Goal: Task Accomplishment & Management: Manage account settings

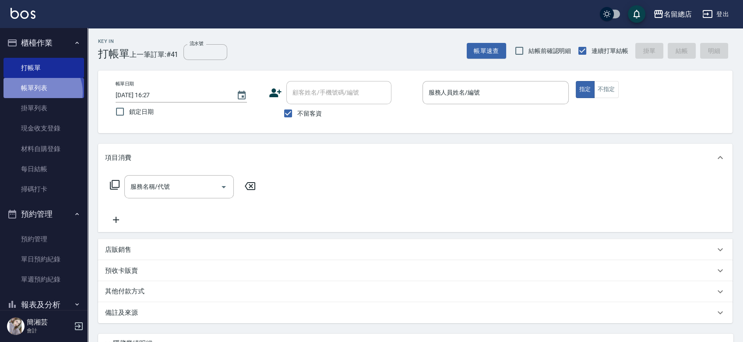
click at [39, 92] on link "帳單列表" at bounding box center [44, 88] width 81 height 20
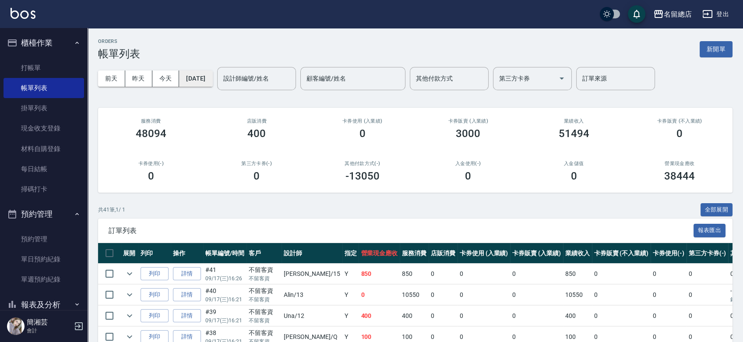
click at [205, 76] on button "[DATE]" at bounding box center [195, 79] width 33 height 16
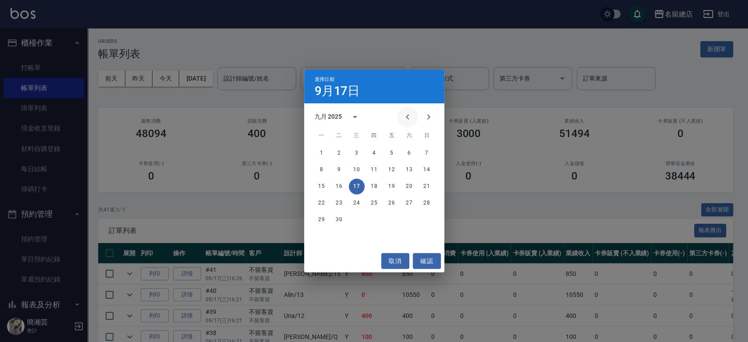
click at [410, 116] on icon "Previous month" at bounding box center [407, 117] width 11 height 11
click at [409, 115] on icon "Previous month" at bounding box center [407, 117] width 11 height 11
click at [336, 203] on button "22" at bounding box center [339, 203] width 16 height 16
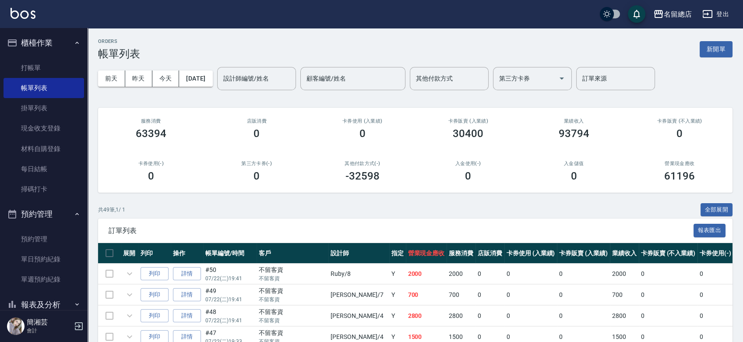
click at [280, 81] on div "設計師編號/姓名 設計師編號/姓名" at bounding box center [256, 78] width 79 height 23
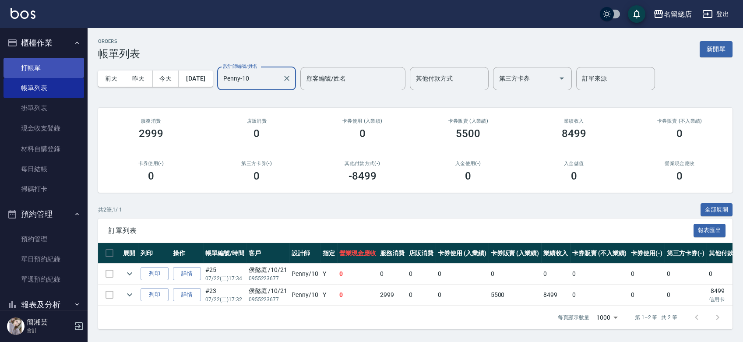
type input "Penny-10"
click at [34, 60] on link "打帳單" at bounding box center [44, 68] width 81 height 20
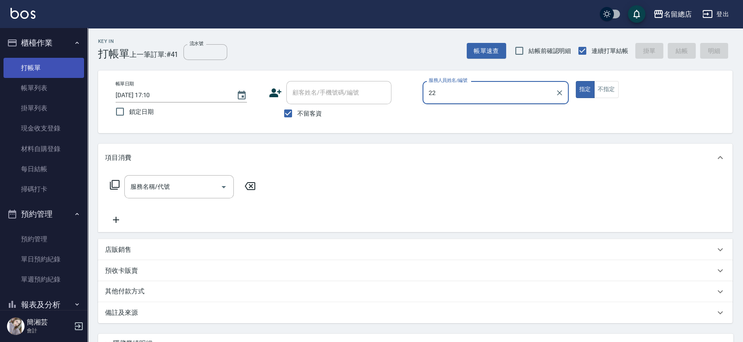
type input "22"
click at [576, 81] on button "指定" at bounding box center [585, 89] width 19 height 17
type button "true"
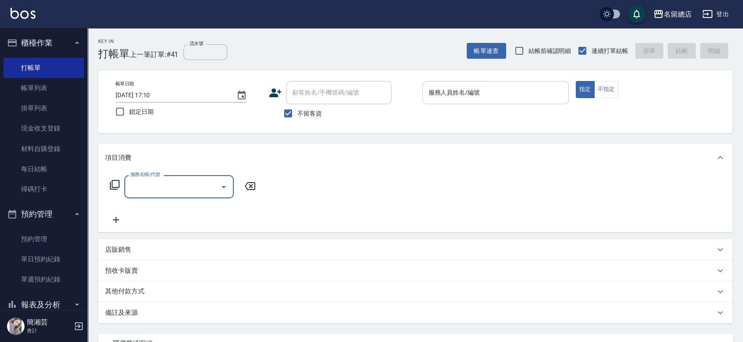
click at [476, 83] on div "服務人員姓名/編號" at bounding box center [496, 92] width 146 height 23
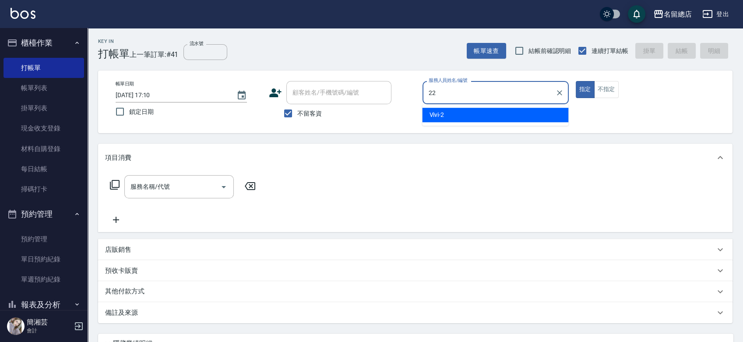
type input "Lydia-22"
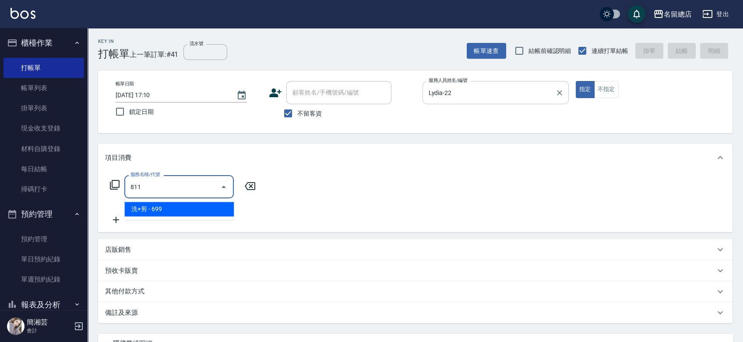
type input "洗+剪(811)"
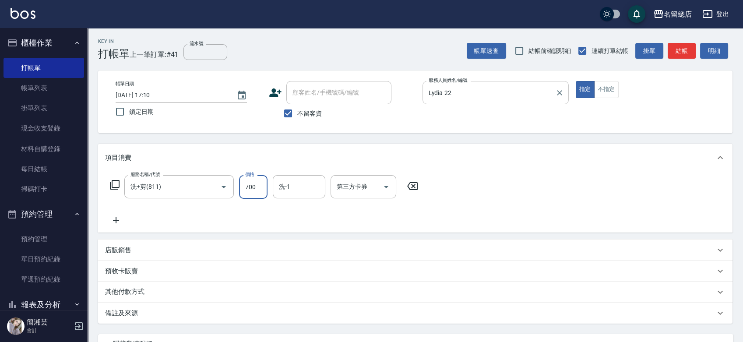
type input "700"
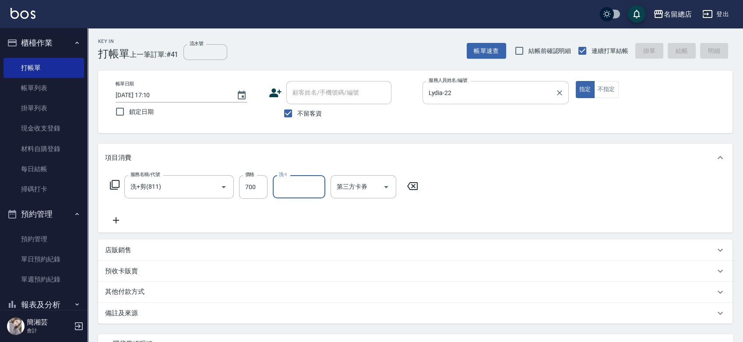
type input "[DATE] 17:21"
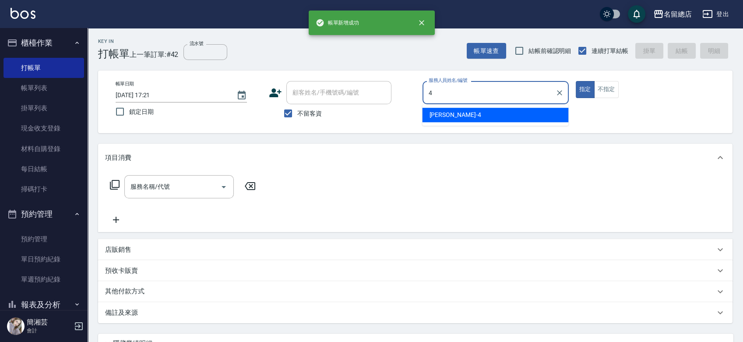
type input "[PERSON_NAME]-4"
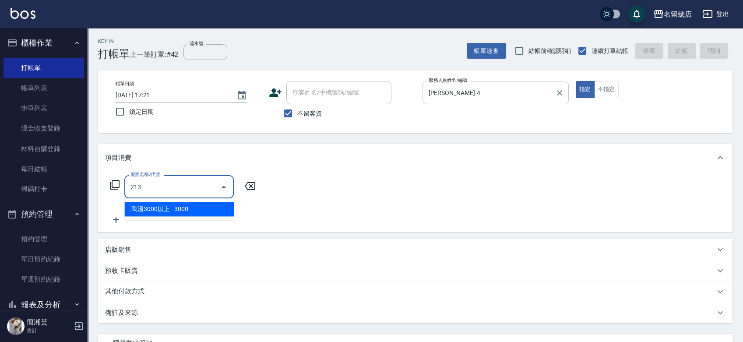
type input "陶溫3000以上(213)"
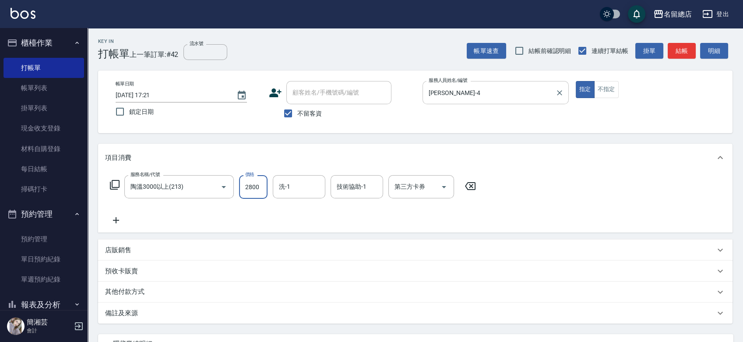
type input "2800"
type input "[PERSON_NAME]-25"
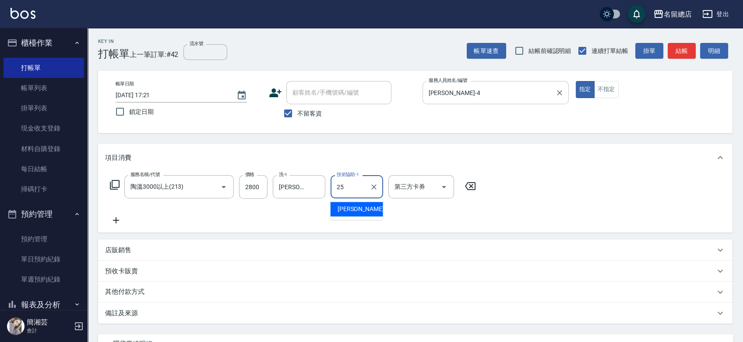
type input "[PERSON_NAME]-25"
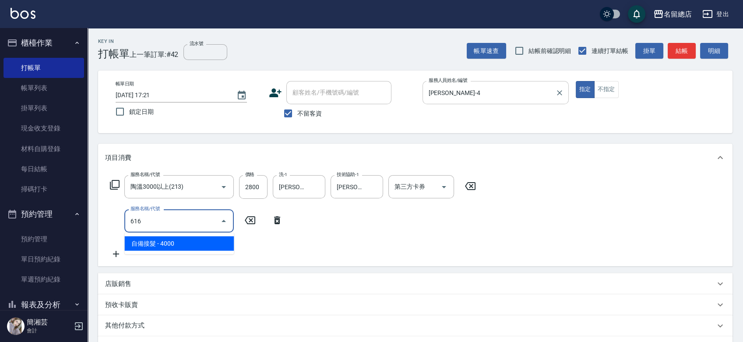
type input "自備接髮(616)"
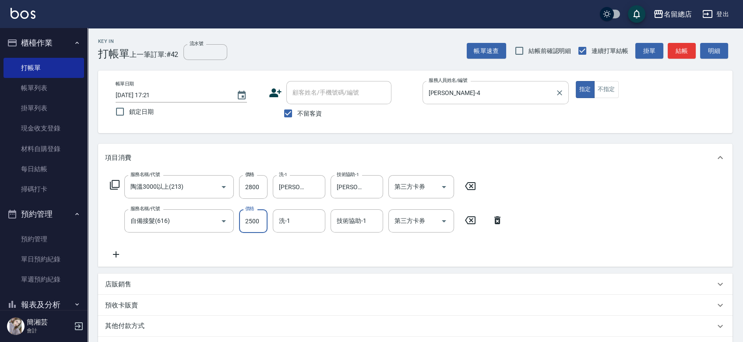
type input "2500"
type input "[PERSON_NAME]-25"
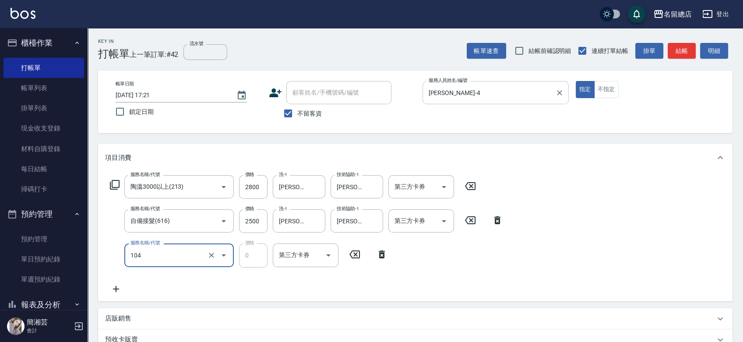
type input "頭皮蓋卡2點(104)"
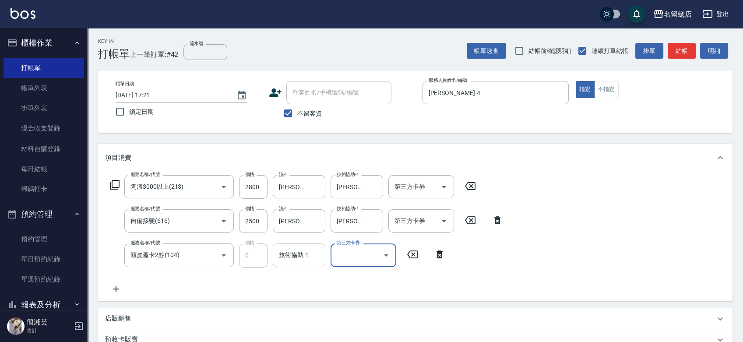
click at [298, 255] on input "技術協助-1" at bounding box center [299, 254] width 45 height 15
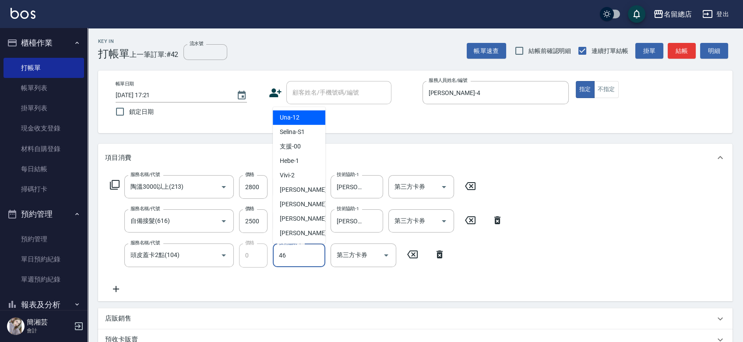
type input "[PERSON_NAME]菊-46"
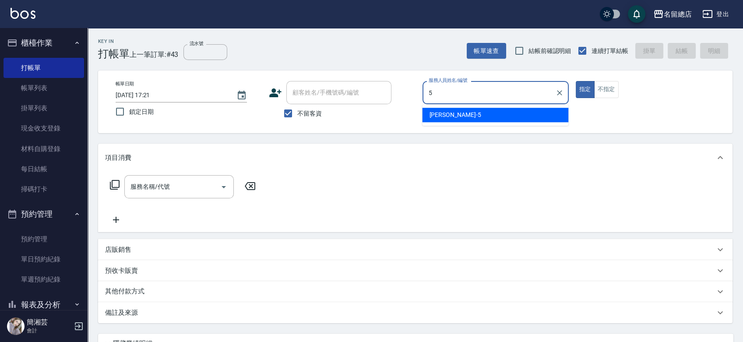
type input "[PERSON_NAME]-5"
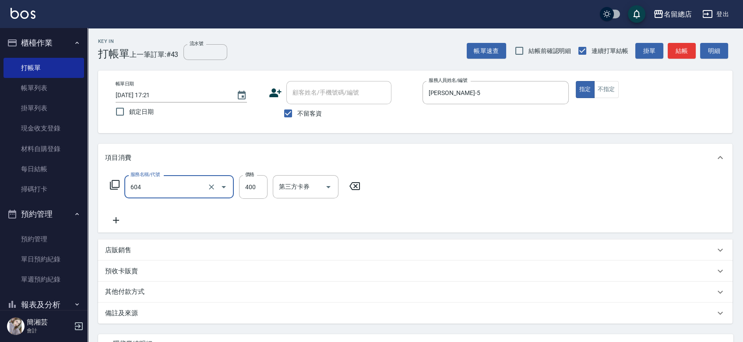
type input "健康洗髮(604)"
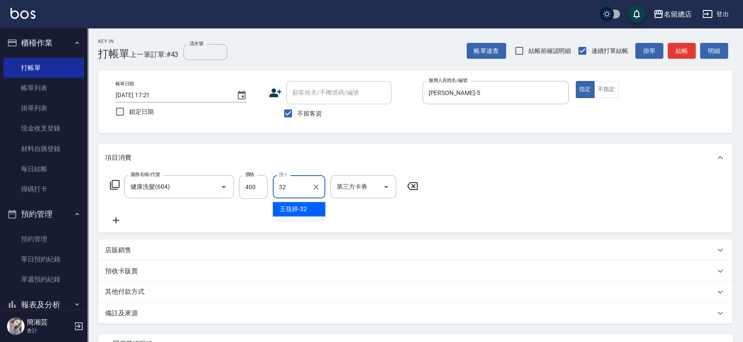
type input "[PERSON_NAME]-32"
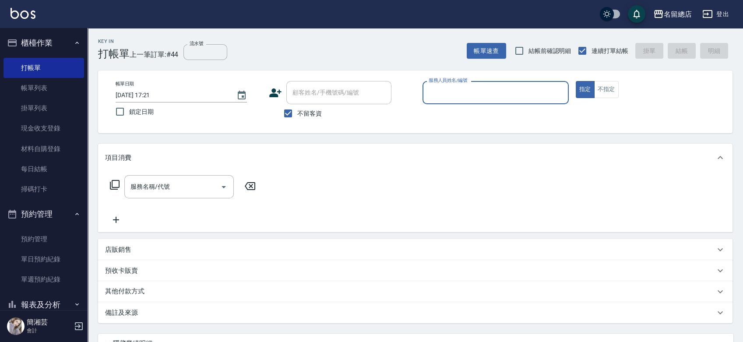
type input "ㄆ"
type input "[PERSON_NAME]"
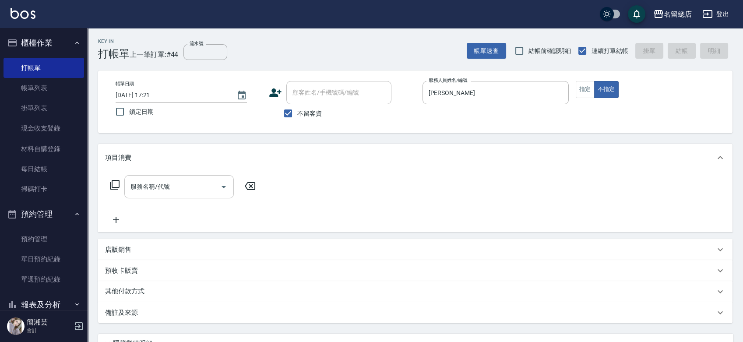
click at [177, 193] on input "服務名稱/代號" at bounding box center [172, 186] width 88 height 15
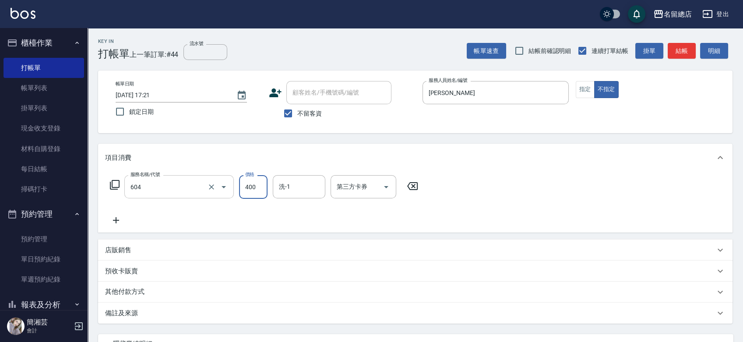
type input "健康洗髮(604)"
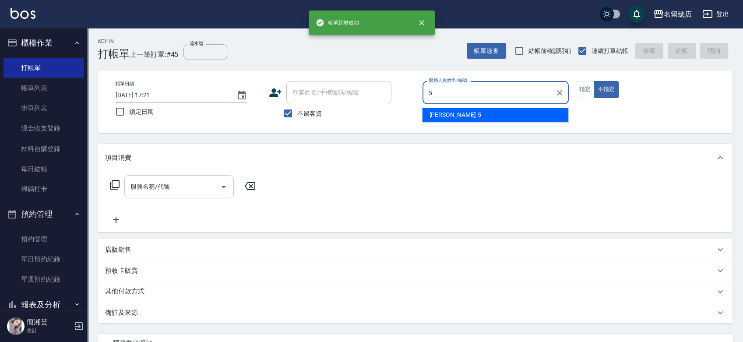
type input "[PERSON_NAME]-5"
type button "false"
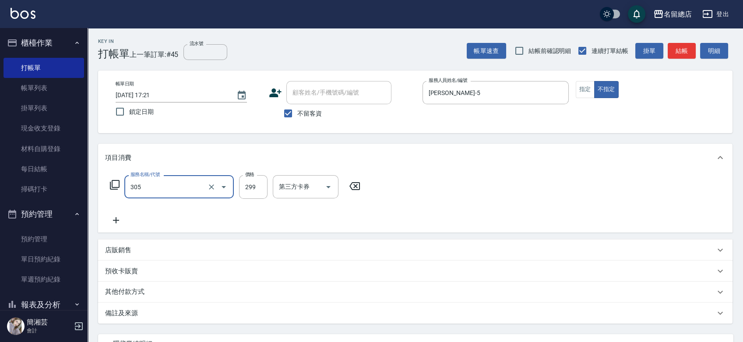
type input "剪髮(305)"
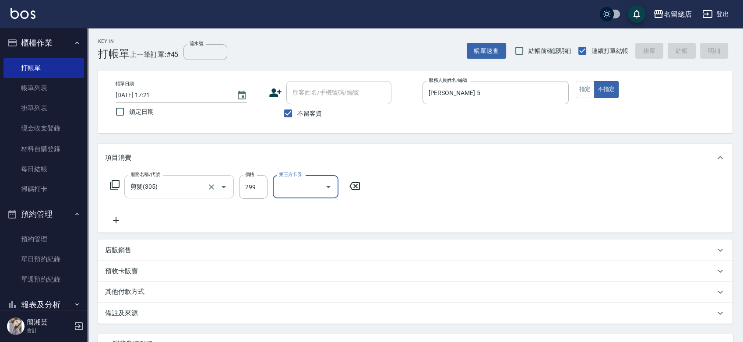
type input "[DATE] 17:22"
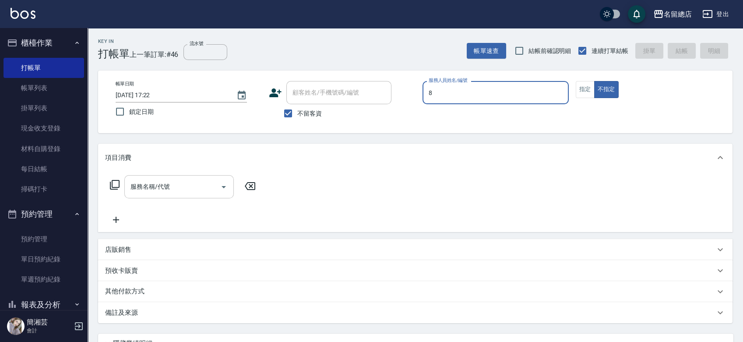
type input "Ruby-8"
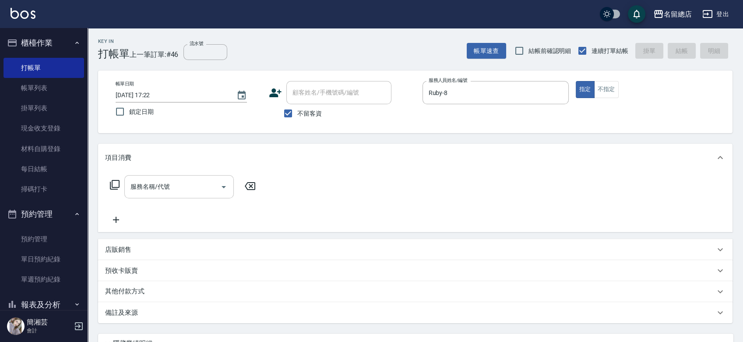
click at [147, 180] on input "服務名稱/代號" at bounding box center [172, 186] width 88 height 15
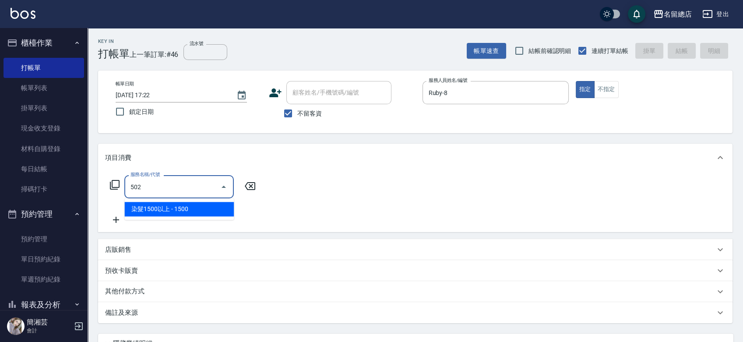
type input "染髮1500以上(502)"
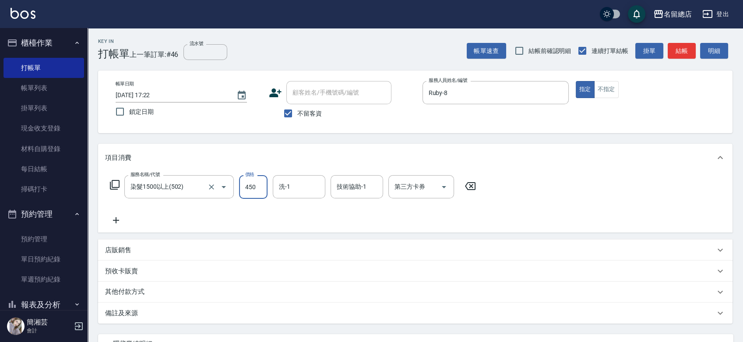
type input "4500"
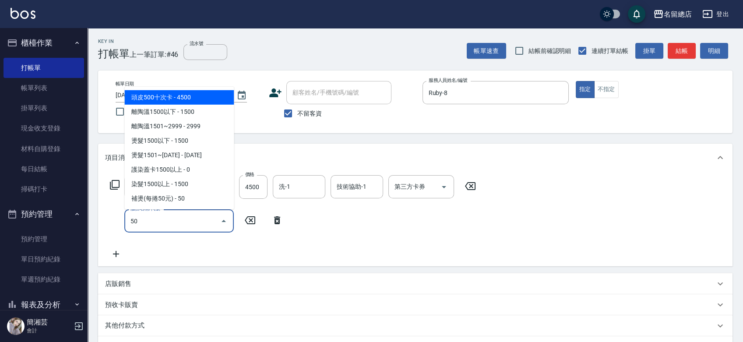
type input "5"
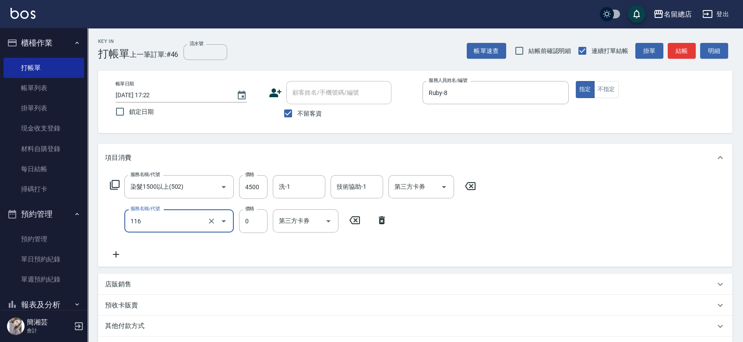
type input "頭皮蓋卡3點(116)"
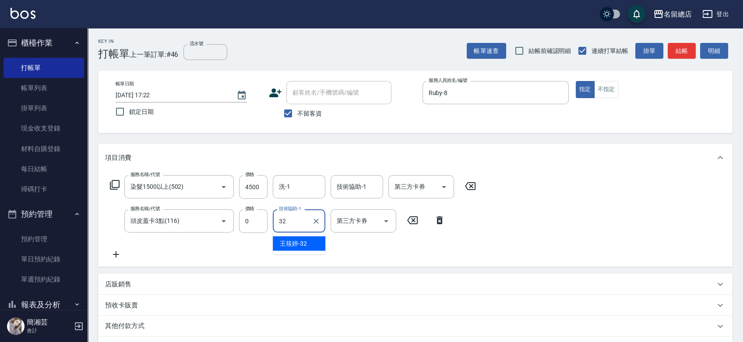
type input "[PERSON_NAME]-32"
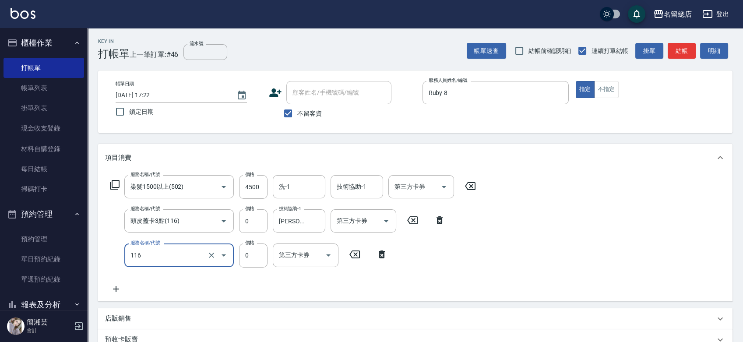
type input "頭皮蓋卡3點(116)"
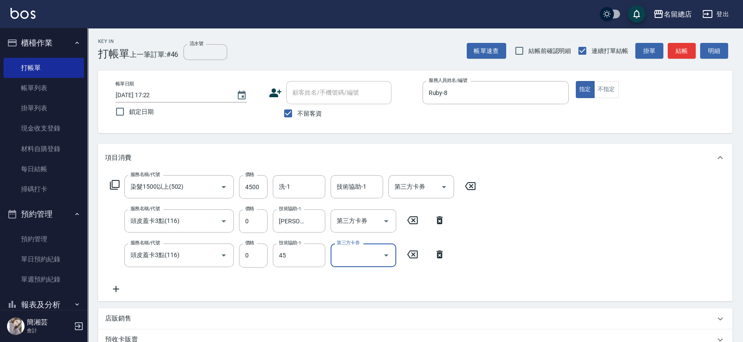
type input "YY-45"
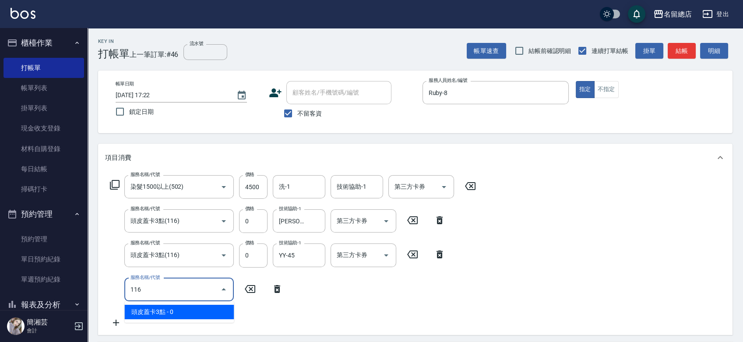
type input "頭皮蓋卡3點(116)"
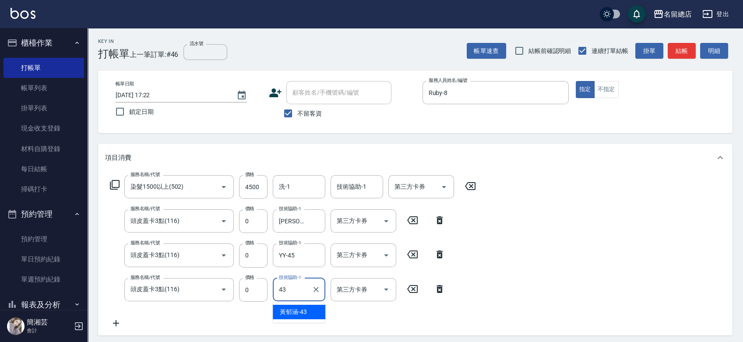
type input "[PERSON_NAME]-43"
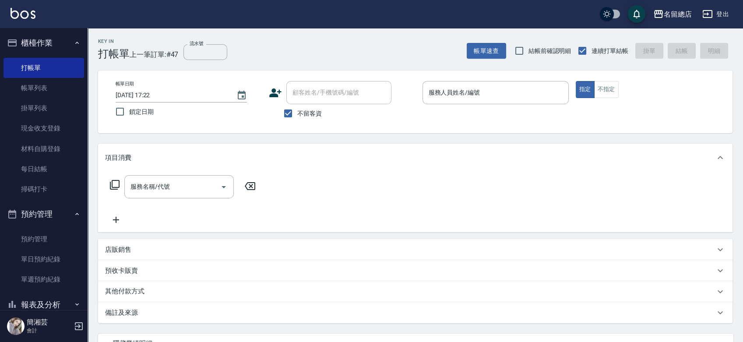
click at [305, 114] on span "不留客資" at bounding box center [309, 113] width 25 height 9
click at [297, 114] on input "不留客資" at bounding box center [288, 113] width 18 height 18
checkbox input "false"
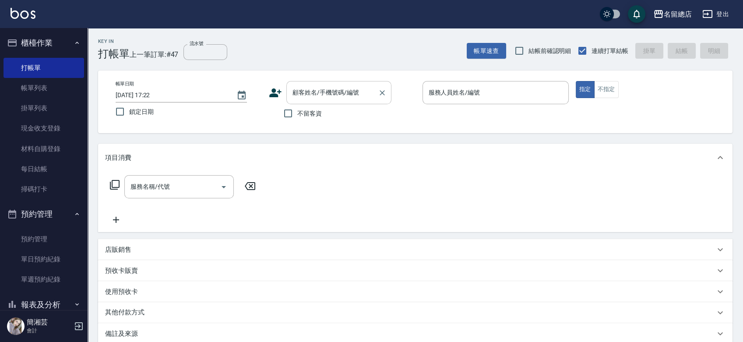
click at [308, 90] on div "顧客姓名/手機號碼/編號 顧客姓名/手機號碼/編號" at bounding box center [338, 92] width 105 height 23
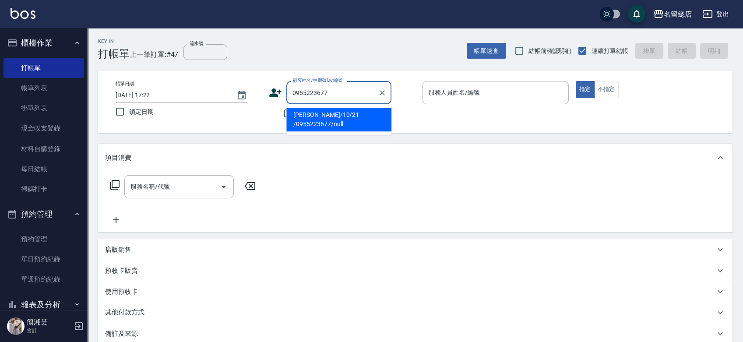
type input "[PERSON_NAME]/10/21 /0955223677/null"
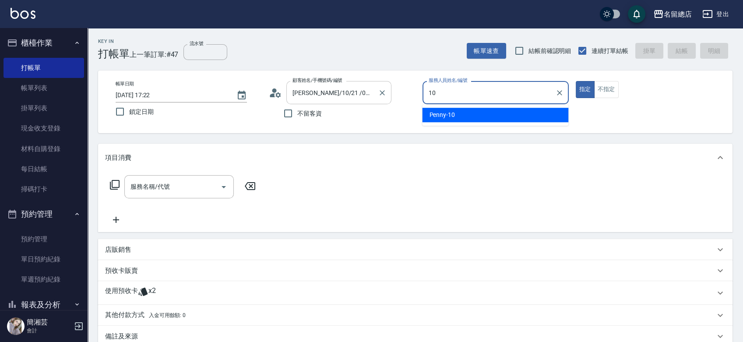
type input "Penny-10"
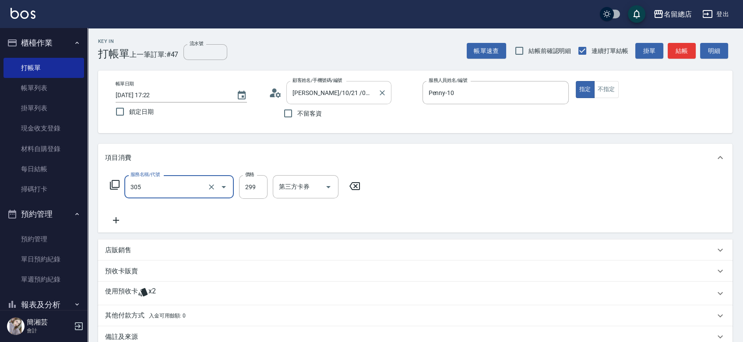
type input "剪髮(305)"
type input "500"
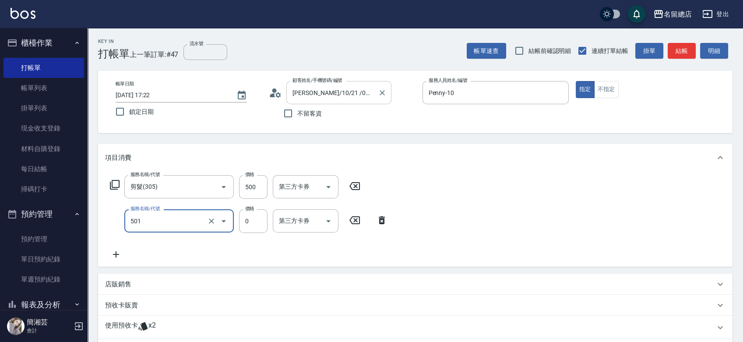
type input "2段蓋卡1300以上(501)"
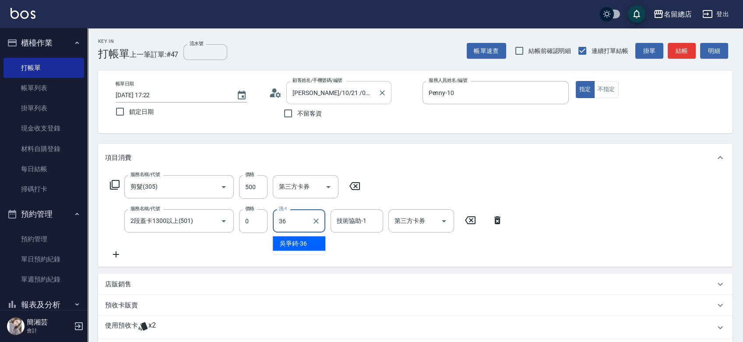
type input "[PERSON_NAME]-36"
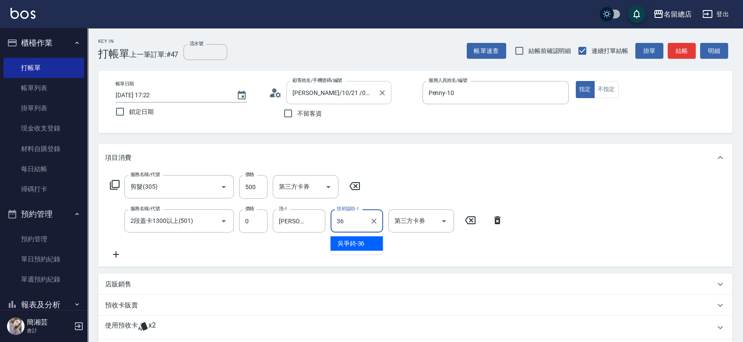
type input "[PERSON_NAME]-36"
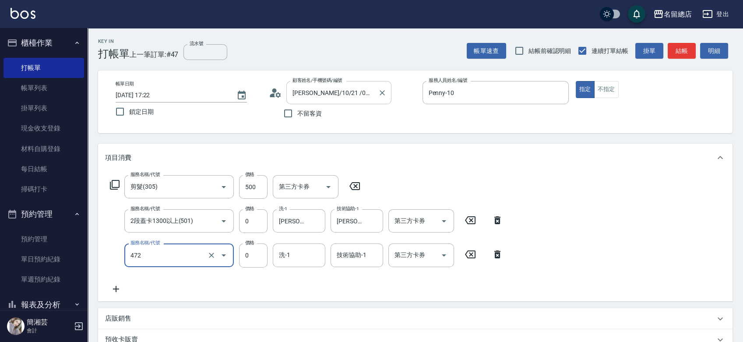
type input "洗+頭皮蓋卡(472)"
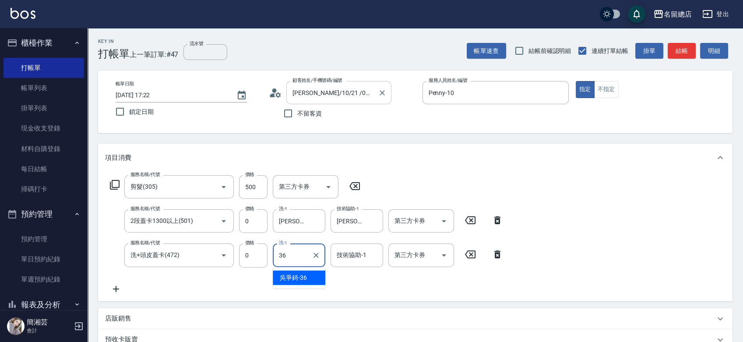
type input "[PERSON_NAME]-36"
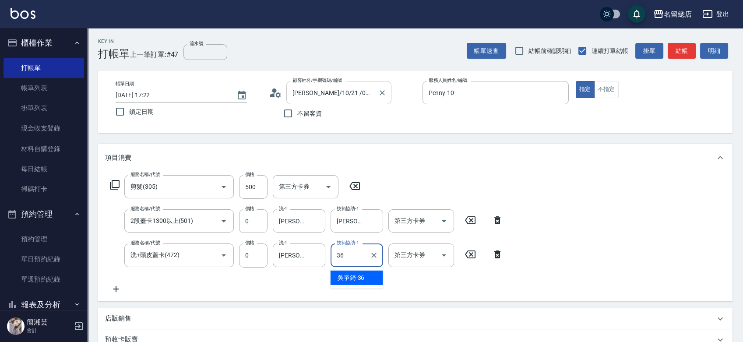
type input "[PERSON_NAME]-36"
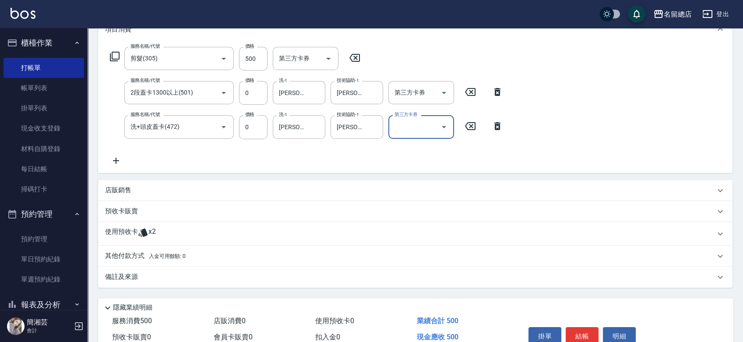
scroll to position [146, 0]
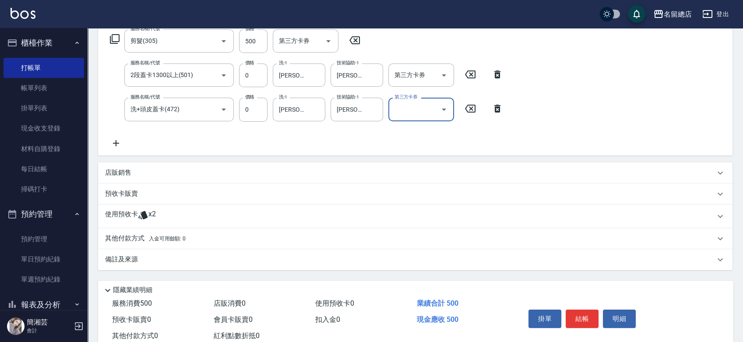
click at [187, 208] on div "使用預收卡 x2" at bounding box center [415, 217] width 635 height 24
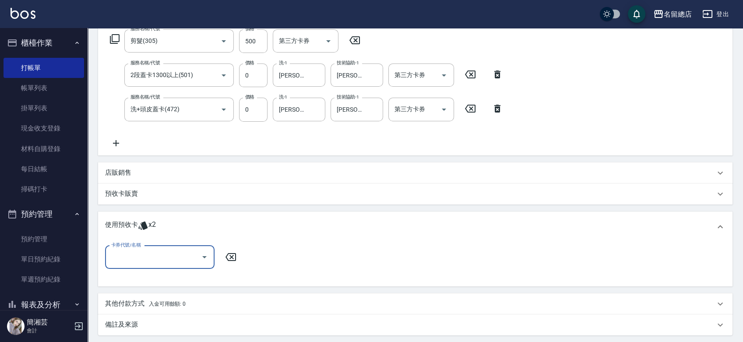
scroll to position [0, 0]
click at [172, 260] on input "卡券代號/名稱" at bounding box center [153, 257] width 88 height 15
click at [175, 281] on div "二段自備卡 剩餘2張 9050" at bounding box center [159, 279] width 109 height 14
type input "二段自備卡 9050"
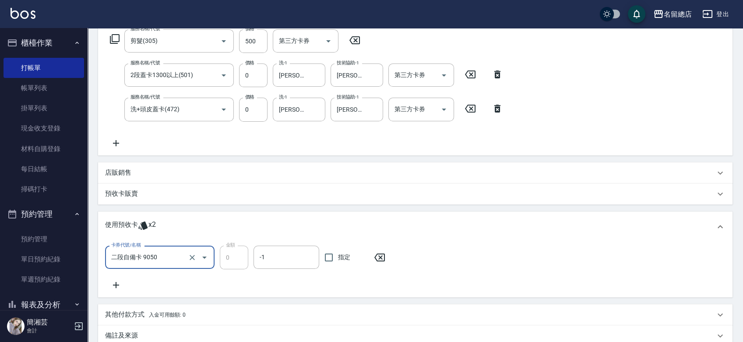
click at [338, 259] on label "指定" at bounding box center [342, 257] width 44 height 18
click at [338, 259] on input "指定" at bounding box center [329, 257] width 18 height 18
checkbox input "true"
type input "[DATE] 17:23"
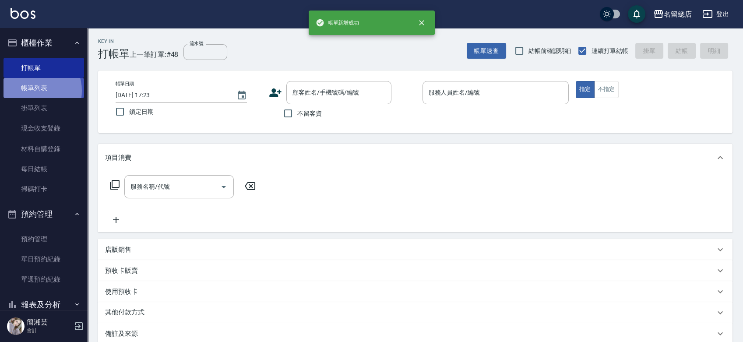
click at [34, 91] on link "帳單列表" at bounding box center [44, 88] width 81 height 20
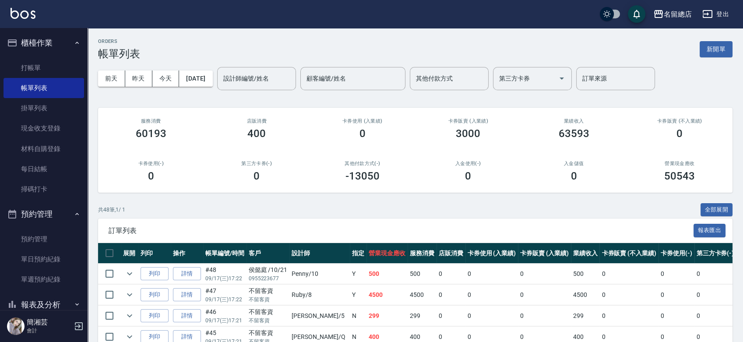
click at [190, 269] on link "詳情" at bounding box center [187, 274] width 28 height 14
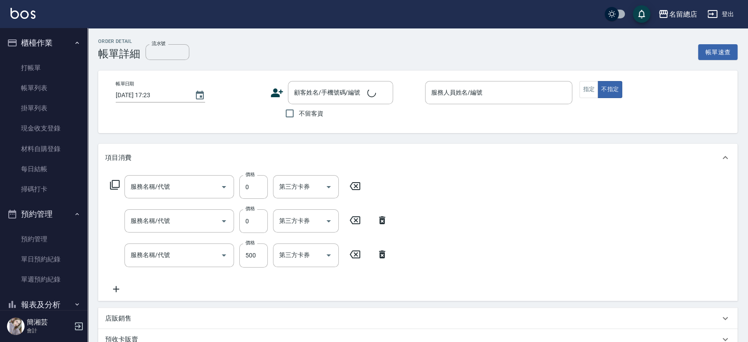
type input "[DATE] 17:22"
type input "Penny-10"
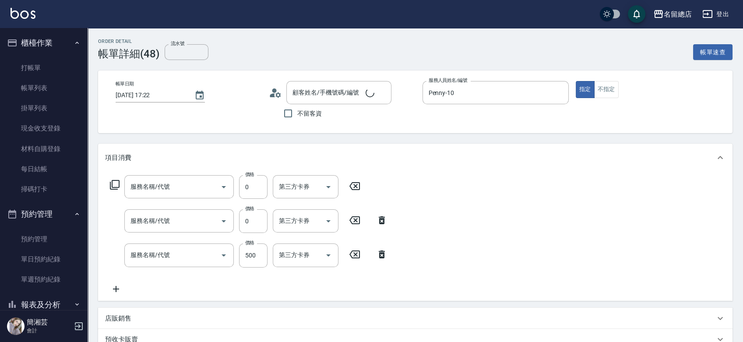
type input "[PERSON_NAME]/10/21 /0955223677/null"
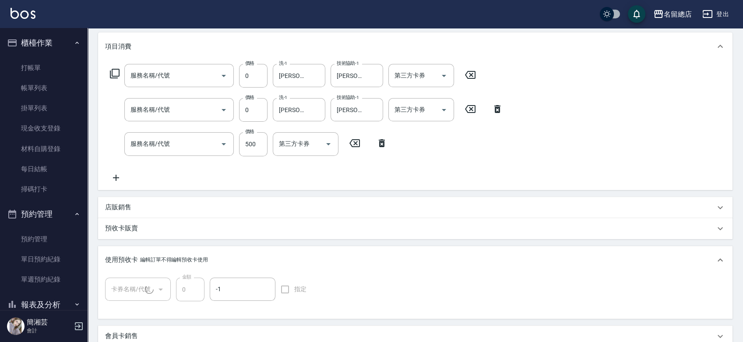
type input "二段自備卡(1/1) 9050"
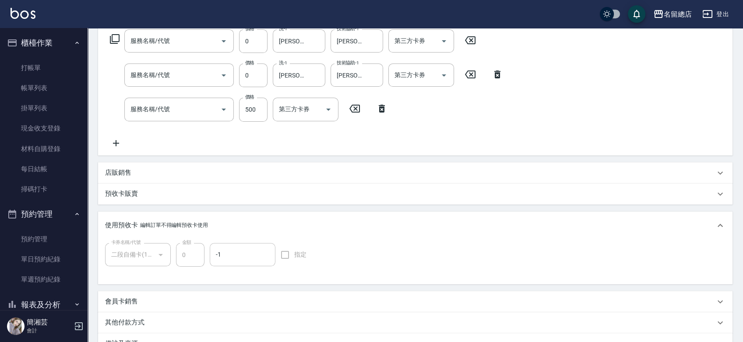
type input "洗+頭皮蓋卡(472)"
type input "2段蓋卡1300以上(501)"
type input "剪髮(305)"
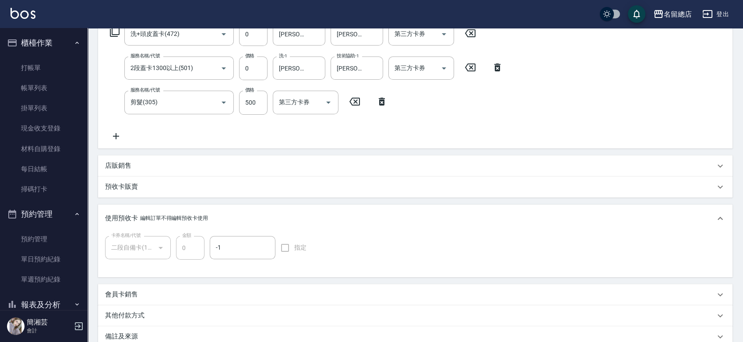
scroll to position [243, 0]
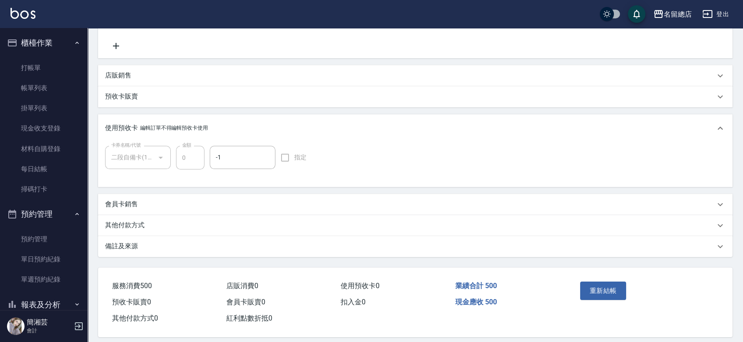
click at [131, 219] on div "其他付款方式" at bounding box center [415, 225] width 635 height 21
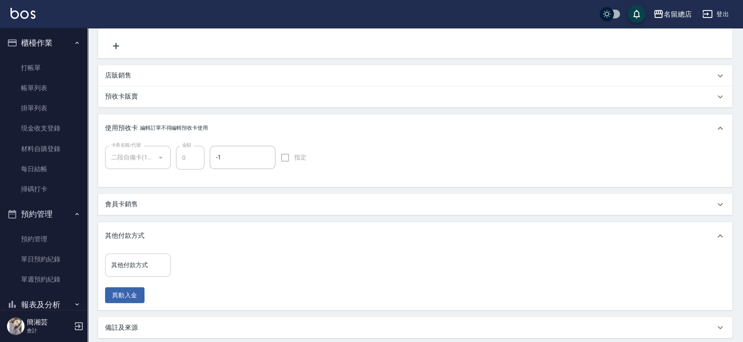
click at [151, 272] on input "其他付款方式" at bounding box center [138, 264] width 58 height 15
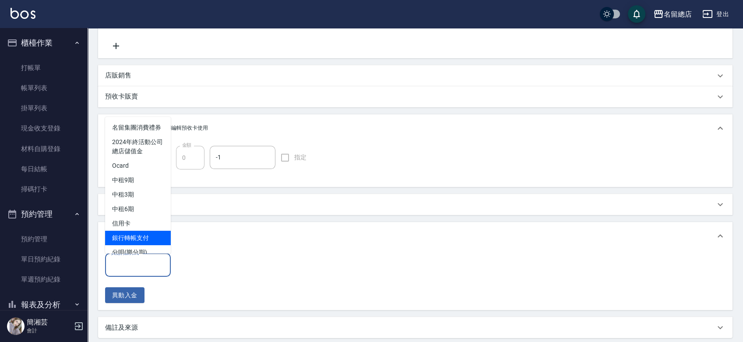
click at [137, 244] on span "銀行轉帳支付" at bounding box center [138, 237] width 66 height 14
type input "銀行轉帳支付"
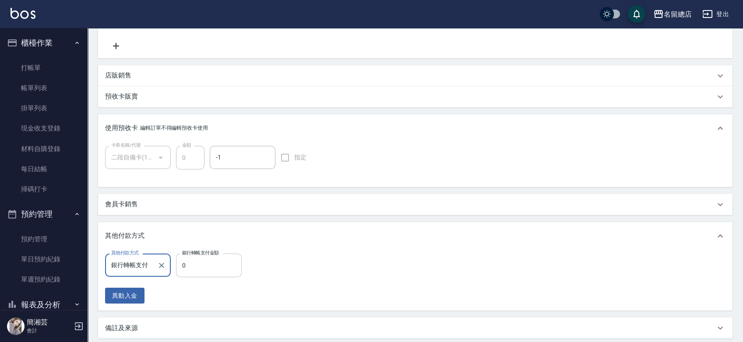
click at [209, 265] on input "0" at bounding box center [209, 266] width 66 height 24
type input "500"
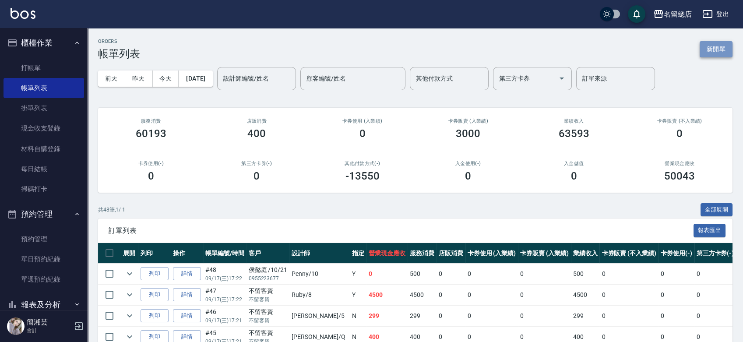
click at [722, 45] on button "新開單" at bounding box center [716, 49] width 33 height 16
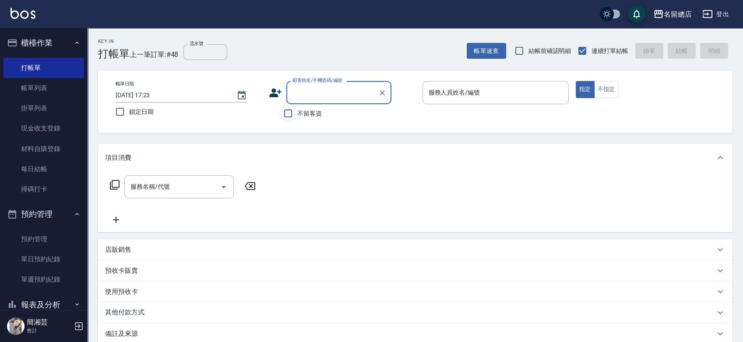
click at [296, 112] on input "不留客資" at bounding box center [288, 113] width 18 height 18
checkbox input "true"
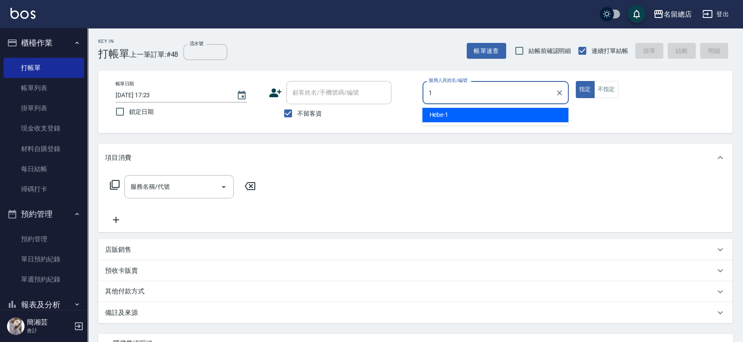
type input "Hebe-1"
type button "true"
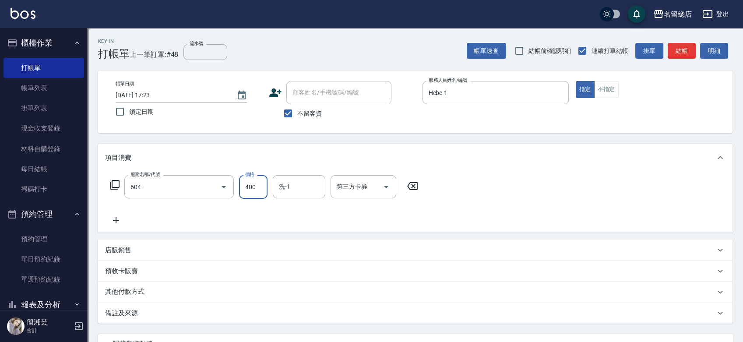
type input "健康洗髮(604)"
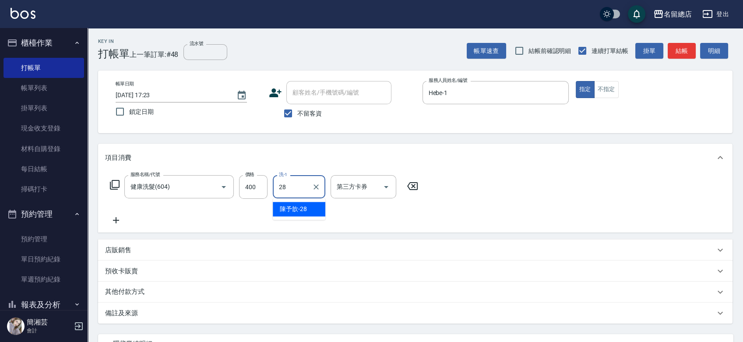
type input "陳予歆-28"
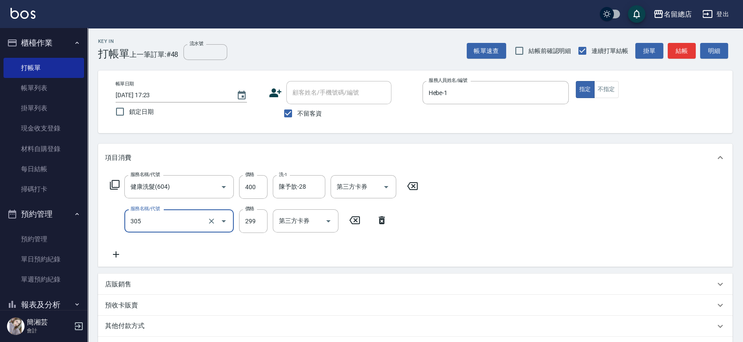
type input "剪髮(305)"
type input "500"
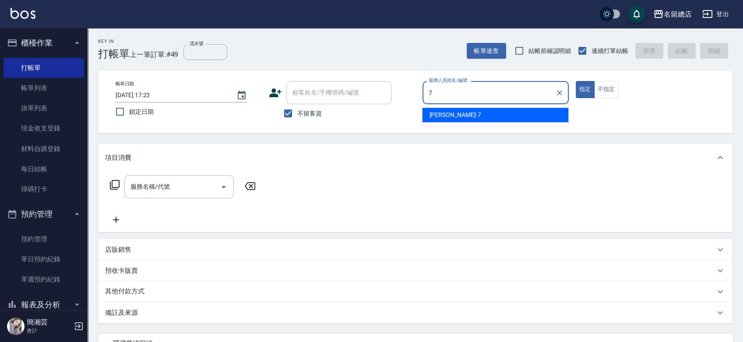
type input "Mick-7"
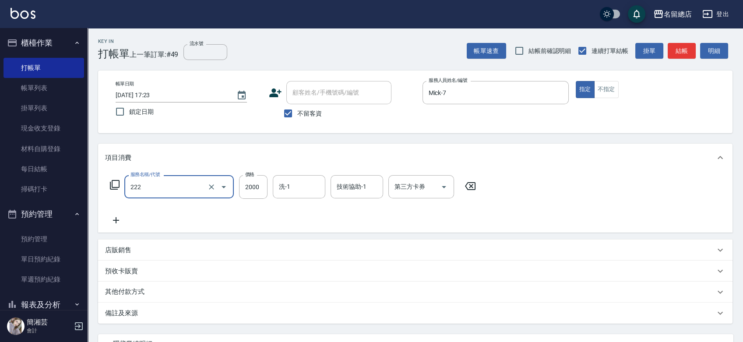
type input "燙髮2000以上(222)"
type input "3000"
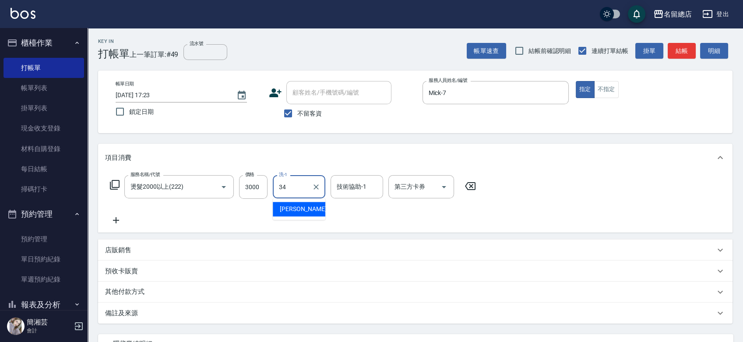
type input "[PERSON_NAME]-34"
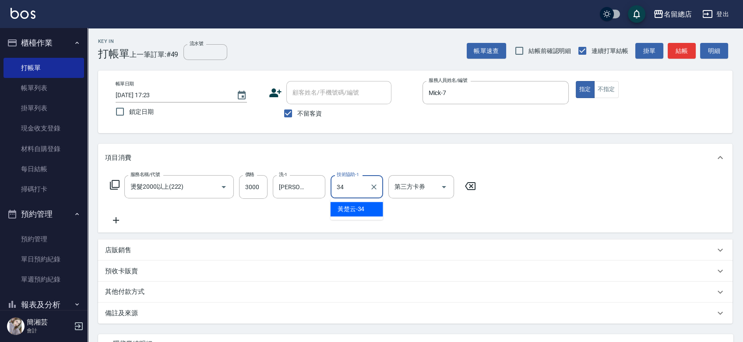
type input "[PERSON_NAME]-34"
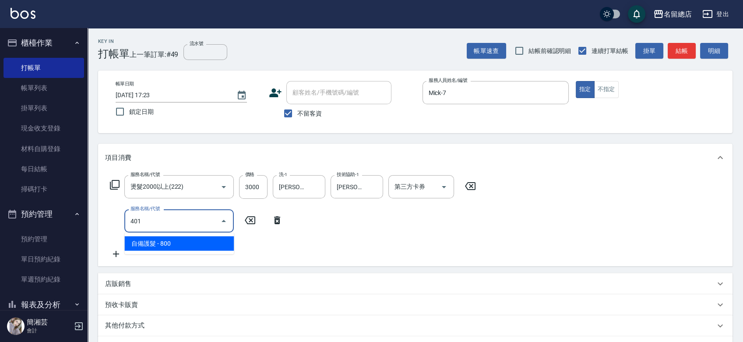
type input "自備護髮(401)"
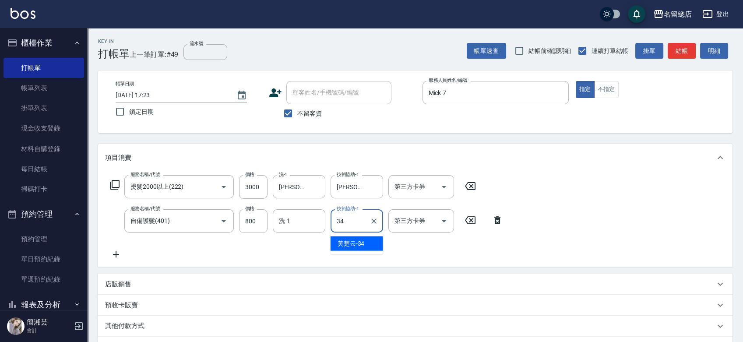
type input "[PERSON_NAME]-34"
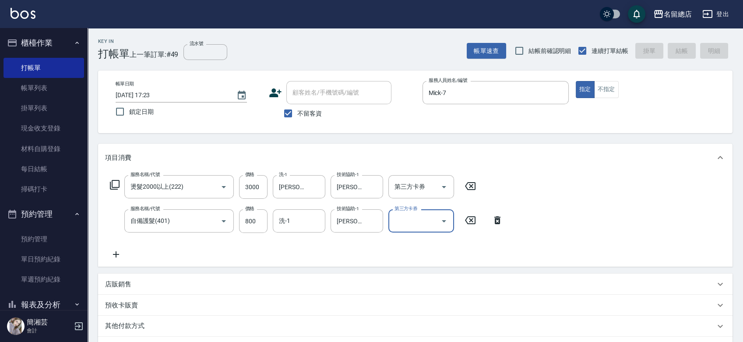
type input "[DATE] 17:24"
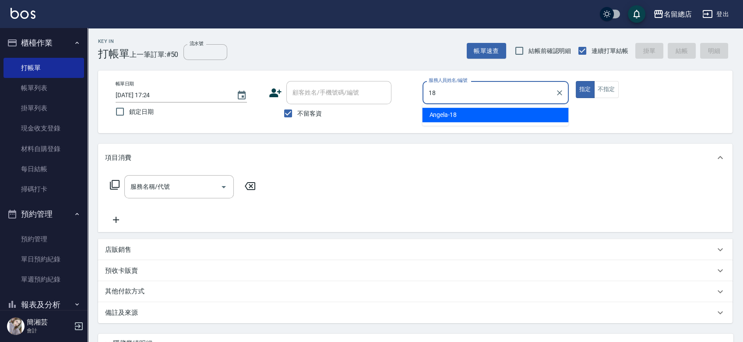
type input "[PERSON_NAME]-18"
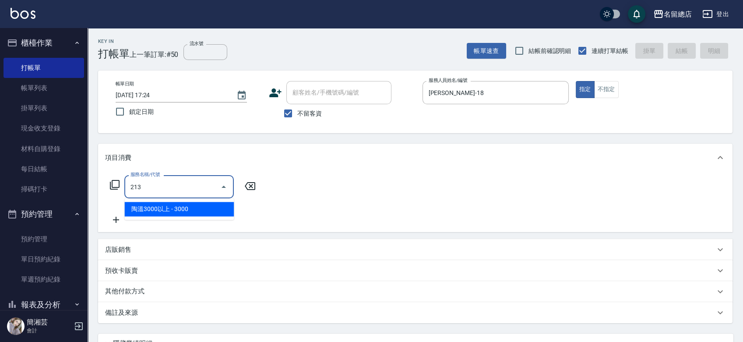
type input "陶溫3000以上(213)"
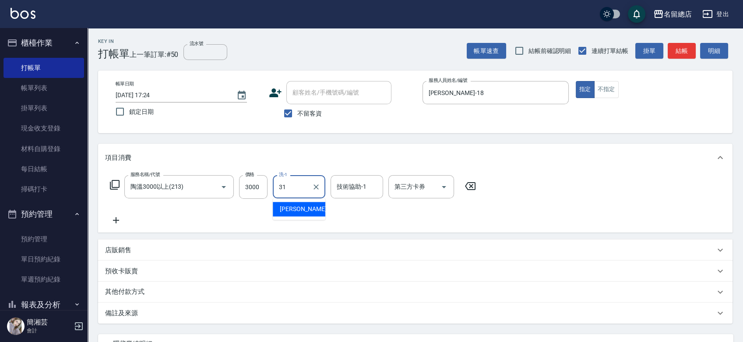
type input "[PERSON_NAME]-31"
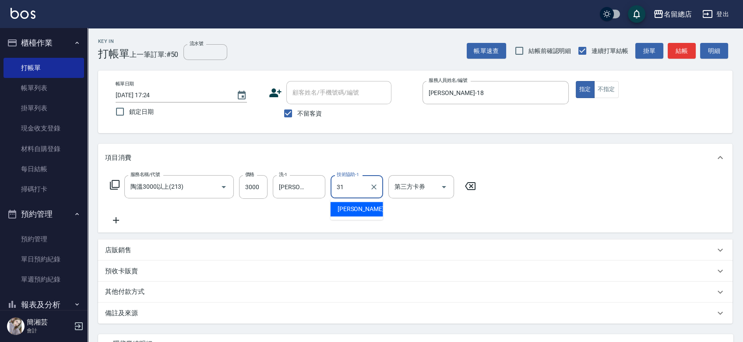
type input "[PERSON_NAME]-31"
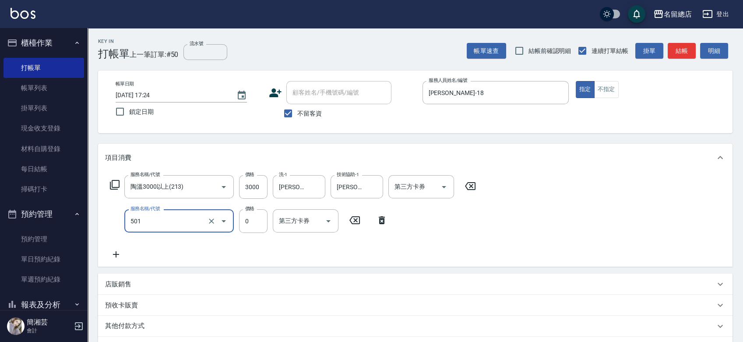
type input "2段蓋卡1300以上(501)"
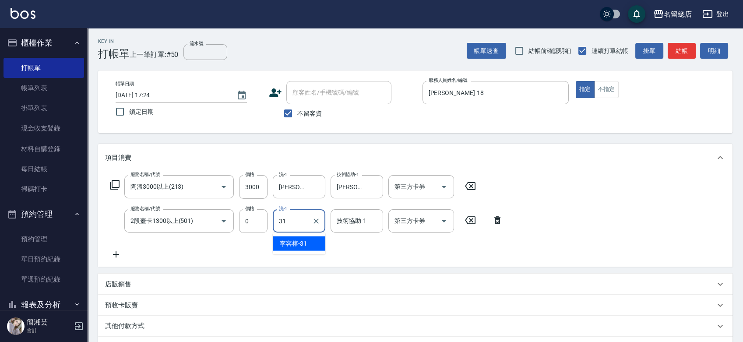
type input "[PERSON_NAME]-31"
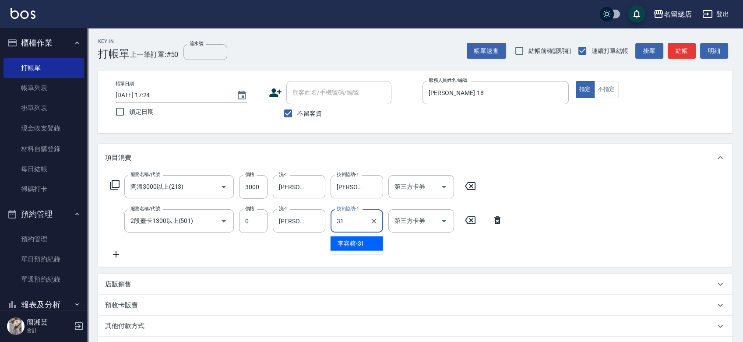
type input "[PERSON_NAME]-31"
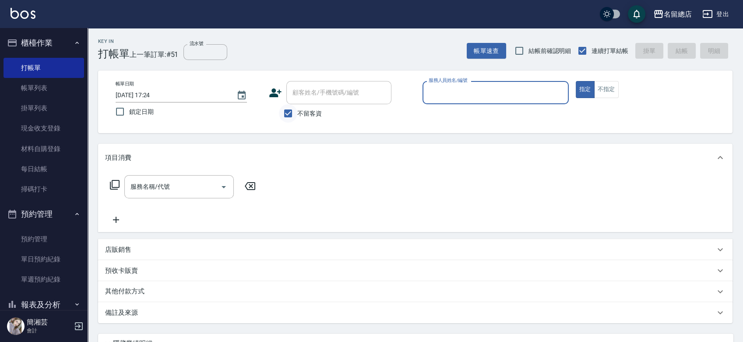
drag, startPoint x: 291, startPoint y: 116, endPoint x: 293, endPoint y: 108, distance: 7.6
click at [291, 115] on input "不留客資" at bounding box center [288, 113] width 18 height 18
checkbox input "false"
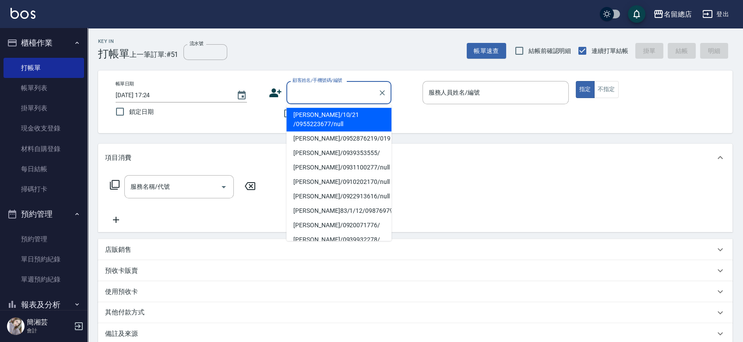
click at [295, 99] on input "顧客姓名/手機號碼/編號" at bounding box center [332, 92] width 84 height 15
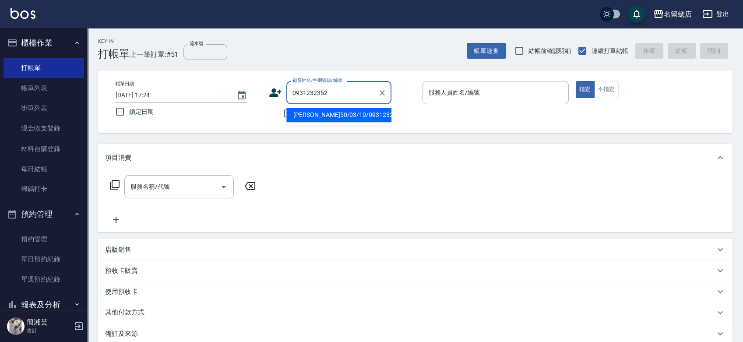
type input "[PERSON_NAME]50/03/10/0931232352/null"
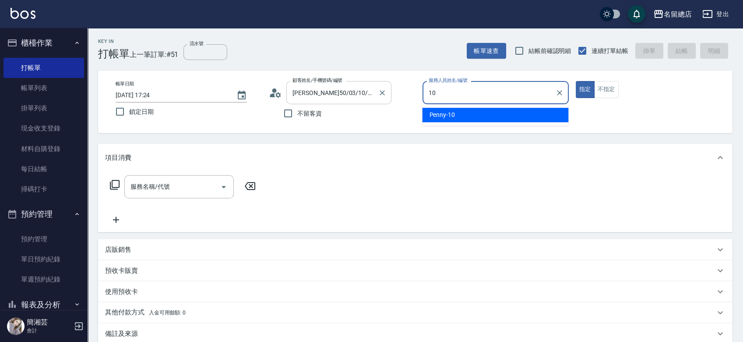
type input "Penny-10"
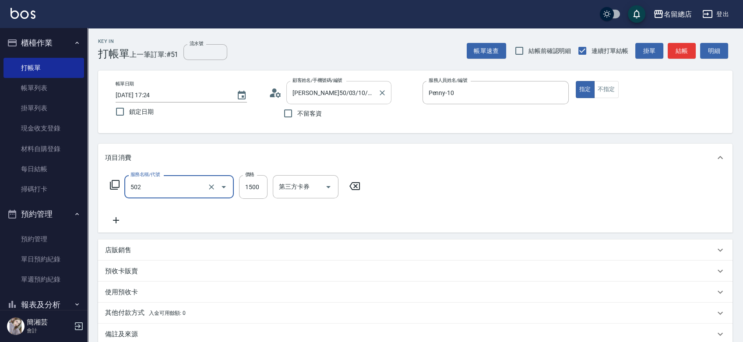
type input "染髮1500以上(502)"
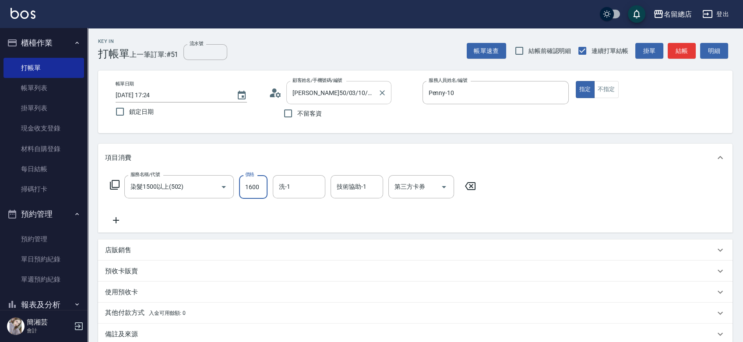
type input "1600"
type input "[PERSON_NAME]-36"
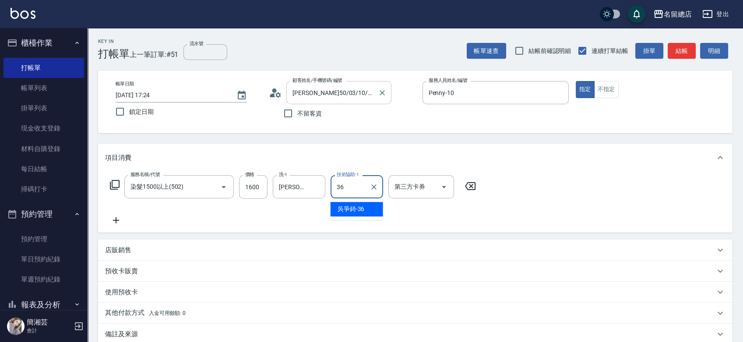
type input "[PERSON_NAME]-36"
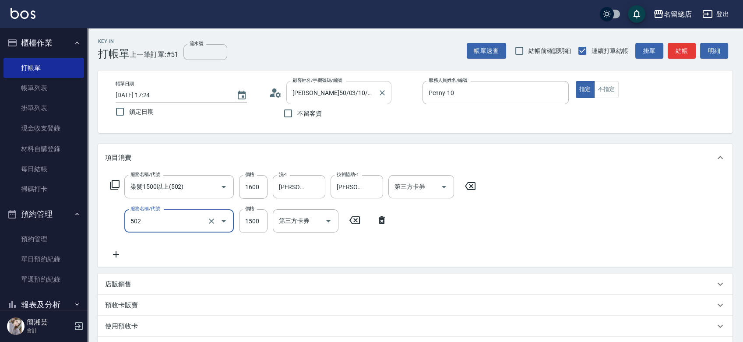
type input "染髮1500以上(502)"
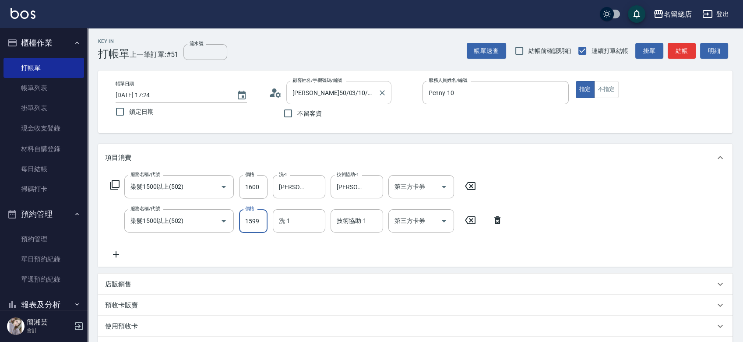
type input "1599"
type input "[PERSON_NAME]-36"
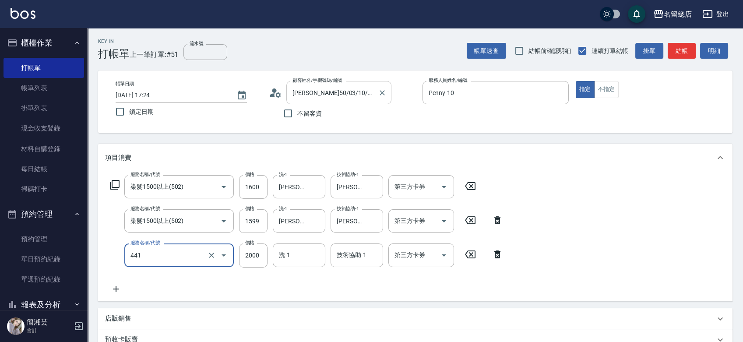
type input "2段自單次1300以上(441)"
type input "1300"
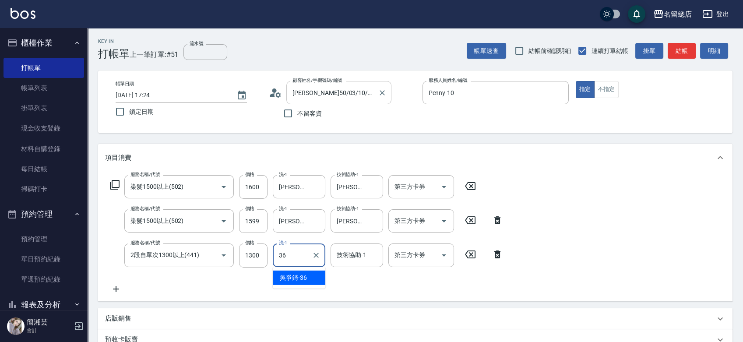
type input "[PERSON_NAME]-36"
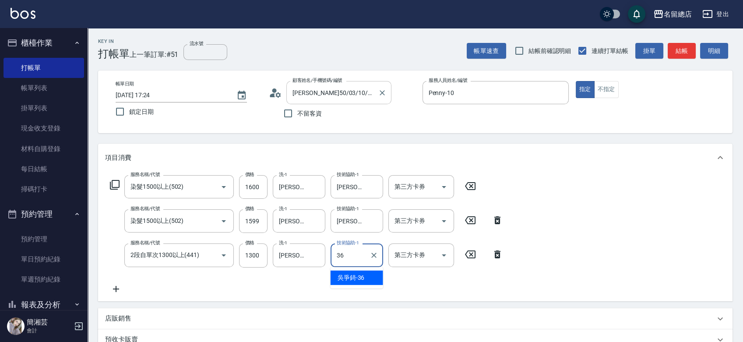
type input "[PERSON_NAME]-36"
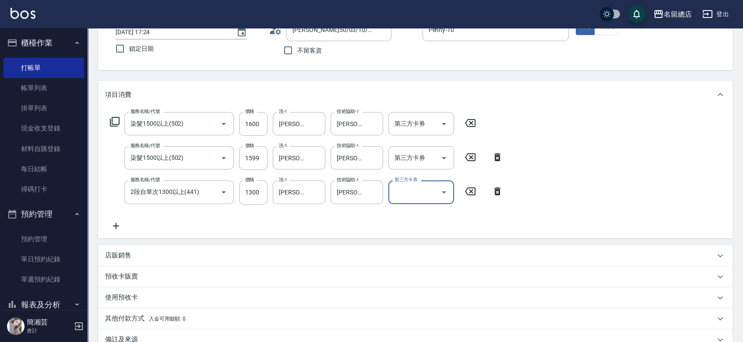
scroll to position [23, 0]
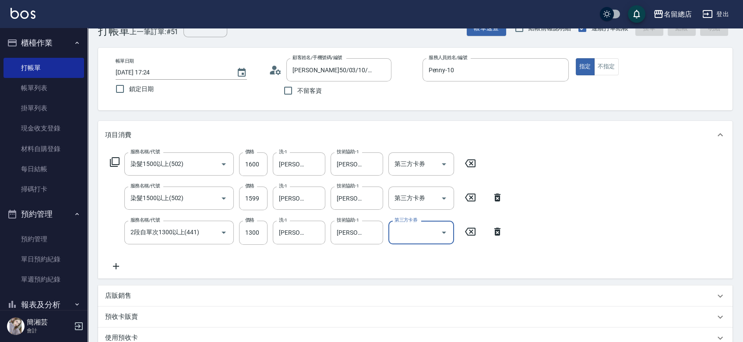
type input "[DATE] 17:36"
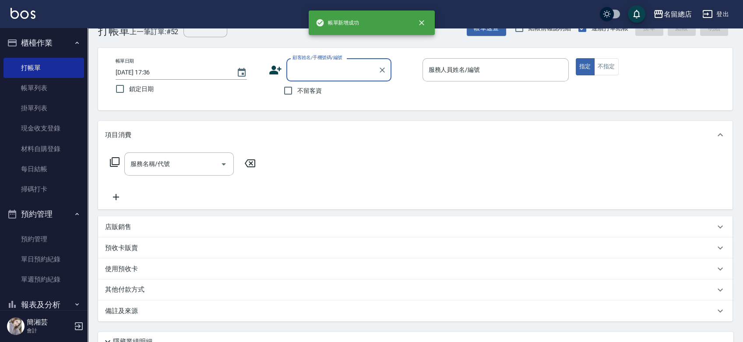
scroll to position [0, 0]
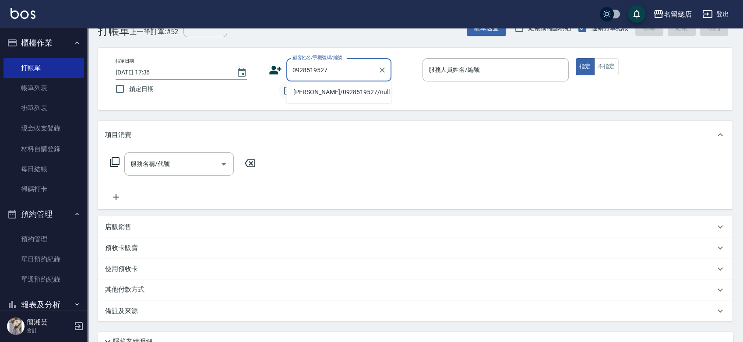
type input "[PERSON_NAME]/0928519527/null"
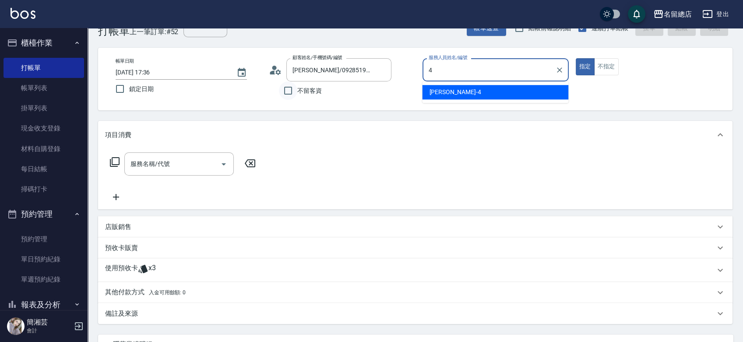
type input "[PERSON_NAME]-4"
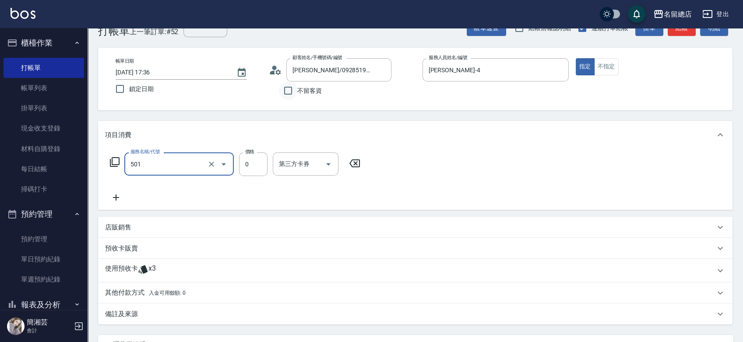
type input "2段蓋卡1300以上(501)"
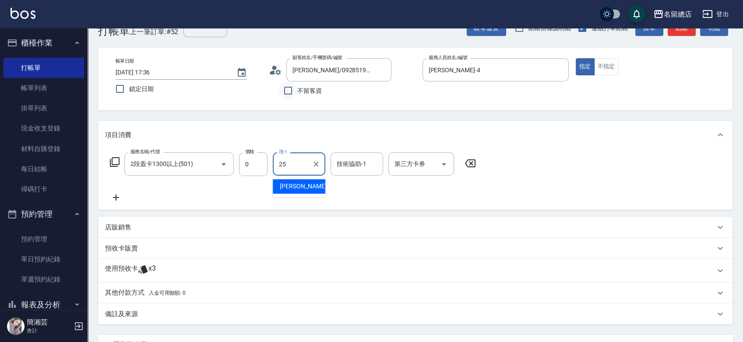
type input "[PERSON_NAME]-25"
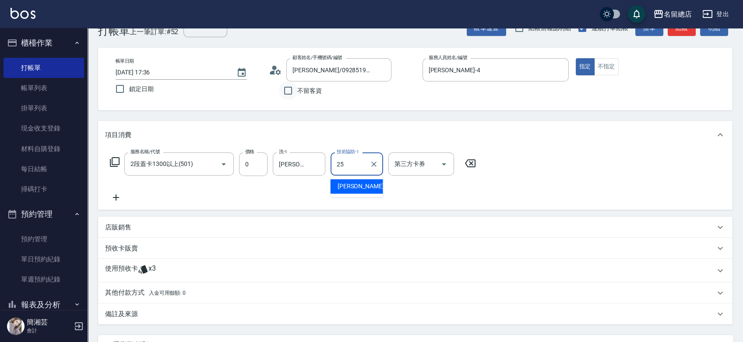
type input "[PERSON_NAME]-25"
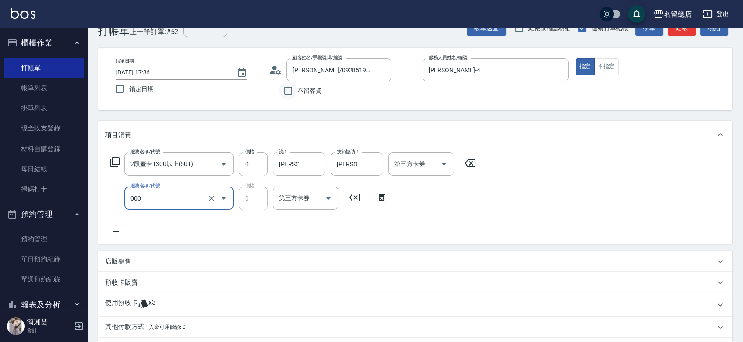
type input "小會計10點(000)"
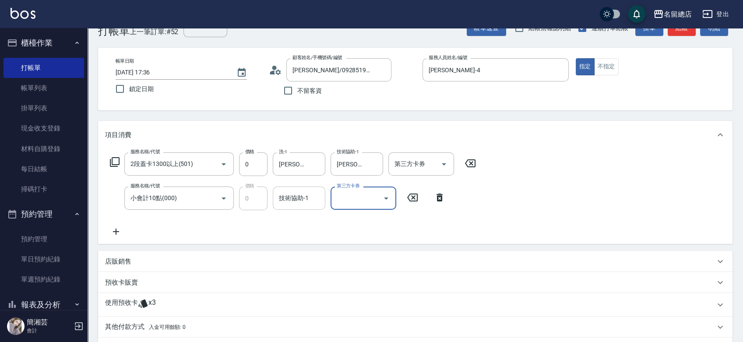
click at [312, 195] on input "技術協助-1" at bounding box center [299, 197] width 45 height 15
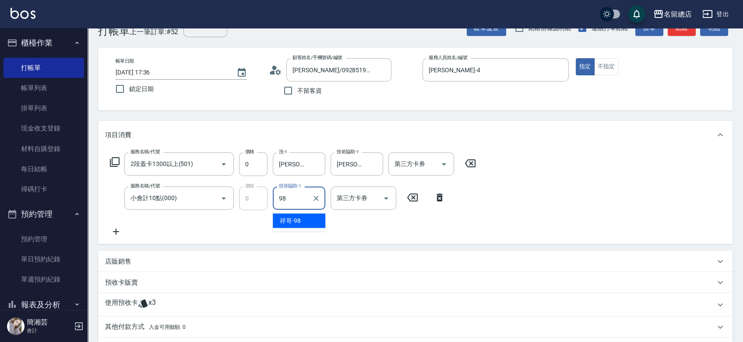
type input "祥哥-98"
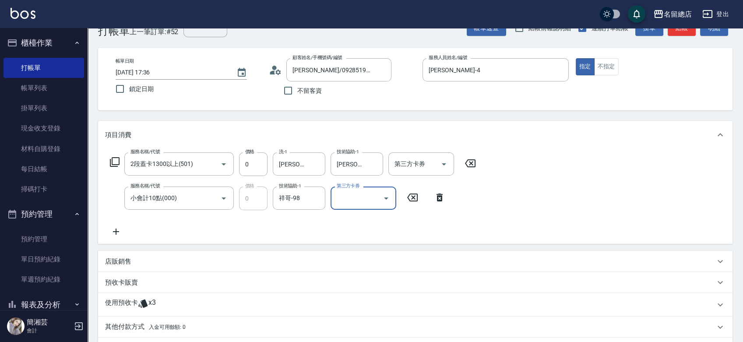
click at [158, 303] on div "使用預收卡 x3" at bounding box center [410, 304] width 610 height 13
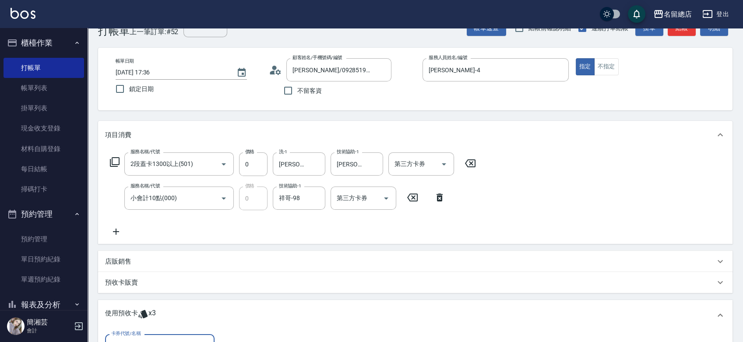
click at [154, 335] on div "卡券代號/名稱" at bounding box center [159, 345] width 109 height 23
click at [163, 323] on div "二段自備卡 剩餘3張 9172" at bounding box center [159, 324] width 109 height 14
type input "二段自備卡 9172"
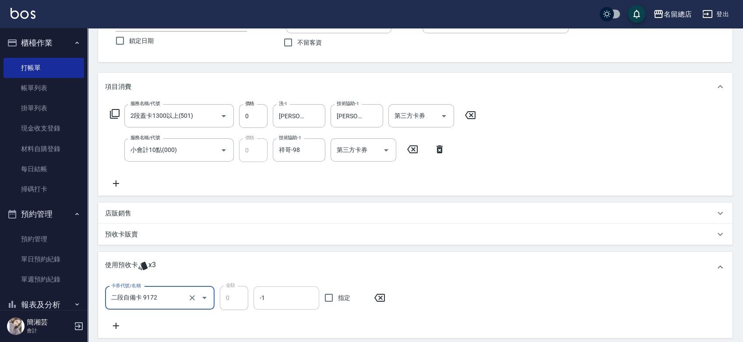
scroll to position [71, 0]
click at [338, 298] on input "指定" at bounding box center [329, 297] width 18 height 18
checkbox input "true"
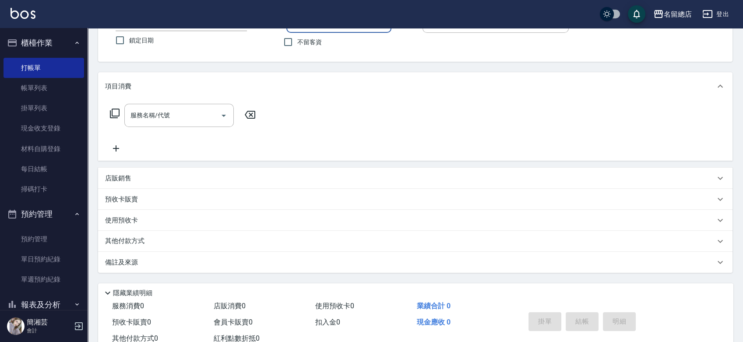
type input "13"
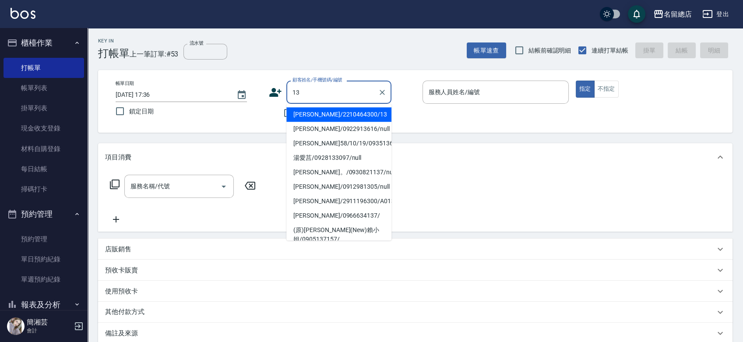
scroll to position [0, 0]
click at [379, 92] on icon "Clear" at bounding box center [382, 92] width 9 height 9
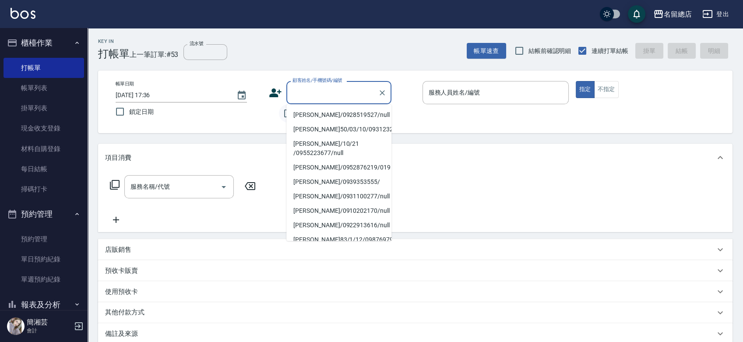
click at [284, 113] on input "不留客資" at bounding box center [288, 113] width 18 height 18
checkbox input "true"
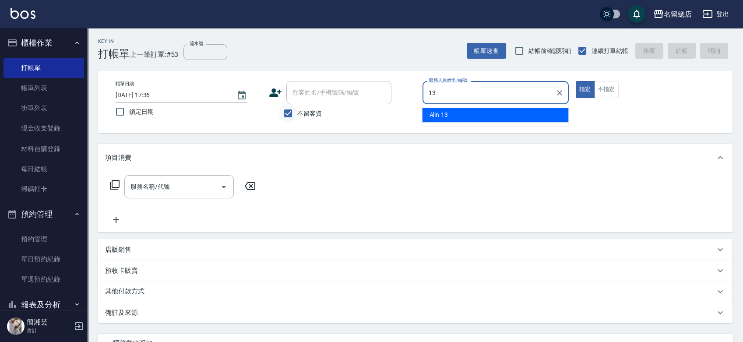
type input "Alin-13"
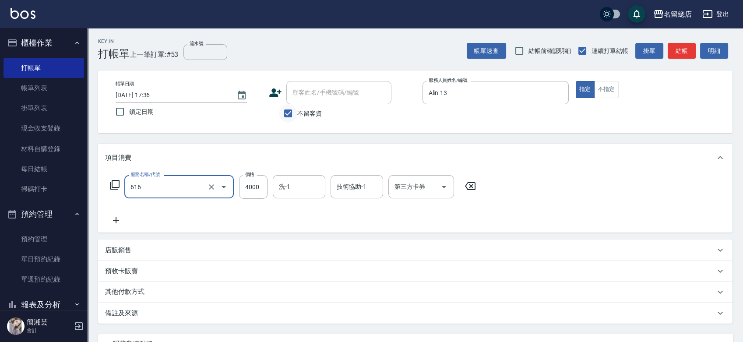
type input "自備接髮(616)"
type input "2500"
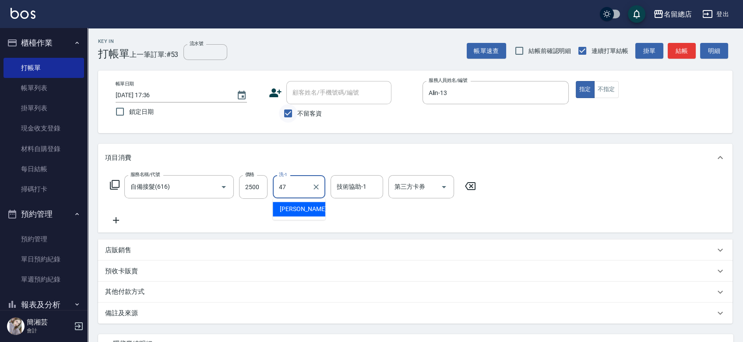
type input "[PERSON_NAME]-47"
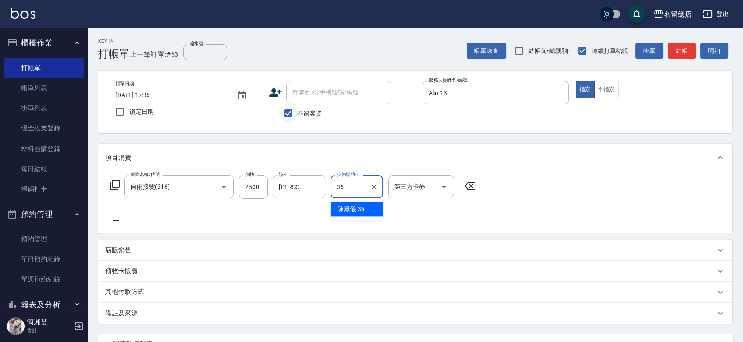
type input "[PERSON_NAME]-35"
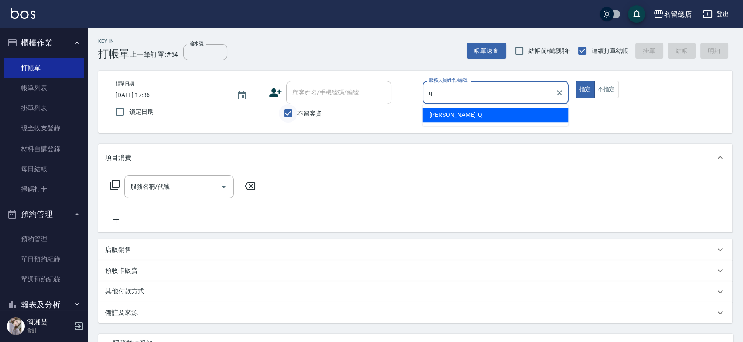
type input "[PERSON_NAME]"
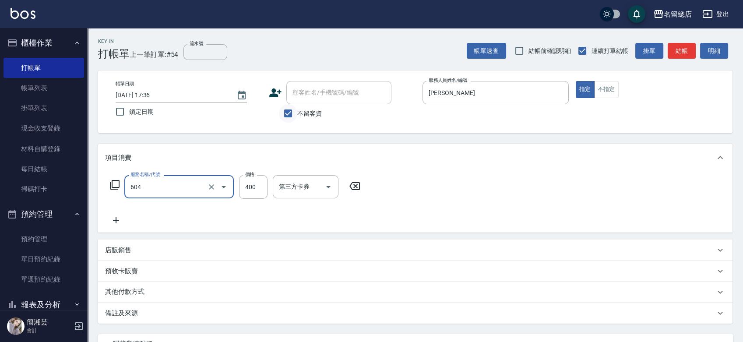
type input "健康洗髮(604)"
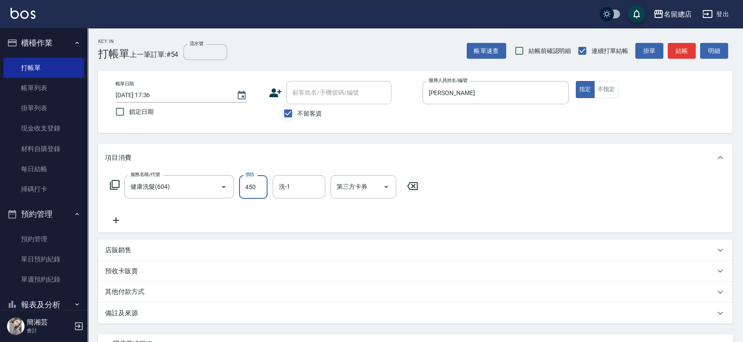
type input "450"
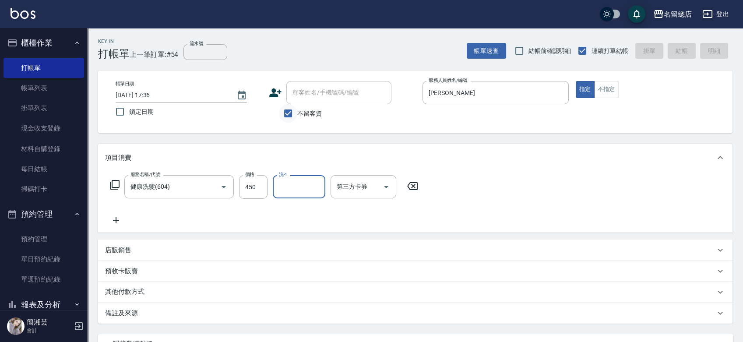
type input "[DATE] 17:37"
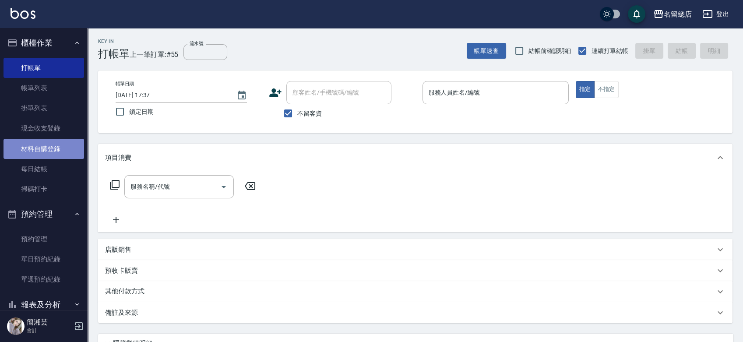
click at [58, 148] on link "材料自購登錄" at bounding box center [44, 149] width 81 height 20
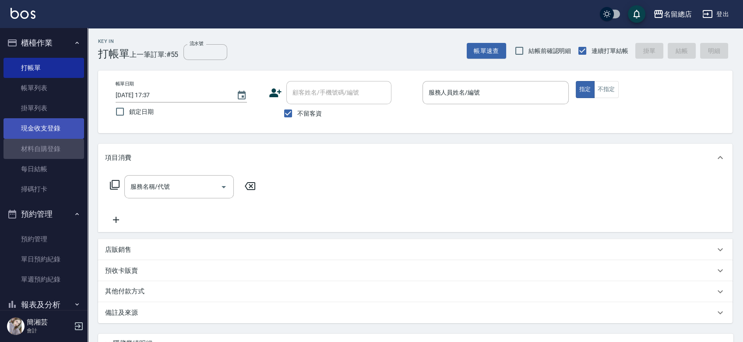
click at [56, 128] on link "現金收支登錄" at bounding box center [44, 128] width 81 height 20
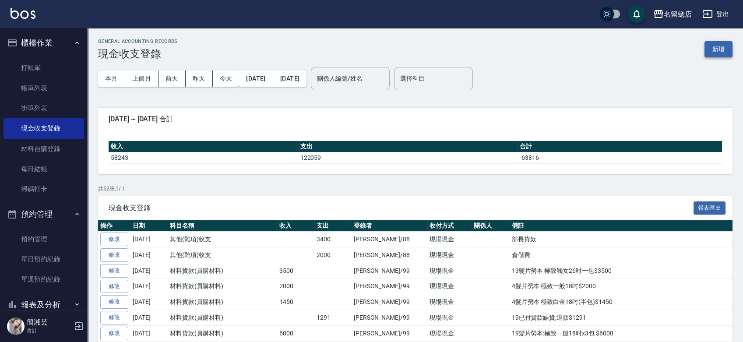
click at [715, 53] on button "新增" at bounding box center [719, 49] width 28 height 16
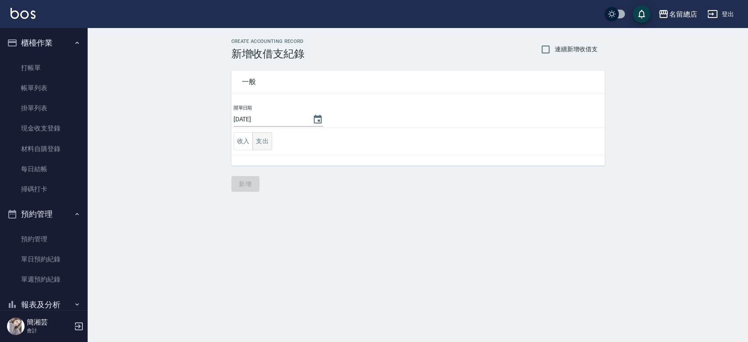
click at [261, 144] on button "支出" at bounding box center [262, 141] width 20 height 18
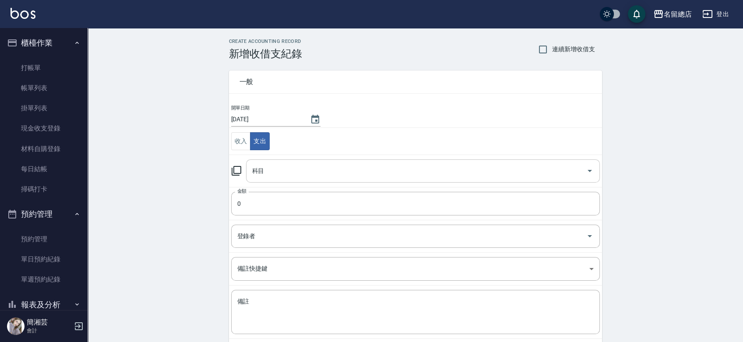
click at [266, 173] on input "科目" at bounding box center [416, 170] width 333 height 15
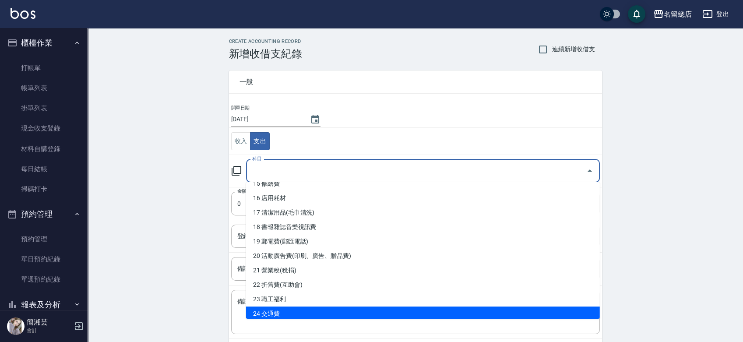
scroll to position [243, 0]
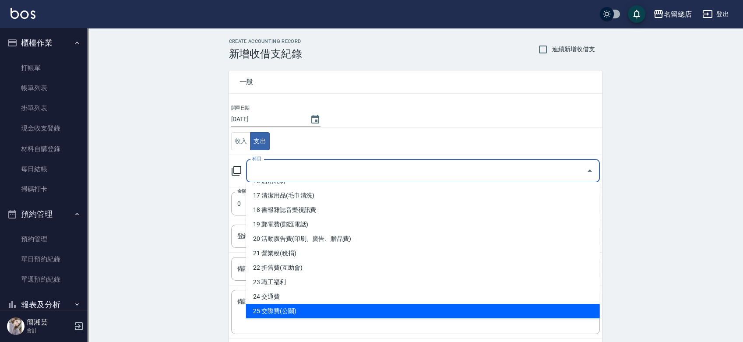
click at [279, 310] on li "25 交際費(公關)" at bounding box center [423, 311] width 354 height 14
type input "25 交際費(公關)"
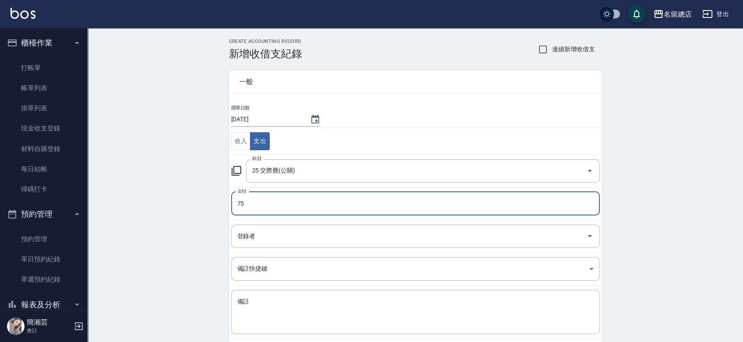
type input "75"
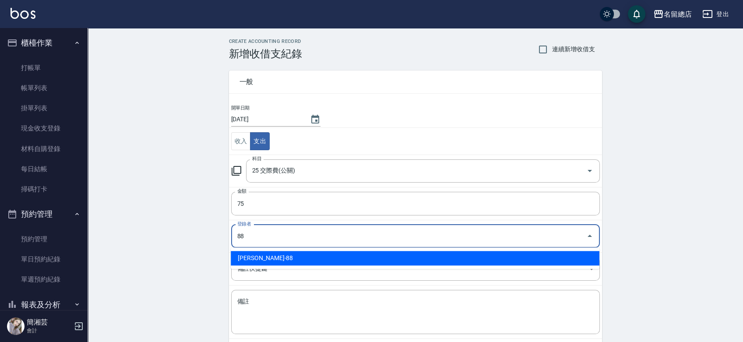
type input "[PERSON_NAME]-88"
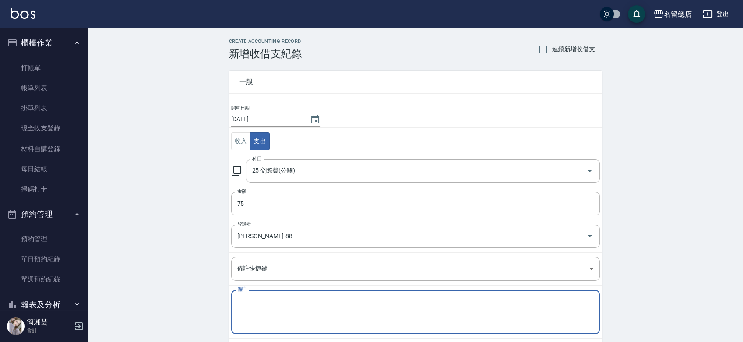
click at [288, 307] on textarea "備註" at bounding box center [415, 312] width 356 height 30
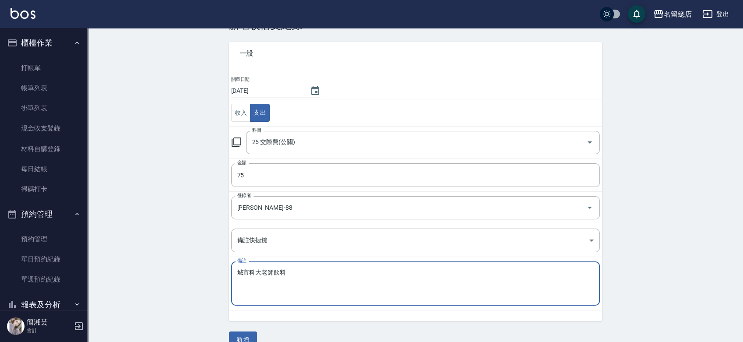
scroll to position [44, 0]
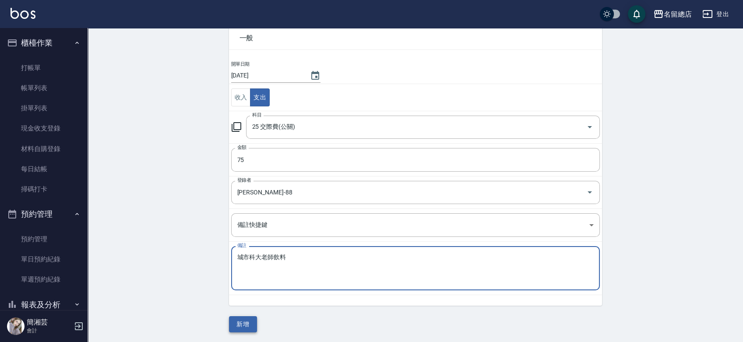
type textarea "城市科大老師飲料"
click at [235, 326] on button "新增" at bounding box center [243, 324] width 28 height 16
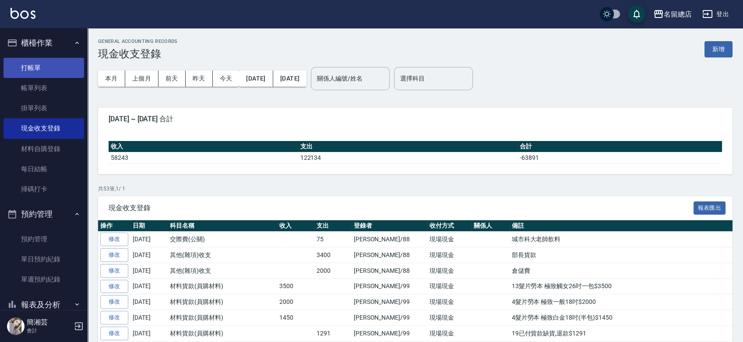
click at [54, 63] on link "打帳單" at bounding box center [44, 68] width 81 height 20
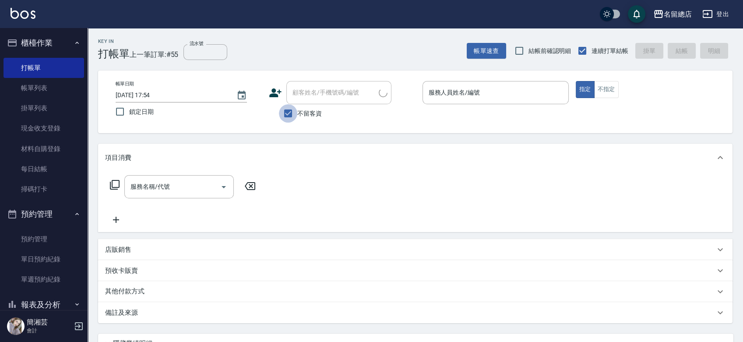
click at [294, 110] on input "不留客資" at bounding box center [288, 113] width 18 height 18
checkbox input "false"
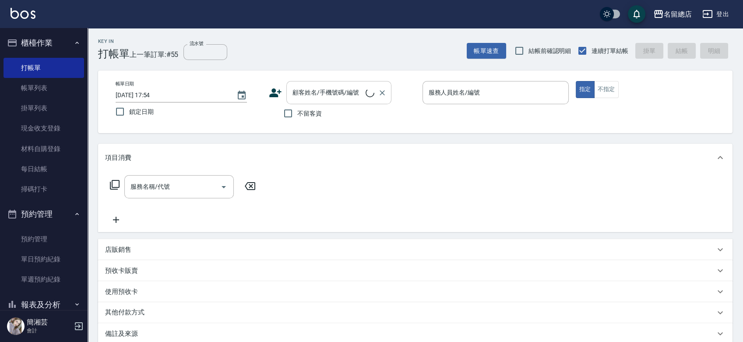
click at [313, 92] on input "顧客姓名/手機號碼/編號" at bounding box center [327, 92] width 75 height 15
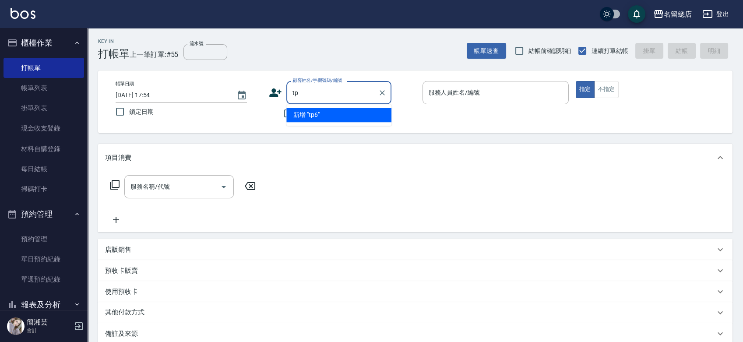
type input "t"
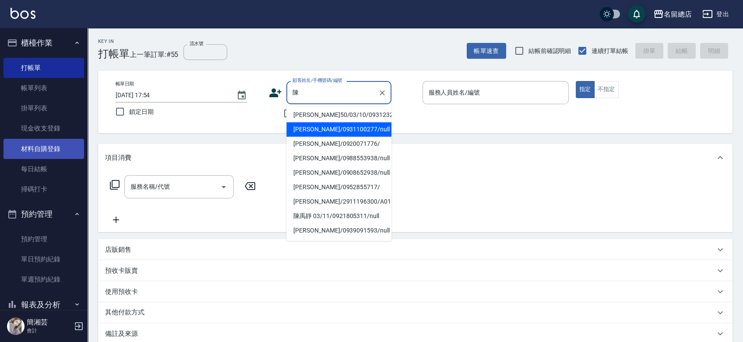
type input "陳"
click at [25, 154] on link "材料自購登錄" at bounding box center [44, 149] width 81 height 20
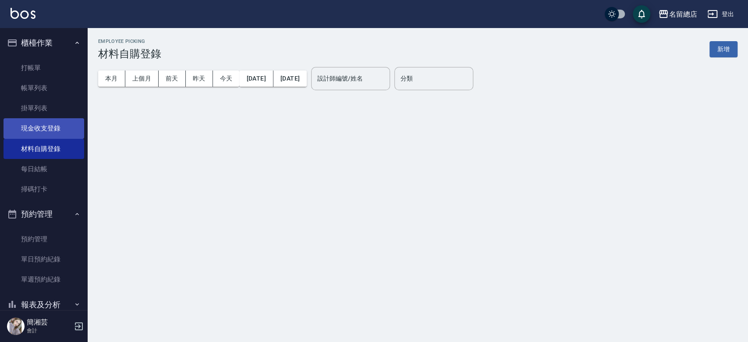
click at [46, 123] on link "現金收支登錄" at bounding box center [44, 128] width 81 height 20
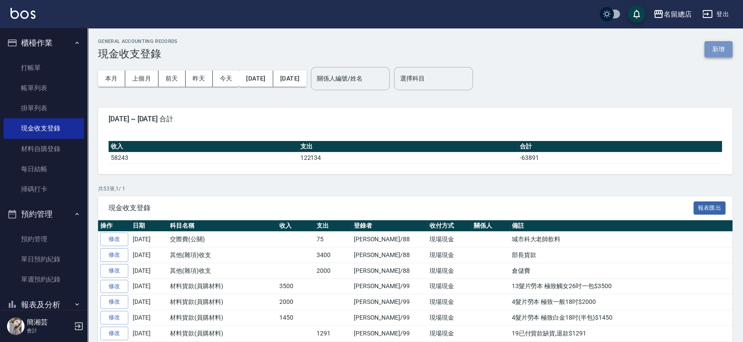
click at [713, 49] on button "新增" at bounding box center [719, 49] width 28 height 16
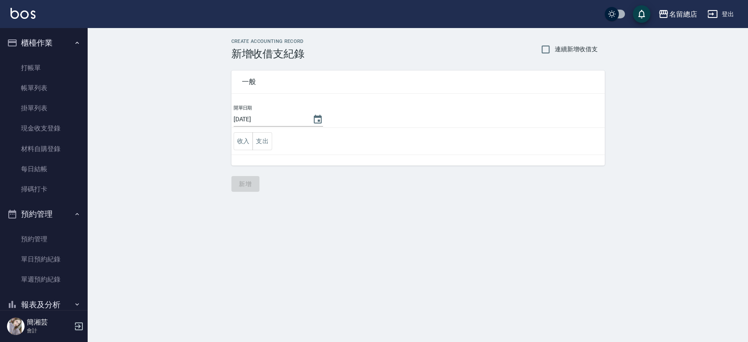
click at [275, 147] on td "收入 支出" at bounding box center [417, 141] width 373 height 27
click at [267, 140] on button "支出" at bounding box center [262, 141] width 20 height 18
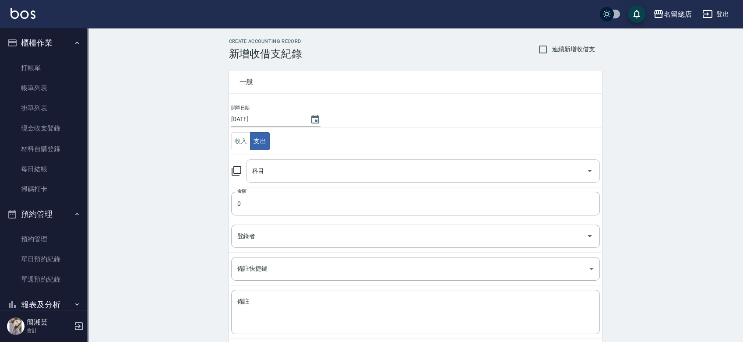
click at [321, 163] on div "科目" at bounding box center [423, 170] width 354 height 23
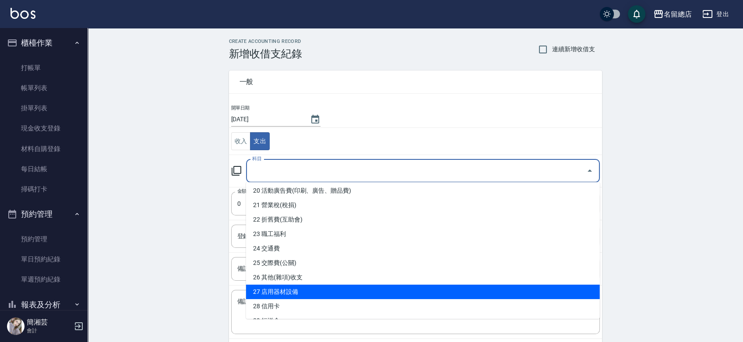
scroll to position [292, 0]
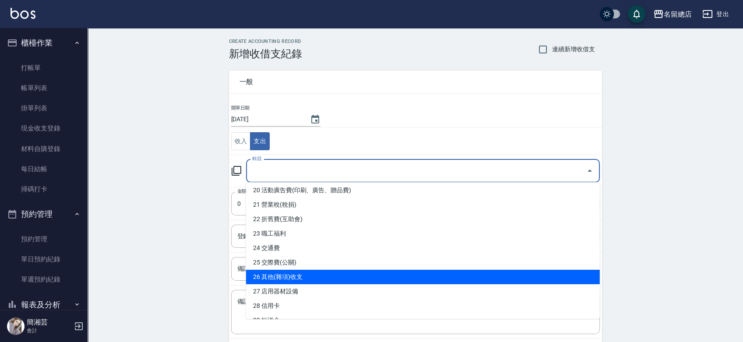
click at [298, 277] on li "26 其他(雜項)收支" at bounding box center [423, 277] width 354 height 14
type input "26 其他(雜項)收支"
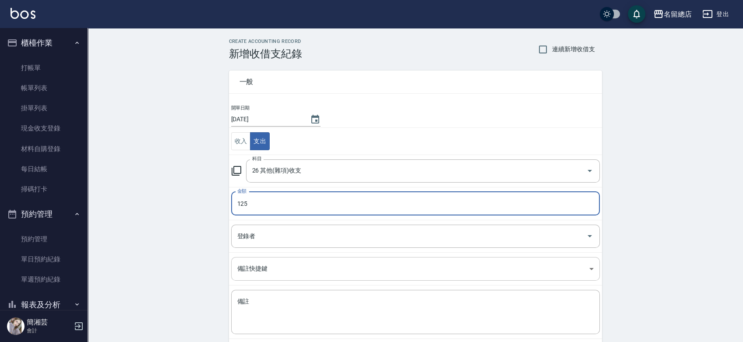
type input "125"
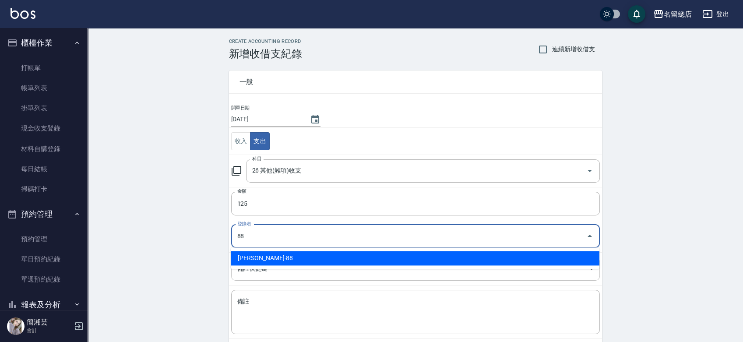
type input "[PERSON_NAME]-88"
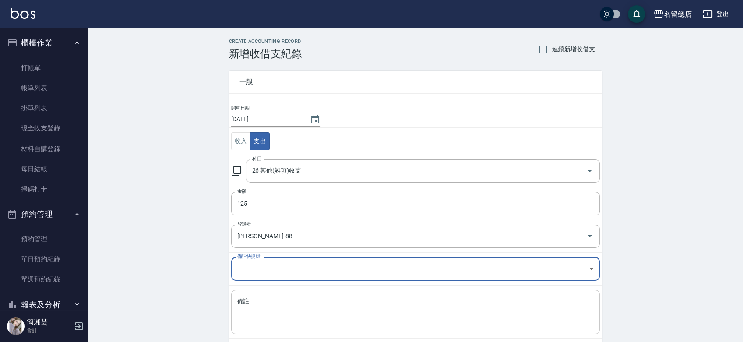
click at [314, 299] on textarea "備註" at bounding box center [415, 312] width 356 height 30
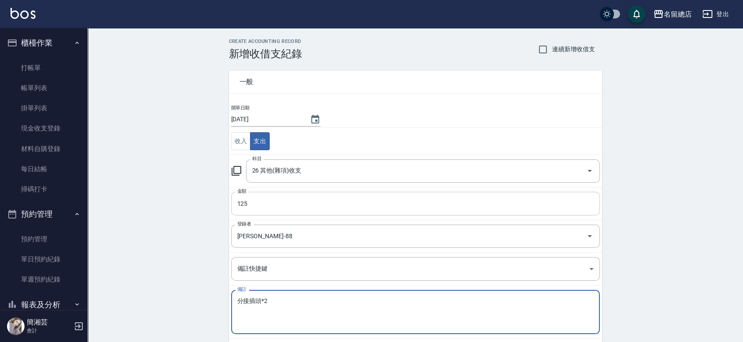
type textarea "分接插頭*2"
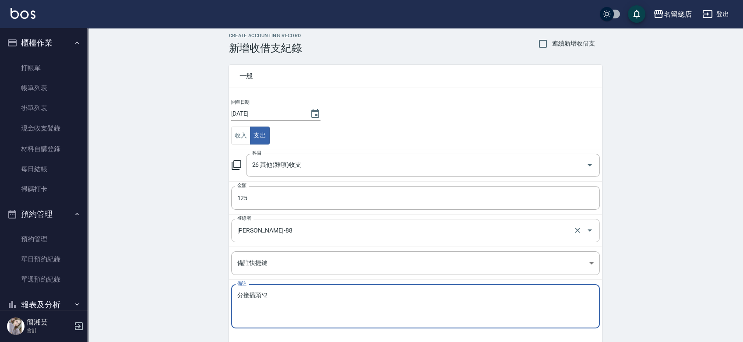
scroll to position [44, 0]
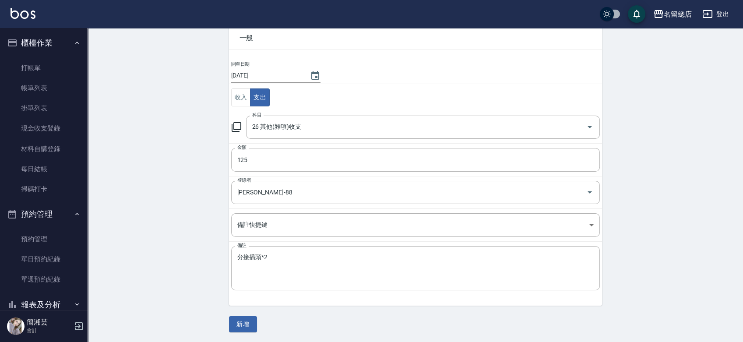
click at [253, 321] on button "新增" at bounding box center [243, 324] width 28 height 16
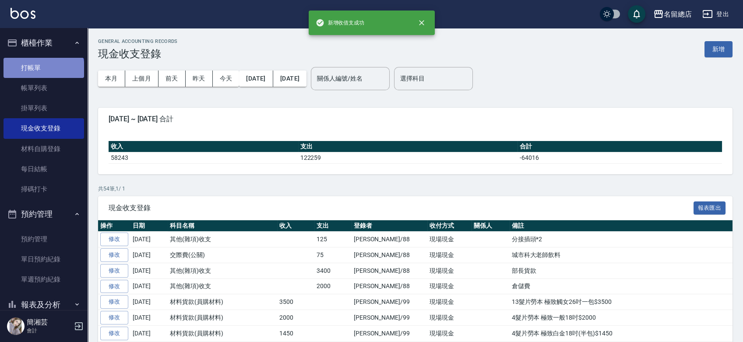
click at [43, 70] on link "打帳單" at bounding box center [44, 68] width 81 height 20
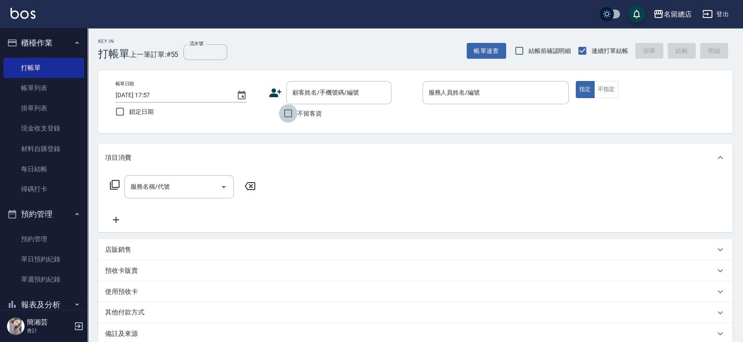
click at [287, 113] on input "不留客資" at bounding box center [288, 113] width 18 height 18
checkbox input "true"
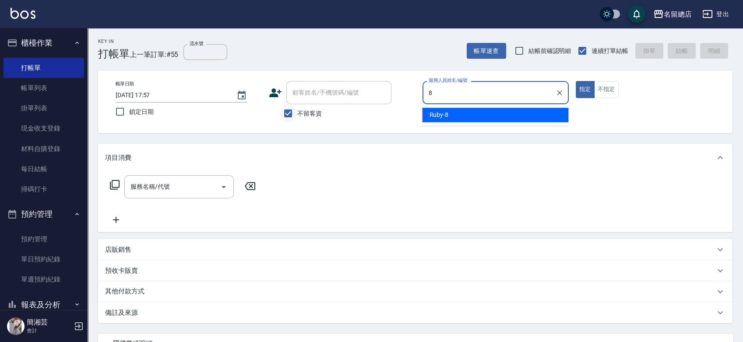
type input "8"
type button "true"
type input "Ruby-8"
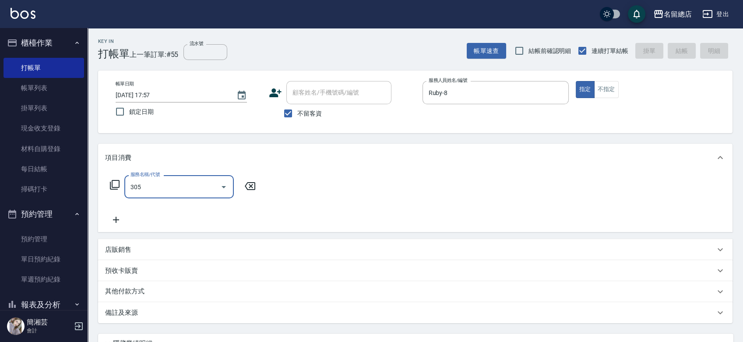
type input "剪髮(305)"
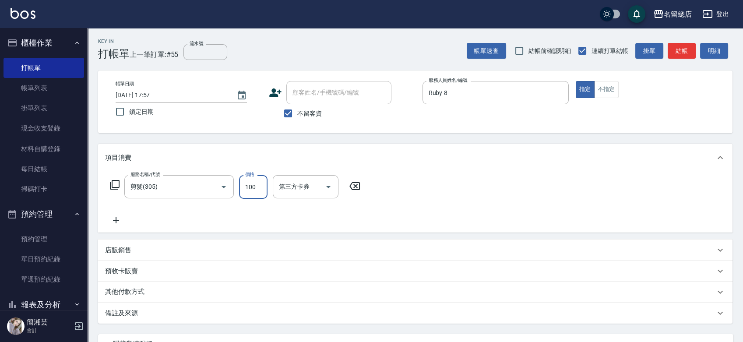
type input "100"
click at [145, 290] on p "其他付款方式" at bounding box center [127, 292] width 44 height 10
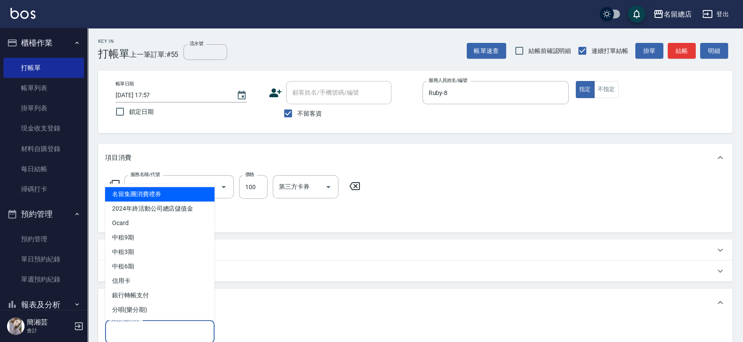
click at [152, 327] on input "其他付款方式" at bounding box center [160, 331] width 102 height 15
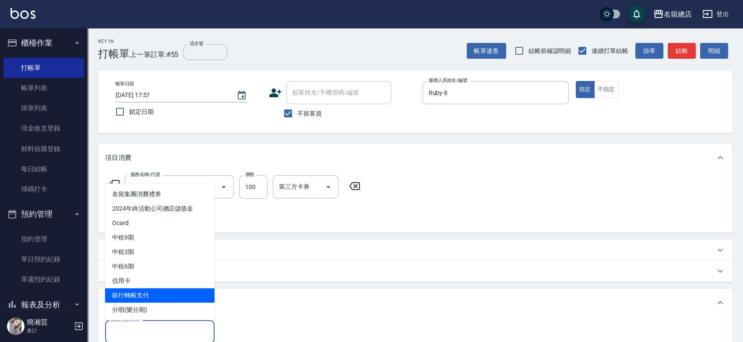
click at [155, 298] on span "銀行轉帳支付" at bounding box center [159, 295] width 109 height 14
type input "銀行轉帳支付"
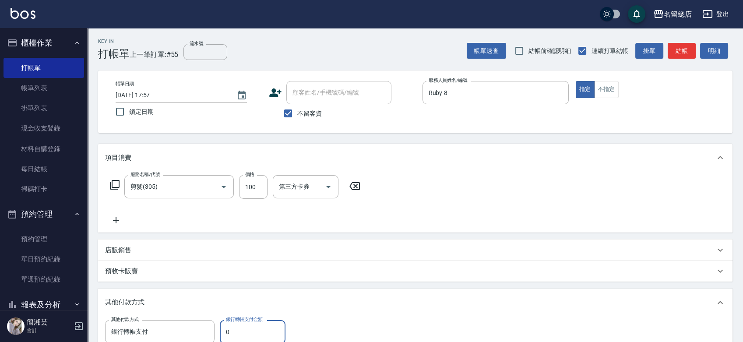
scroll to position [2, 0]
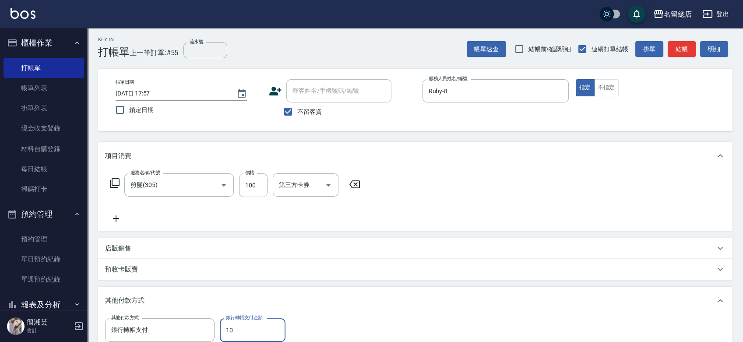
type input "100"
type input "[DATE] 18:10"
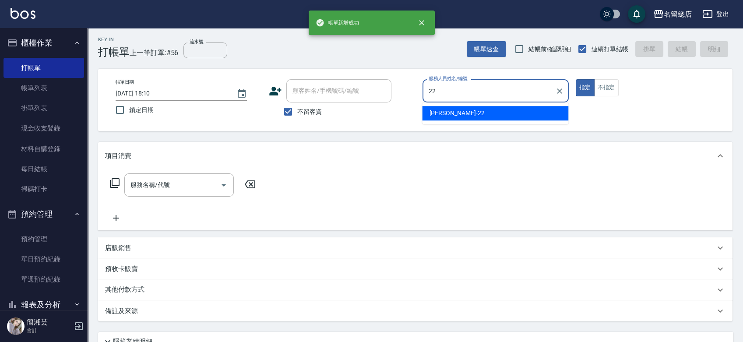
type input "Lydia-22"
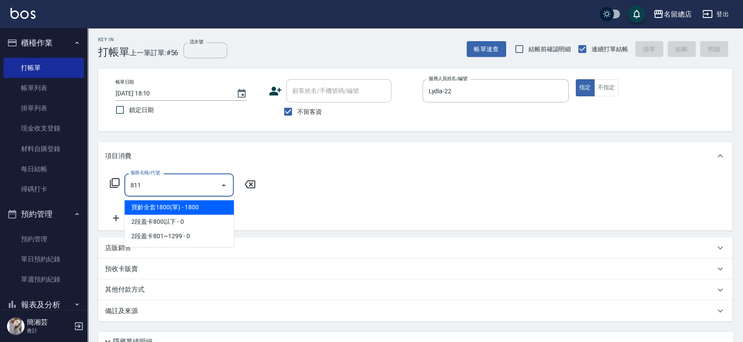
type input "洗+剪(811)"
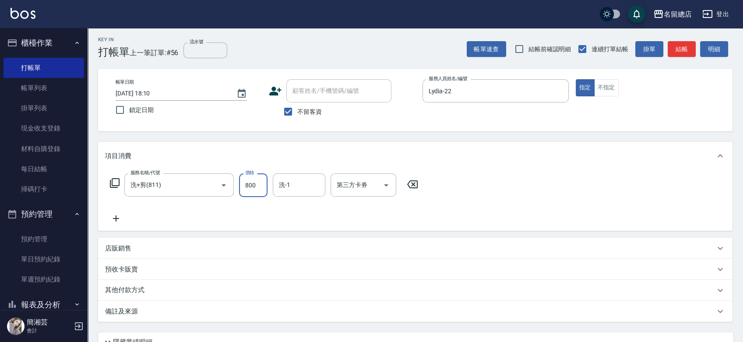
type input "800"
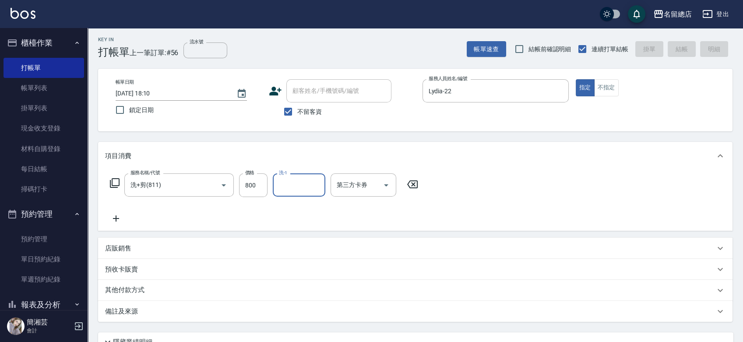
type input "[DATE] 18:11"
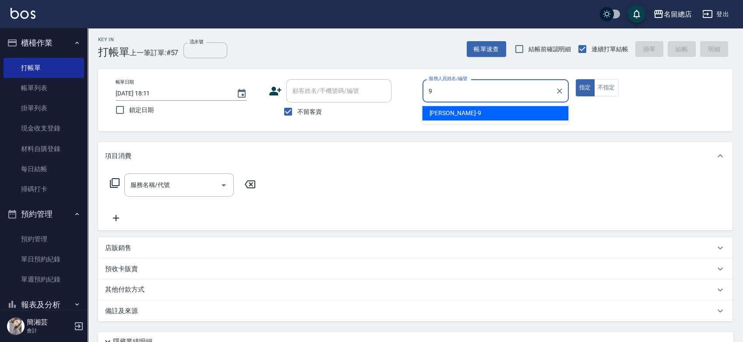
type input "[PERSON_NAME]-9"
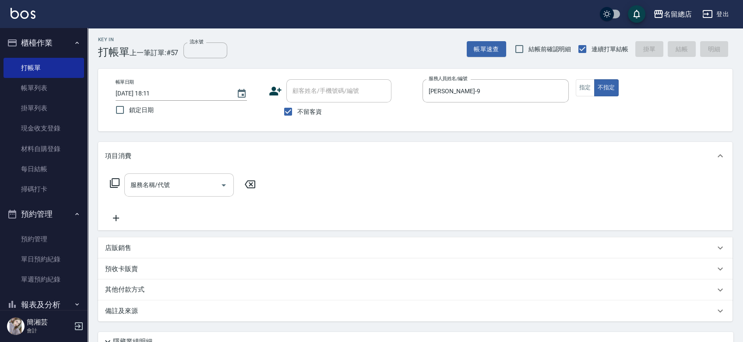
click at [179, 174] on div "服務名稱/代號 服務名稱/代號" at bounding box center [415, 200] width 635 height 60
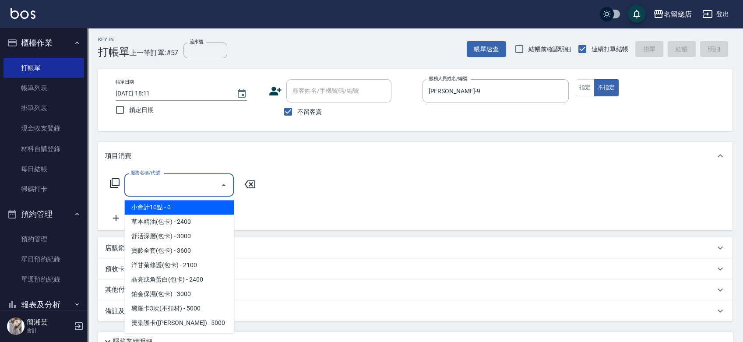
click at [180, 177] on input "服務名稱/代號" at bounding box center [172, 184] width 88 height 15
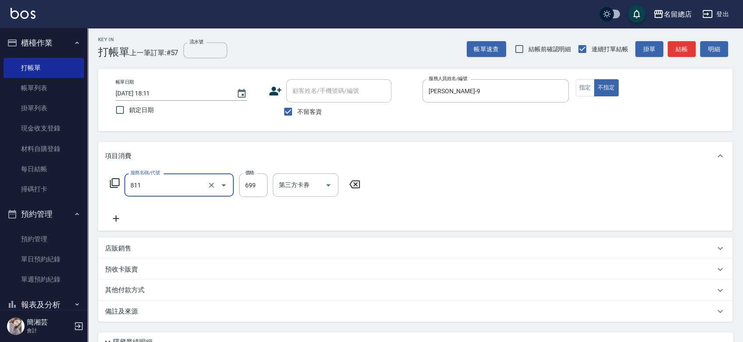
type input "洗+剪(811)"
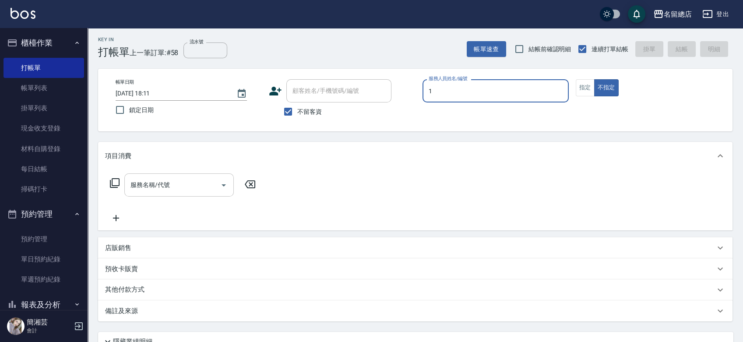
type input "15"
type button "false"
type input "[PERSON_NAME]-15"
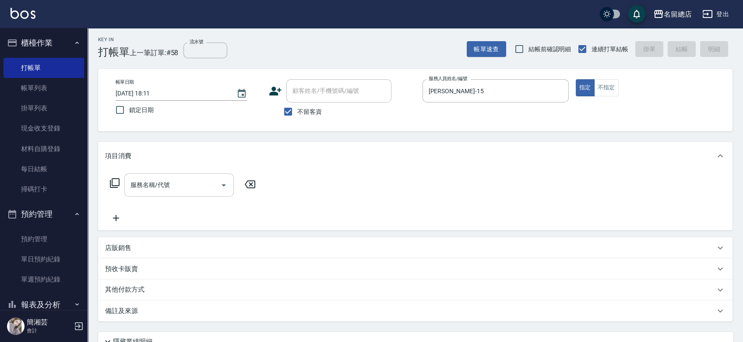
click at [181, 175] on div "服務名稱/代號" at bounding box center [178, 184] width 109 height 23
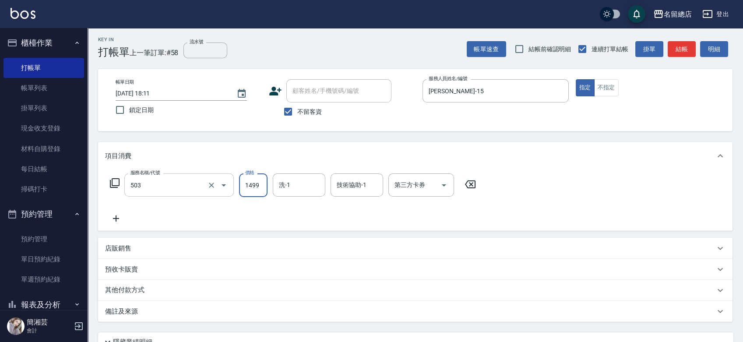
type input "染髮1000~1499(503)"
type input "1199"
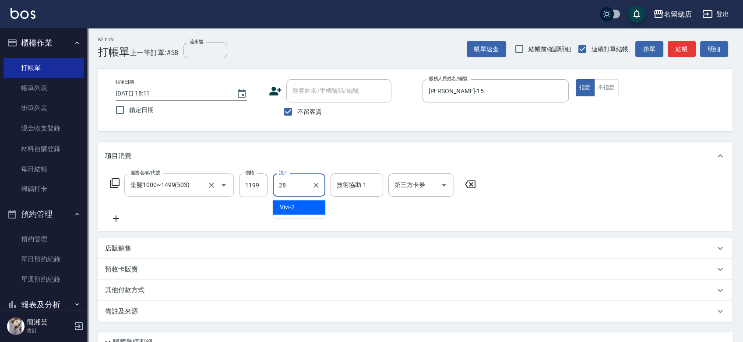
type input "陳予歆-28"
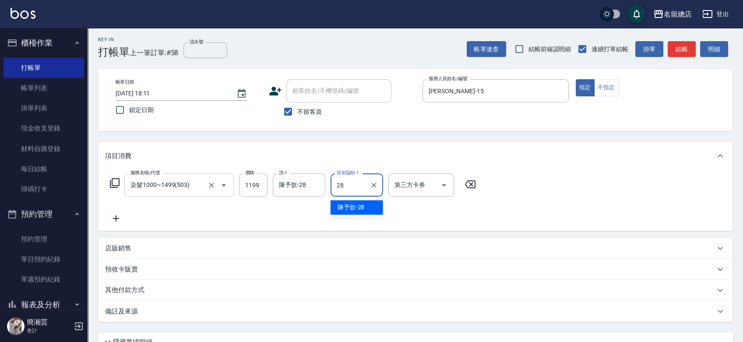
type input "陳予歆-28"
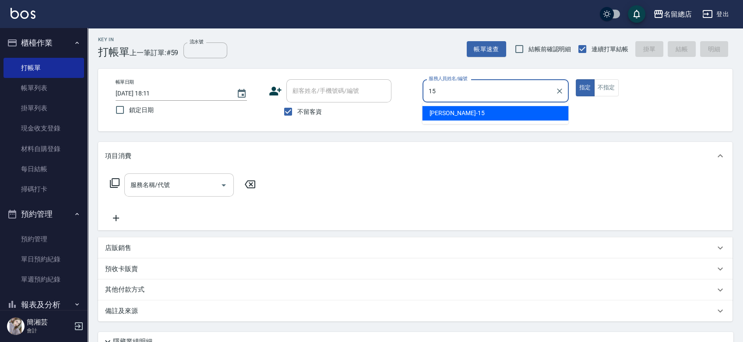
type input "[PERSON_NAME]-15"
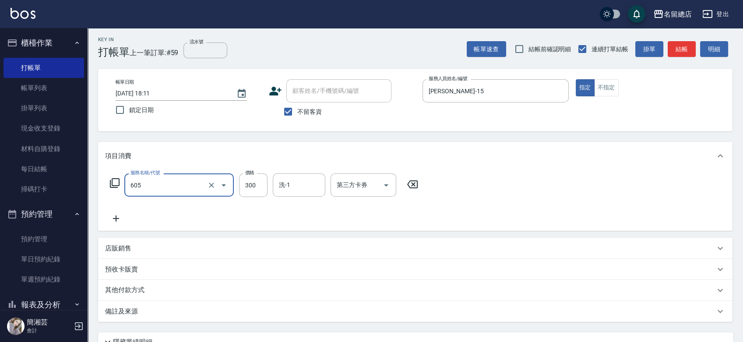
type input "洗髮 (女)(605)"
type input "350"
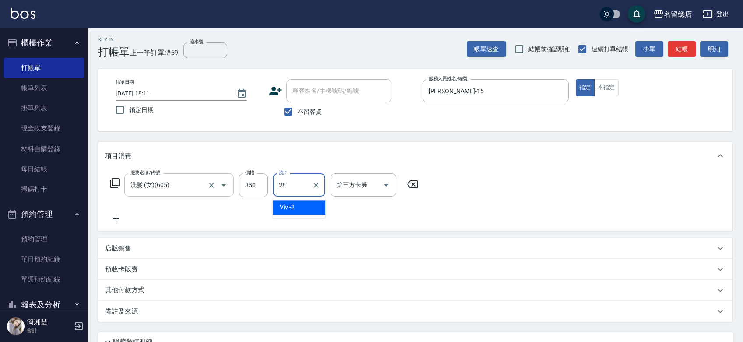
type input "陳予歆-28"
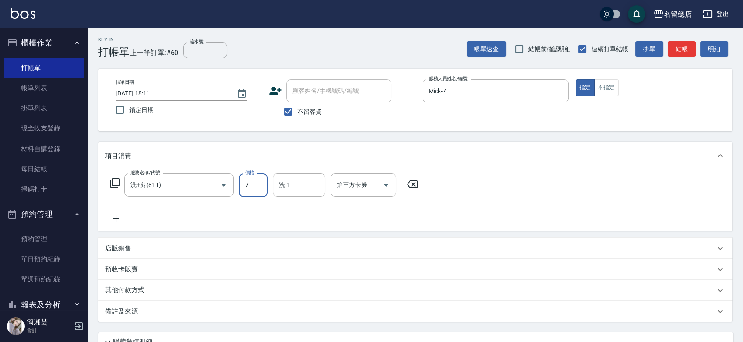
click at [247, 186] on input "7" at bounding box center [253, 185] width 28 height 24
drag, startPoint x: 255, startPoint y: 185, endPoint x: 245, endPoint y: 187, distance: 10.2
click at [245, 187] on input "7" at bounding box center [253, 185] width 28 height 24
click at [259, 186] on input "7" at bounding box center [253, 185] width 28 height 24
drag, startPoint x: 290, startPoint y: 188, endPoint x: 296, endPoint y: 176, distance: 12.9
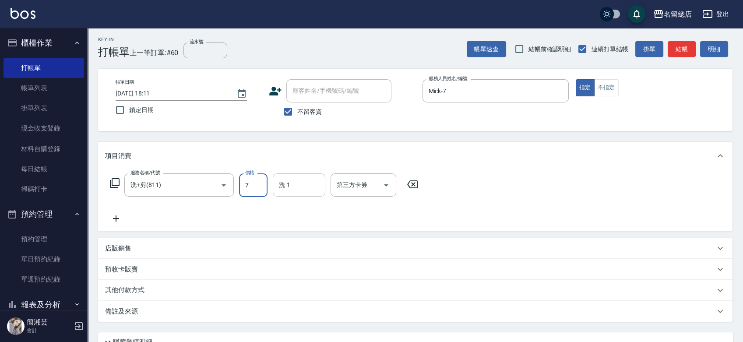
click at [290, 188] on input "洗-1" at bounding box center [299, 184] width 45 height 15
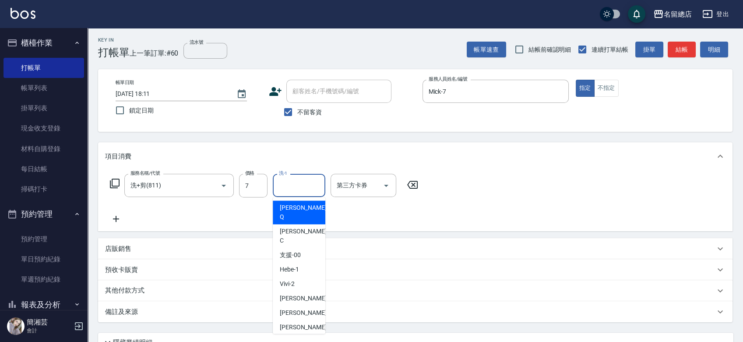
scroll to position [0, 0]
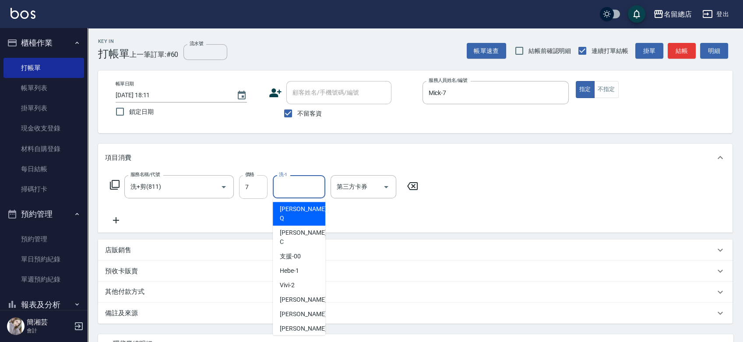
click at [254, 190] on input "7" at bounding box center [253, 187] width 28 height 24
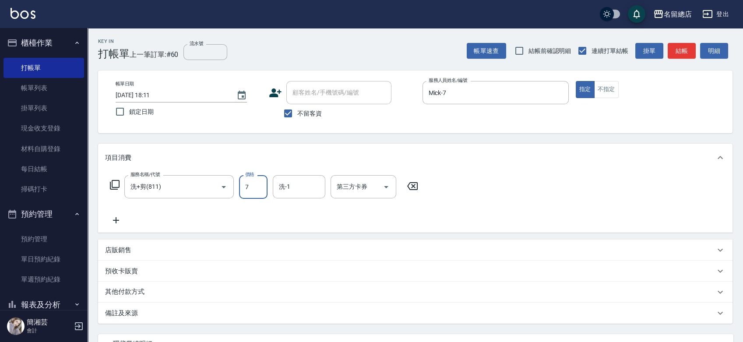
click at [263, 176] on input "7" at bounding box center [253, 187] width 28 height 24
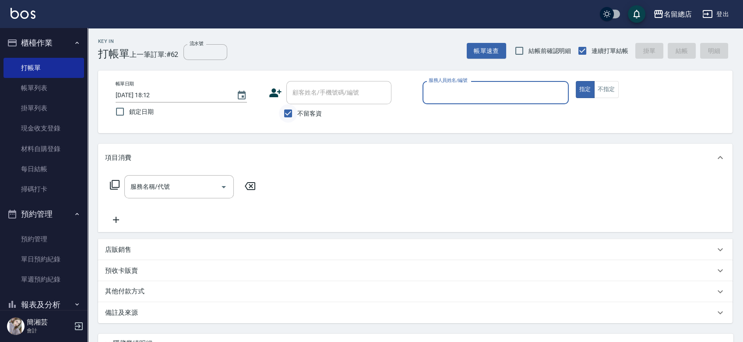
click at [297, 111] on input "不留客資" at bounding box center [288, 113] width 18 height 18
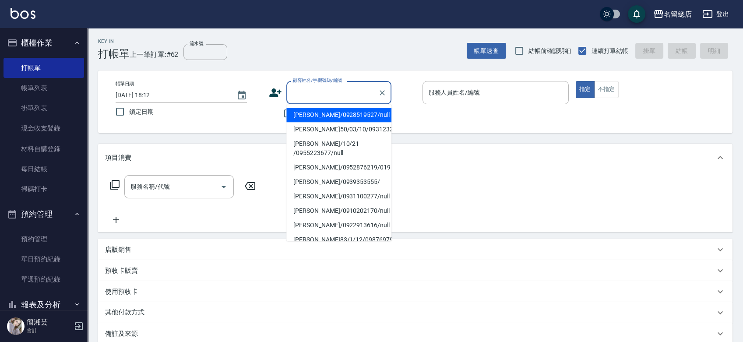
click at [309, 95] on input "顧客姓名/手機號碼/編號" at bounding box center [332, 92] width 84 height 15
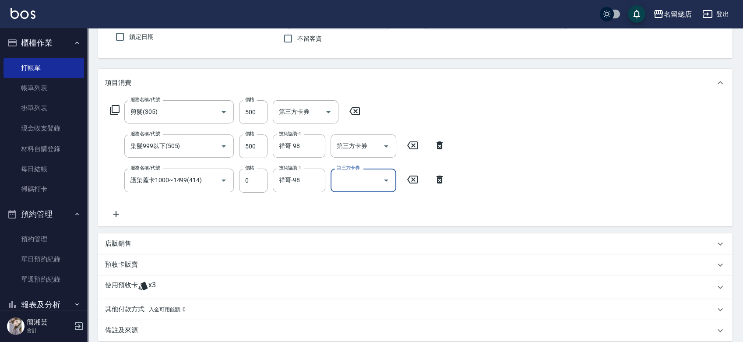
scroll to position [146, 0]
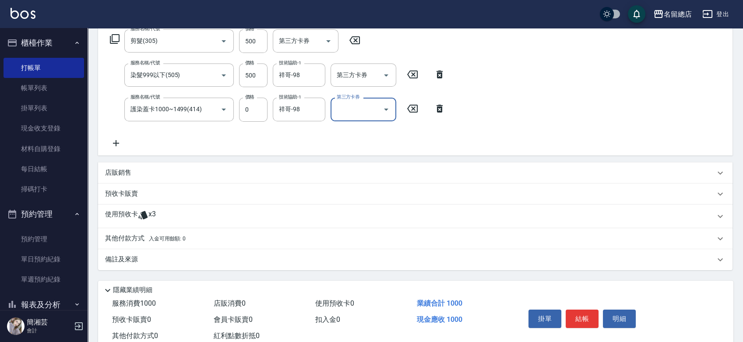
click at [193, 219] on div "使用預收卡 x3" at bounding box center [410, 216] width 610 height 13
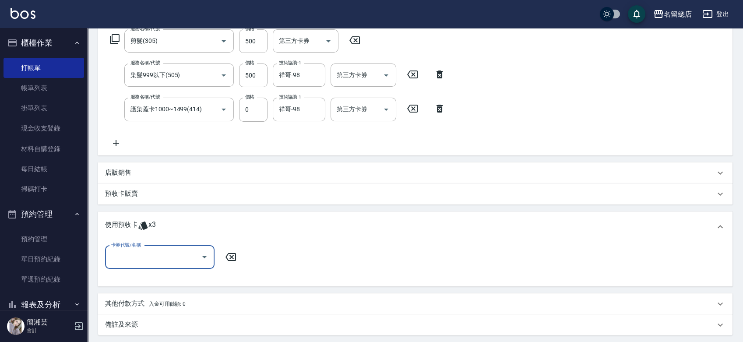
scroll to position [0, 0]
click at [170, 257] on input "卡券代號/名稱" at bounding box center [153, 257] width 88 height 15
click at [177, 293] on div "護染卡 剩餘1張 9099" at bounding box center [159, 294] width 109 height 14
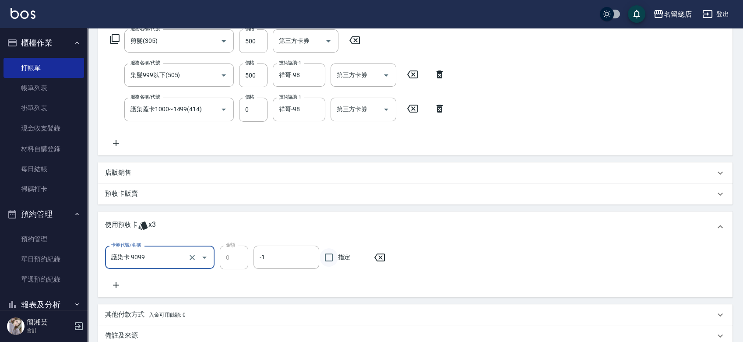
click at [337, 259] on input "指定" at bounding box center [329, 257] width 18 height 18
click at [137, 186] on div "預收卡販賣" at bounding box center [415, 193] width 635 height 21
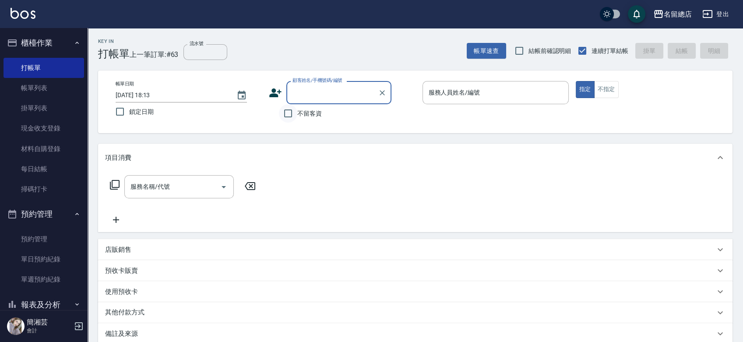
click at [282, 118] on input "不留客資" at bounding box center [288, 113] width 18 height 18
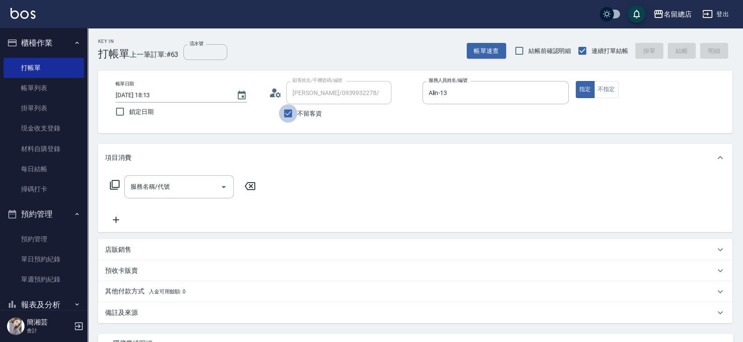
click at [284, 115] on input "不留客資" at bounding box center [288, 113] width 18 height 18
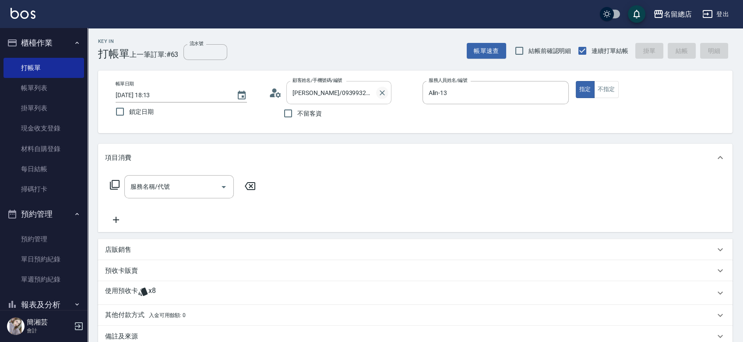
click at [381, 93] on icon "Clear" at bounding box center [382, 92] width 9 height 9
click at [295, 108] on input "不留客資" at bounding box center [288, 113] width 18 height 18
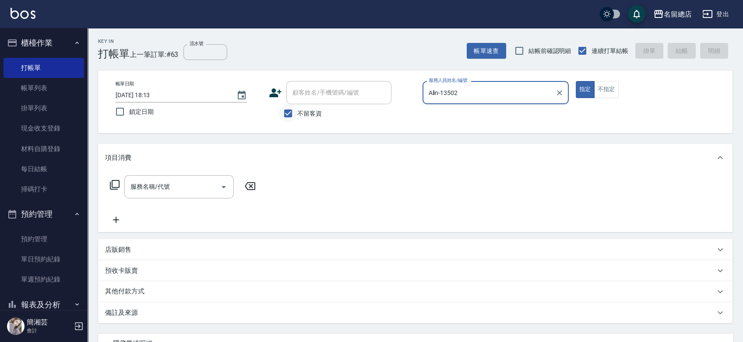
click at [576, 81] on button "指定" at bounding box center [585, 89] width 19 height 17
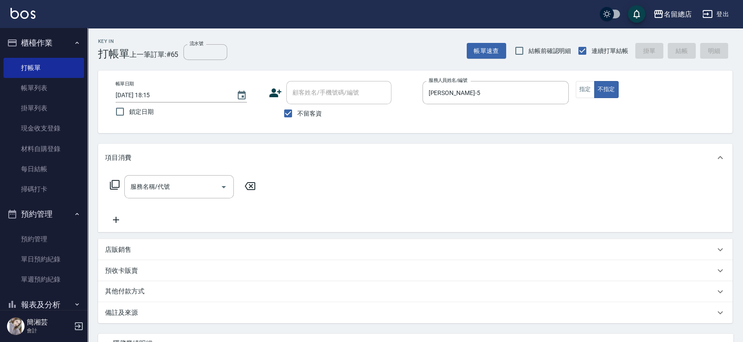
click at [183, 174] on div "服務名稱/代號 服務名稱/代號" at bounding box center [415, 202] width 635 height 60
click at [169, 201] on div "服務名稱/代號 服務名稱/代號" at bounding box center [183, 200] width 156 height 50
click at [171, 194] on input "服務名稱/代號" at bounding box center [172, 186] width 88 height 15
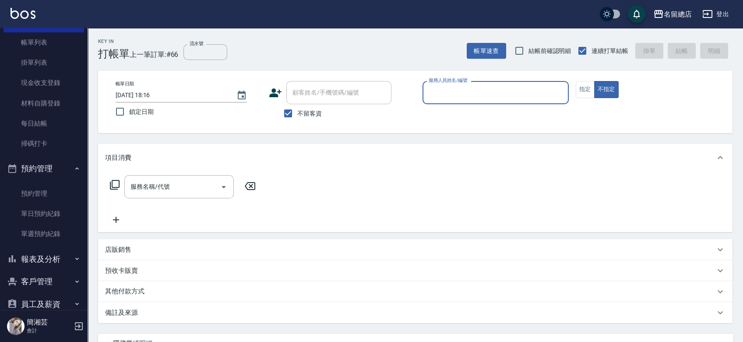
scroll to position [84, 0]
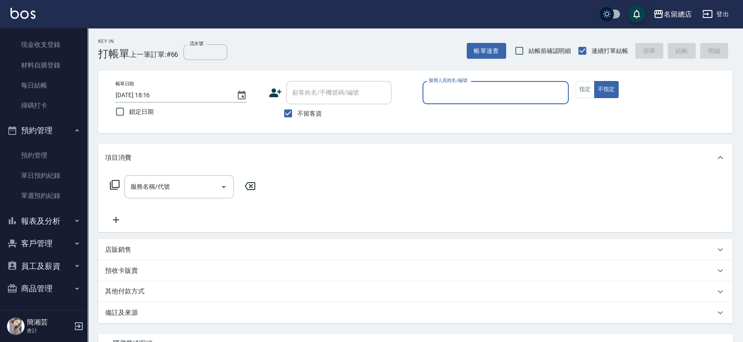
click at [49, 219] on button "報表及分析" at bounding box center [44, 221] width 81 height 23
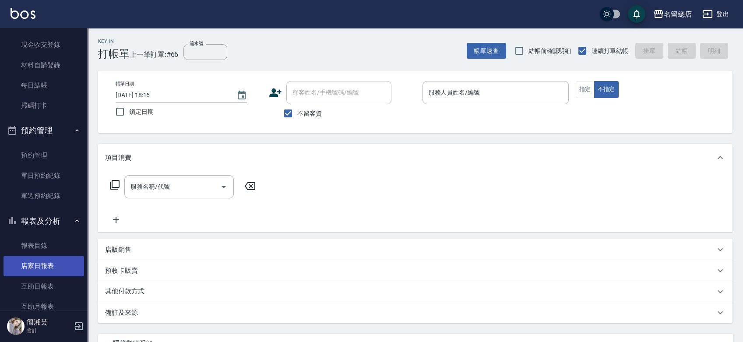
click at [47, 264] on link "店家日報表" at bounding box center [44, 266] width 81 height 20
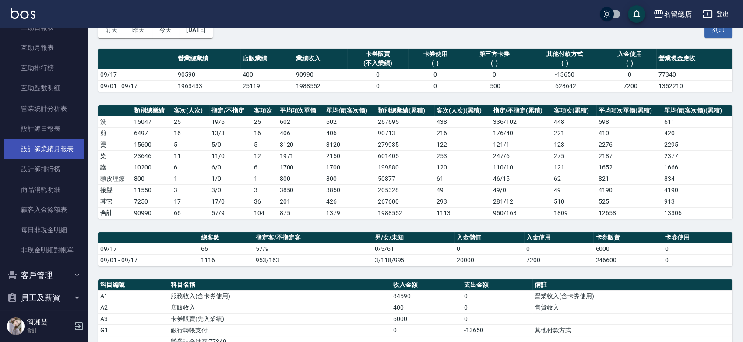
scroll to position [325, 0]
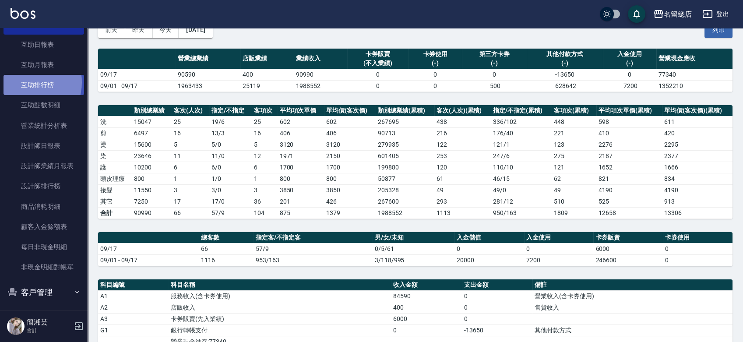
click at [28, 83] on link "互助排行榜" at bounding box center [44, 85] width 81 height 20
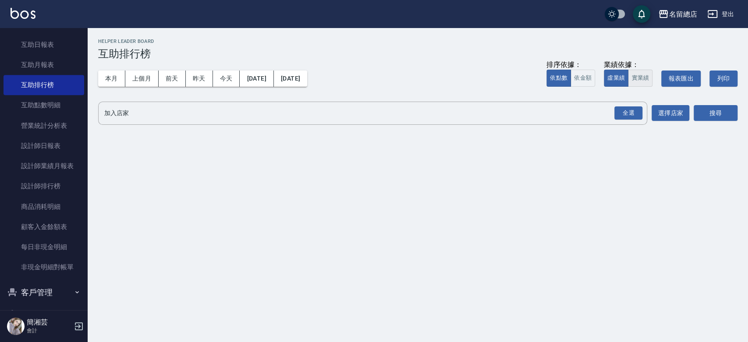
click at [635, 78] on button "實業績" at bounding box center [640, 78] width 25 height 17
click at [632, 108] on div "全選" at bounding box center [628, 113] width 28 height 14
click at [713, 106] on button "搜尋" at bounding box center [715, 114] width 44 height 16
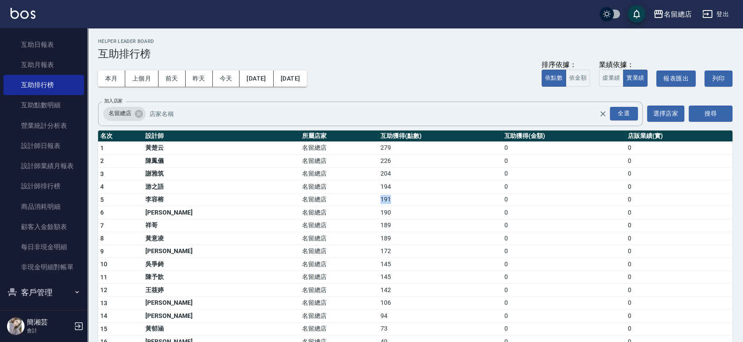
drag, startPoint x: 347, startPoint y: 198, endPoint x: 352, endPoint y: 197, distance: 4.5
click at [352, 197] on tr "5 [PERSON_NAME] 名留總店 191 0 0" at bounding box center [415, 199] width 635 height 13
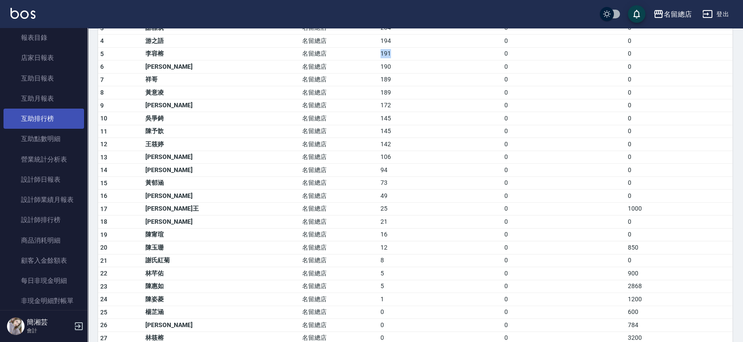
scroll to position [277, 0]
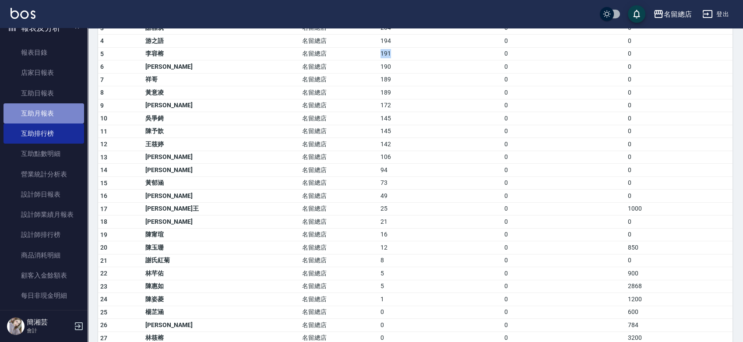
click at [53, 108] on link "互助月報表" at bounding box center [44, 113] width 81 height 20
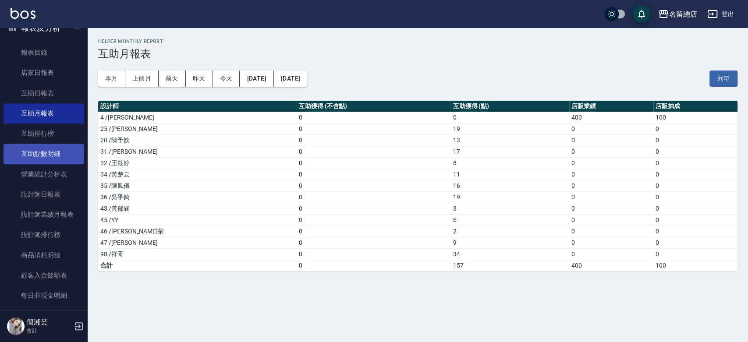
click at [49, 153] on link "互助點數明細" at bounding box center [44, 154] width 81 height 20
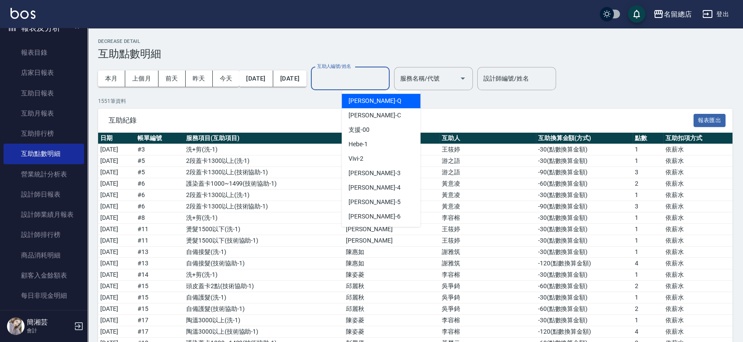
click at [386, 82] on input "互助人編號/姓名" at bounding box center [350, 78] width 71 height 15
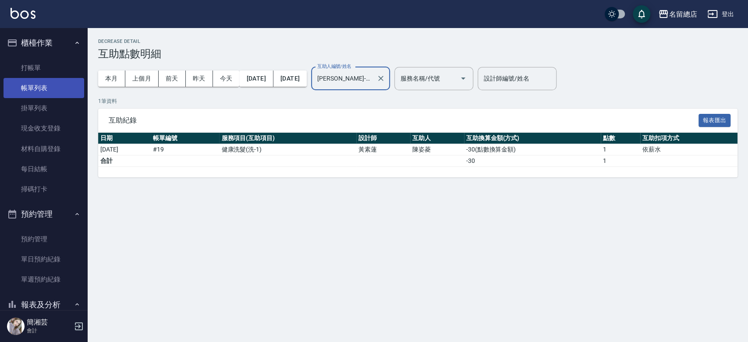
click at [45, 88] on link "帳單列表" at bounding box center [44, 88] width 81 height 20
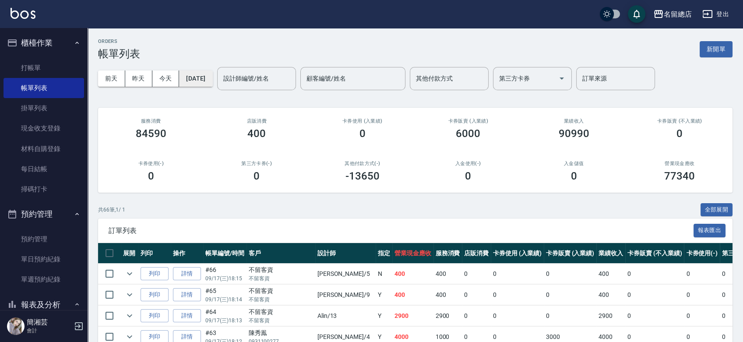
click at [199, 80] on button "[DATE]" at bounding box center [195, 79] width 33 height 16
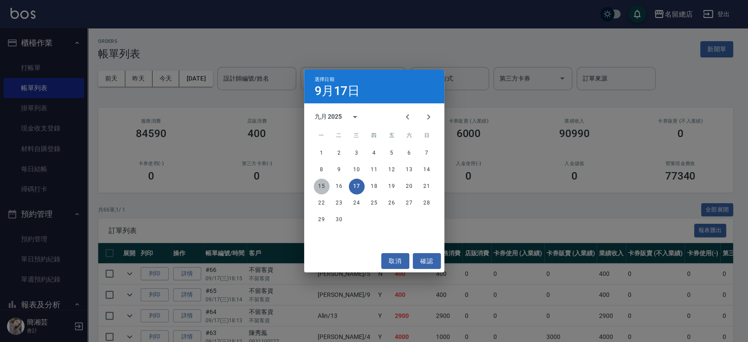
click at [323, 185] on button "15" at bounding box center [322, 187] width 16 height 16
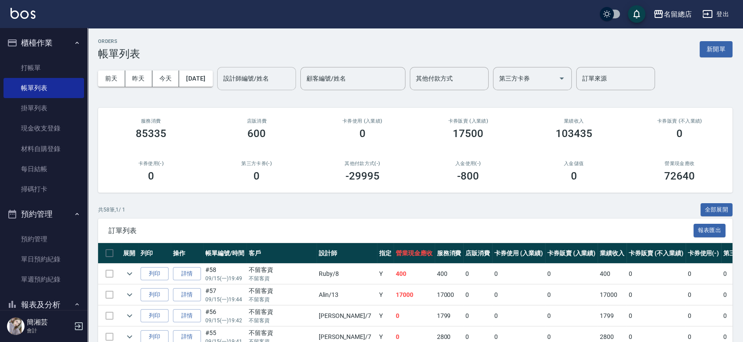
click at [273, 74] on div "設計師編號/姓名 設計師編號/姓名" at bounding box center [256, 78] width 79 height 23
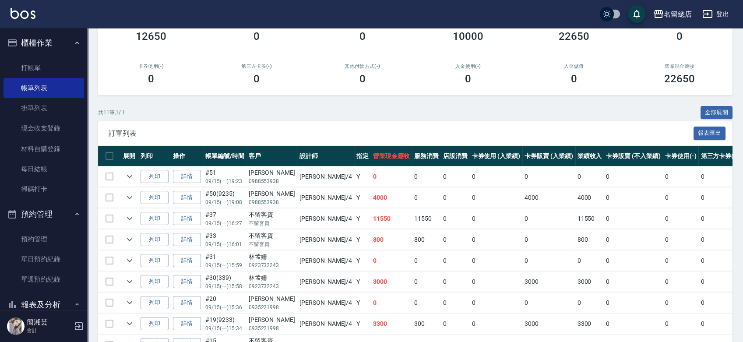
scroll to position [193, 0]
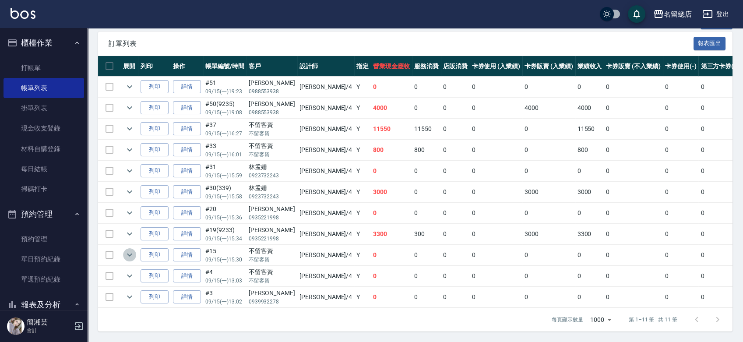
click at [130, 250] on icon "expand row" at bounding box center [129, 255] width 11 height 11
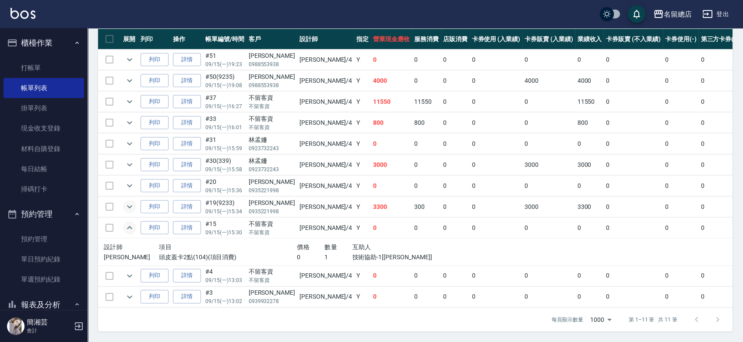
scroll to position [171, 0]
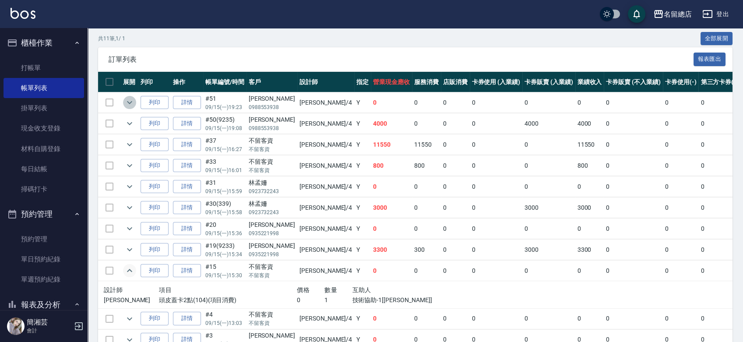
click at [126, 99] on icon "expand row" at bounding box center [129, 102] width 11 height 11
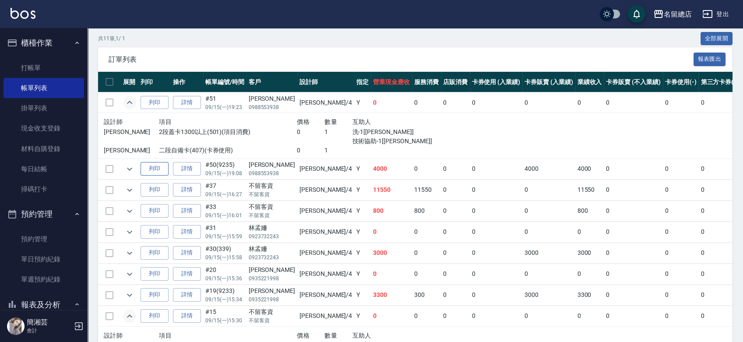
scroll to position [265, 0]
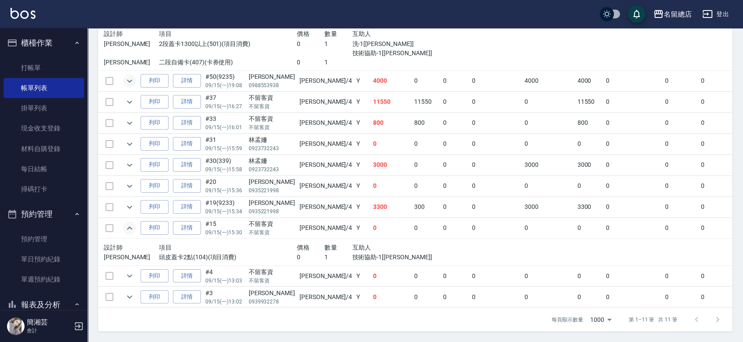
click at [126, 76] on icon "expand row" at bounding box center [129, 81] width 11 height 11
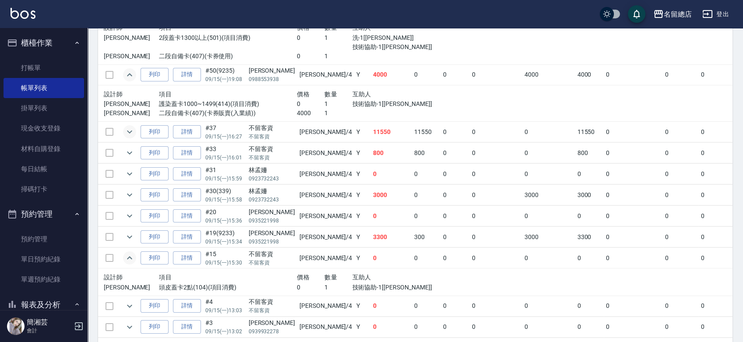
click at [129, 129] on icon "expand row" at bounding box center [129, 132] width 11 height 11
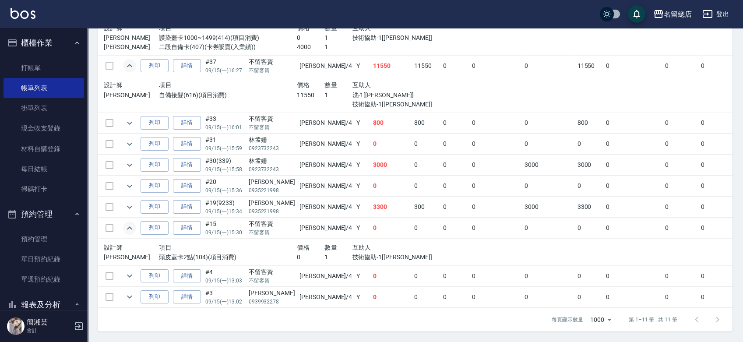
scroll to position [337, 0]
click at [129, 119] on icon "expand row" at bounding box center [129, 123] width 11 height 11
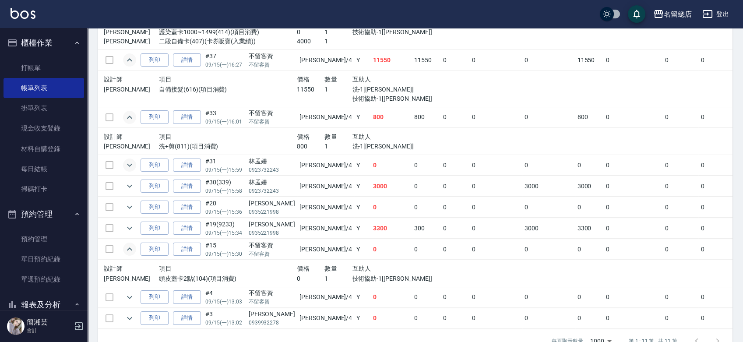
click at [130, 162] on icon "expand row" at bounding box center [129, 165] width 11 height 11
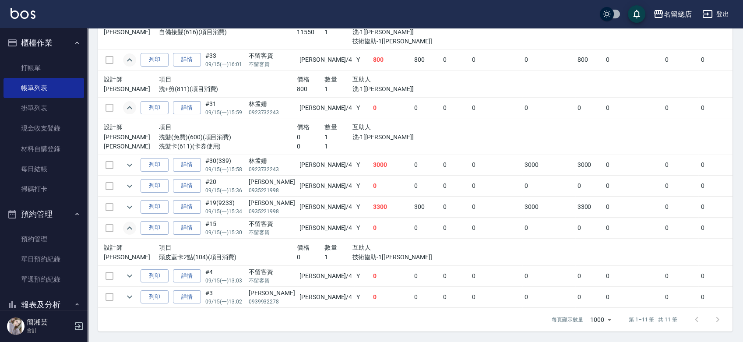
scroll to position [400, 0]
click at [130, 160] on icon "expand row" at bounding box center [129, 165] width 11 height 11
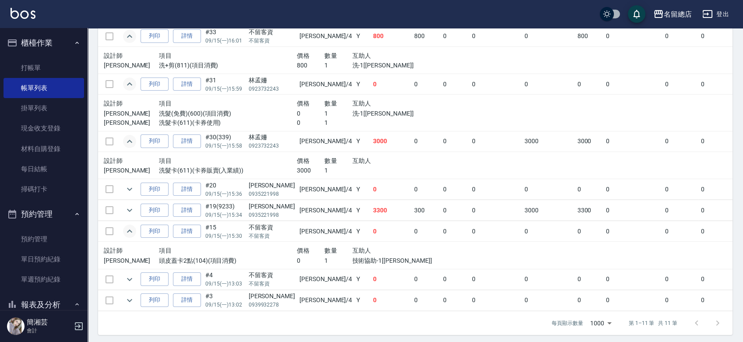
scroll to position [427, 0]
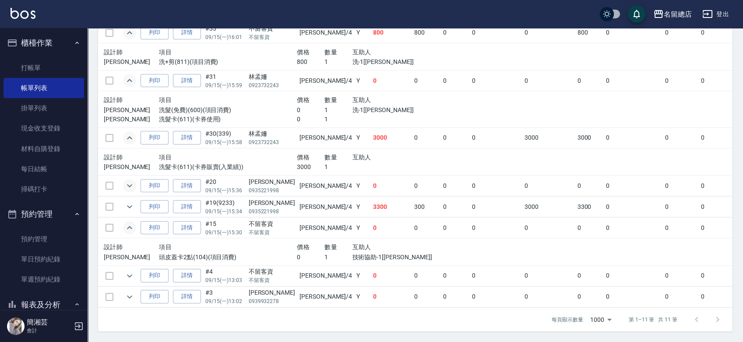
click at [132, 180] on icon "expand row" at bounding box center [129, 185] width 11 height 11
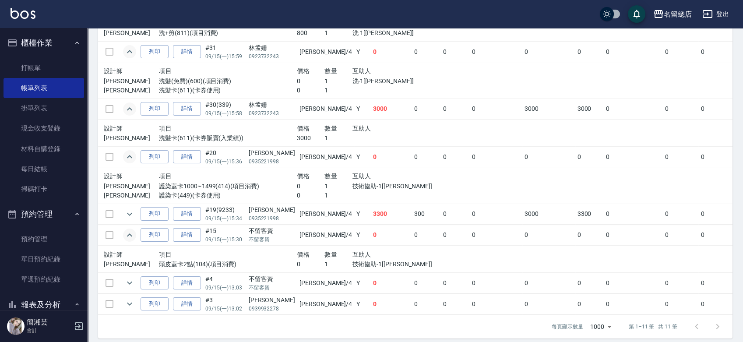
scroll to position [463, 0]
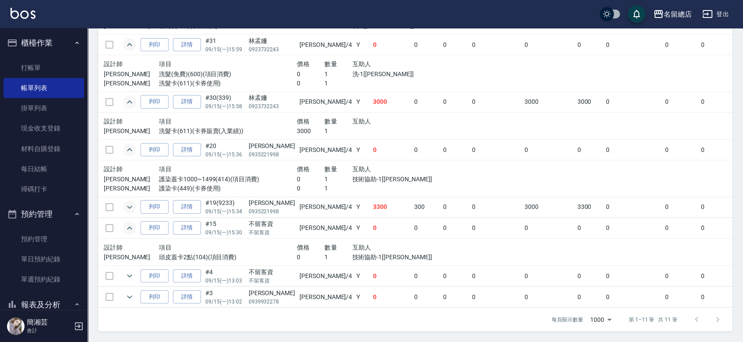
click at [131, 202] on icon "expand row" at bounding box center [129, 207] width 11 height 11
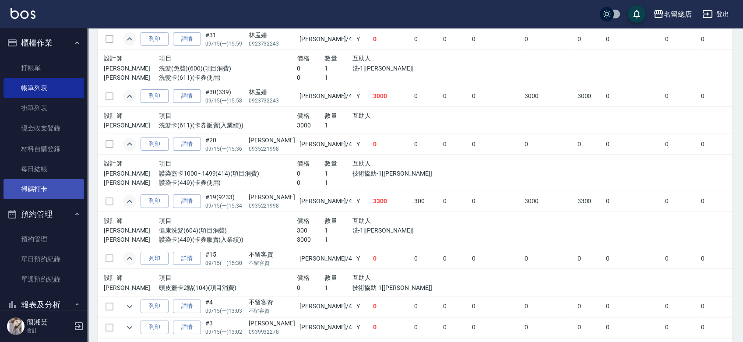
click at [34, 187] on link "掃碼打卡" at bounding box center [44, 189] width 81 height 20
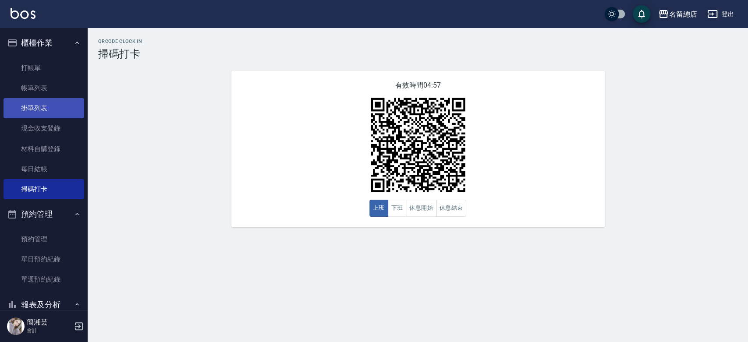
click at [49, 107] on link "掛單列表" at bounding box center [44, 108] width 81 height 20
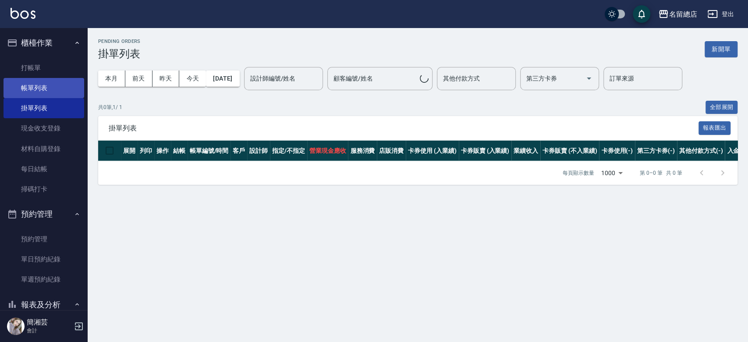
drag, startPoint x: 52, startPoint y: 83, endPoint x: 57, endPoint y: 87, distance: 6.7
click at [52, 84] on link "帳單列表" at bounding box center [44, 88] width 81 height 20
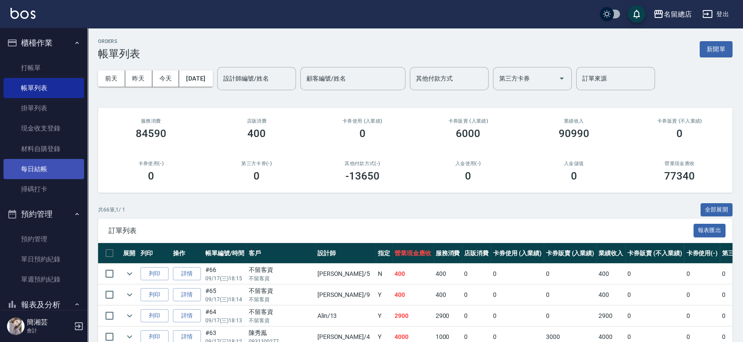
click at [43, 174] on link "每日結帳" at bounding box center [44, 169] width 81 height 20
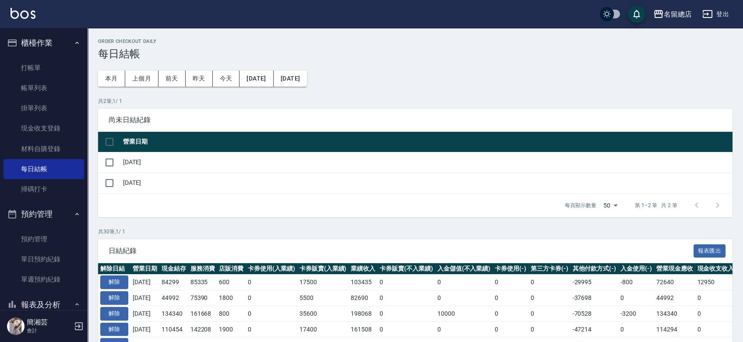
scroll to position [49, 0]
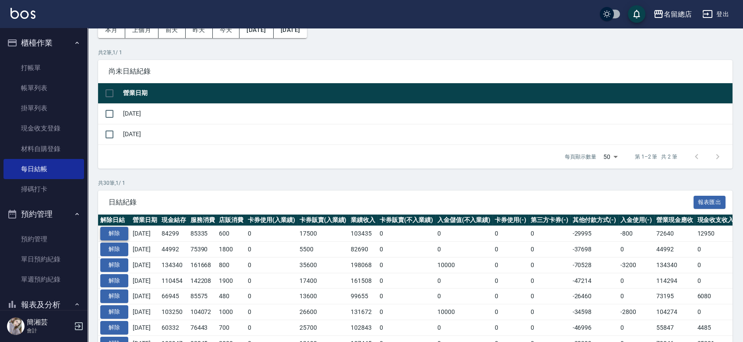
click at [117, 229] on button "解除" at bounding box center [114, 234] width 28 height 14
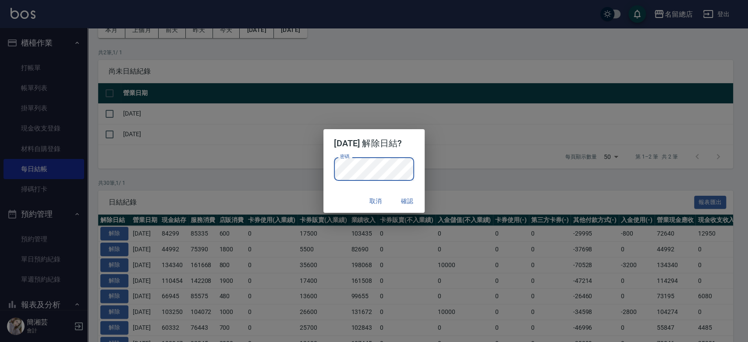
click at [420, 204] on button "確認" at bounding box center [407, 201] width 28 height 16
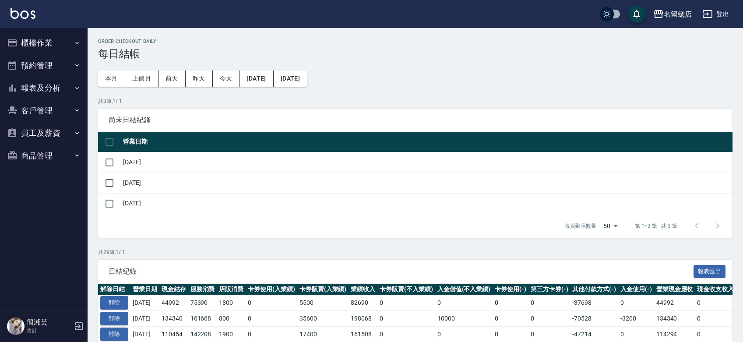
scroll to position [49, 0]
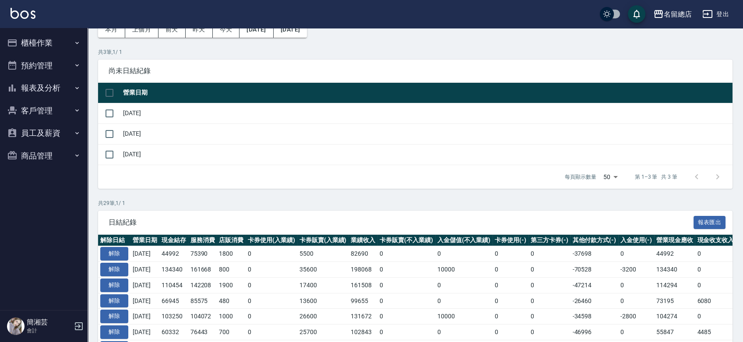
click at [35, 39] on button "櫃檯作業" at bounding box center [44, 43] width 81 height 23
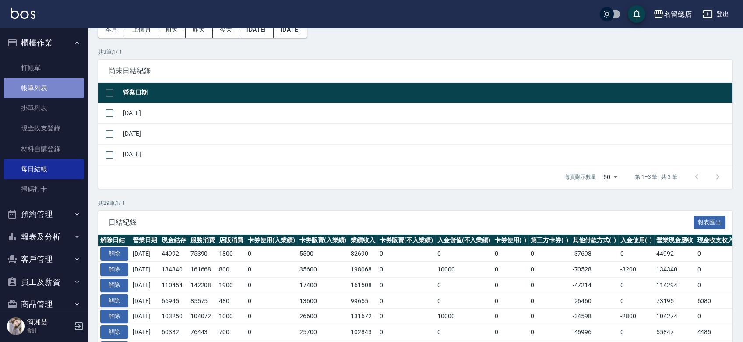
click at [51, 88] on link "帳單列表" at bounding box center [44, 88] width 81 height 20
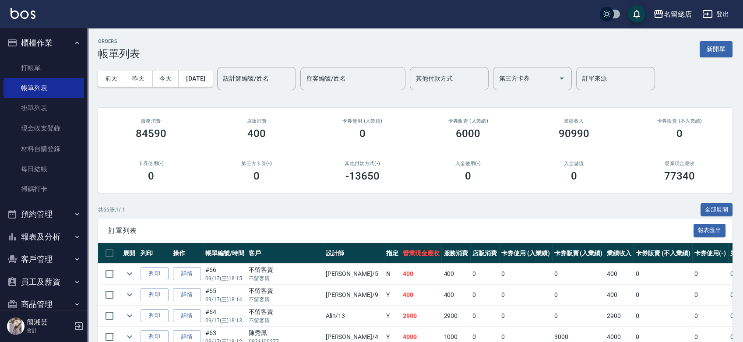
click at [209, 78] on button "[DATE]" at bounding box center [195, 79] width 33 height 16
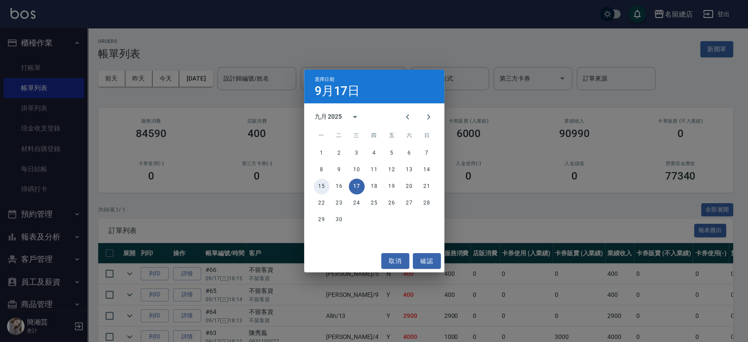
click at [322, 186] on button "15" at bounding box center [322, 187] width 16 height 16
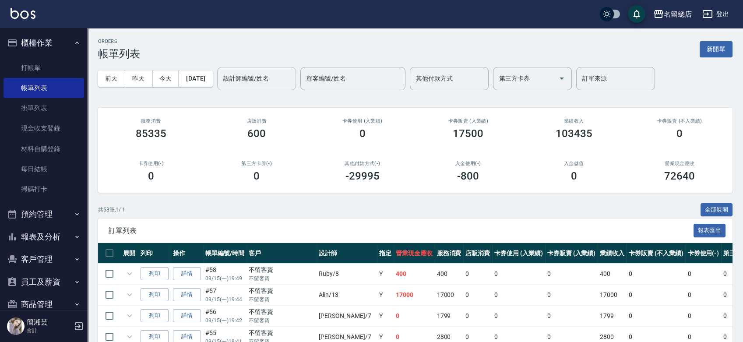
click at [272, 78] on div "設計師編號/姓名 設計師編號/姓名" at bounding box center [256, 78] width 79 height 23
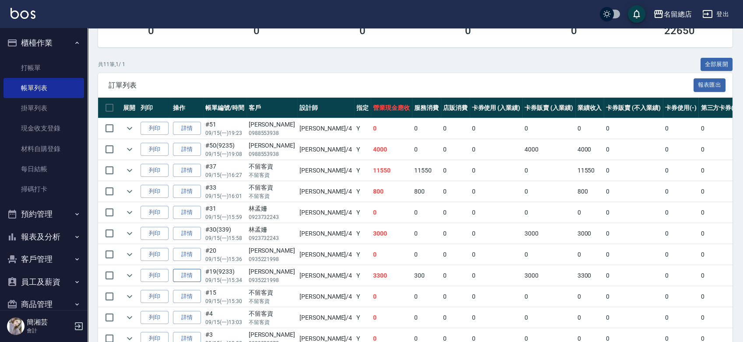
scroll to position [146, 0]
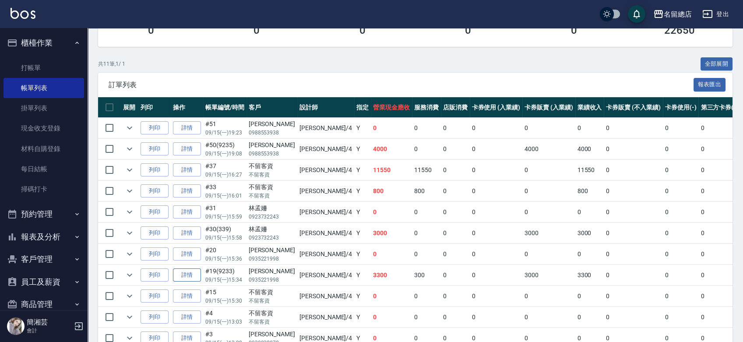
type input "[PERSON_NAME]-4"
click at [191, 273] on link "詳情" at bounding box center [187, 275] width 28 height 14
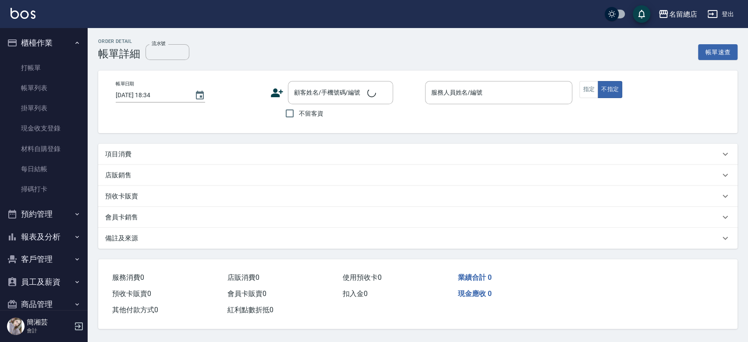
type input "9233"
type input "2025/09/15 15:34"
type input "[PERSON_NAME]-4"
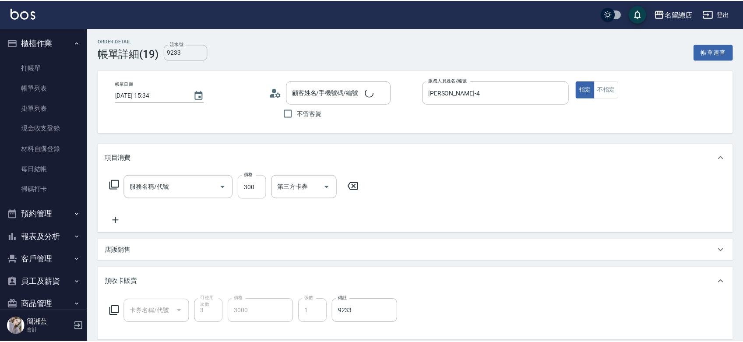
scroll to position [11, 0]
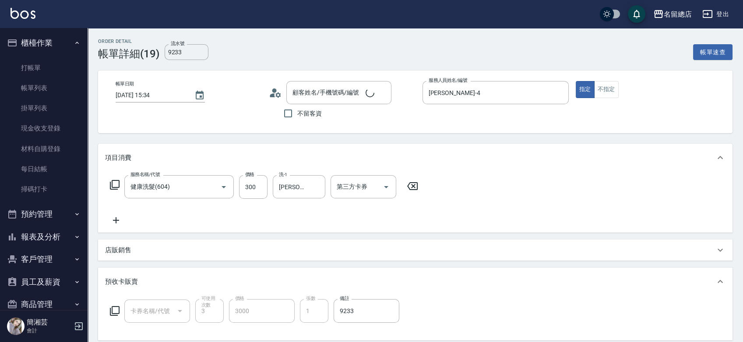
type input "健康洗髮(604)"
type input "[PERSON_NAME]/0935221998/null"
type input "護染卡(449)"
click at [315, 185] on icon "Clear" at bounding box center [316, 186] width 5 height 5
type input "[PERSON_NAME]-25"
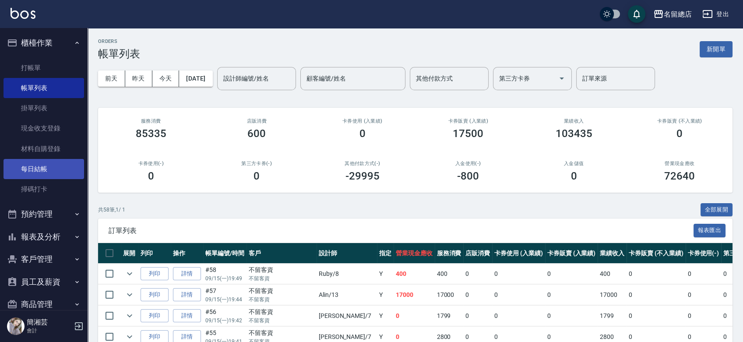
click at [56, 164] on link "每日結帳" at bounding box center [44, 169] width 81 height 20
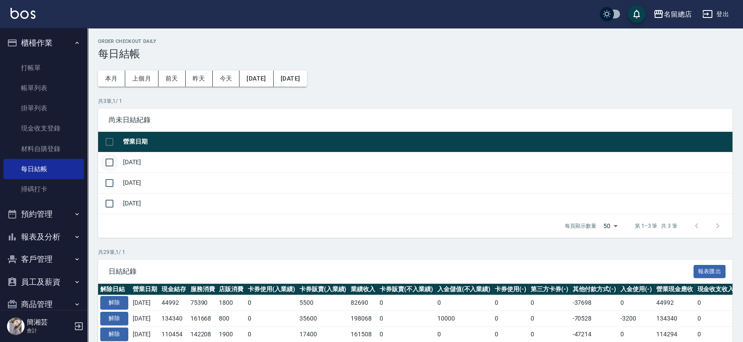
click at [112, 162] on input "checkbox" at bounding box center [109, 162] width 18 height 18
checkbox input "true"
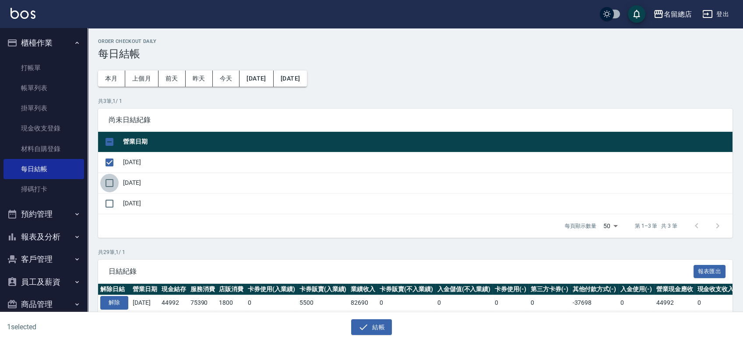
click at [116, 180] on input "checkbox" at bounding box center [109, 183] width 18 height 18
checkbox input "true"
click at [375, 325] on button "結帳" at bounding box center [371, 327] width 41 height 16
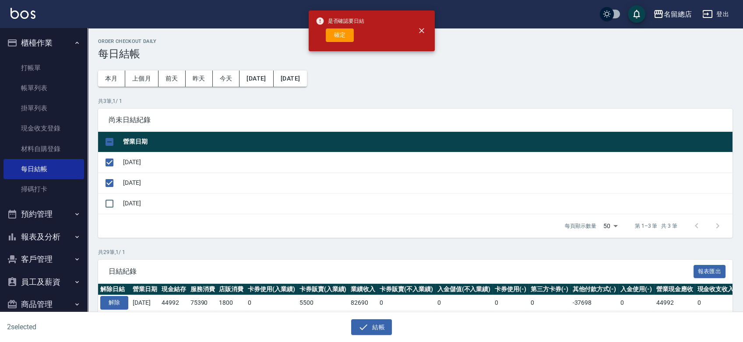
click at [344, 36] on button "確定" at bounding box center [340, 35] width 28 height 14
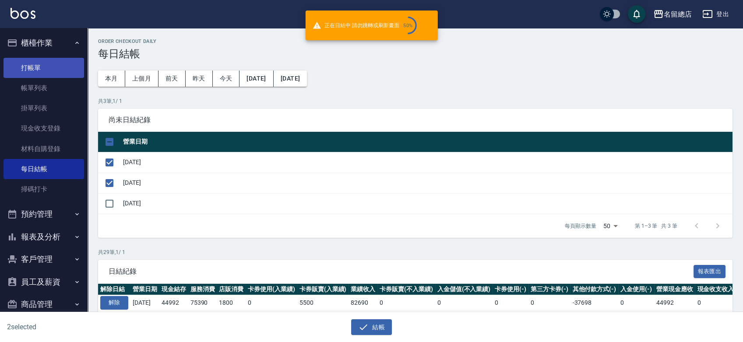
checkbox input "false"
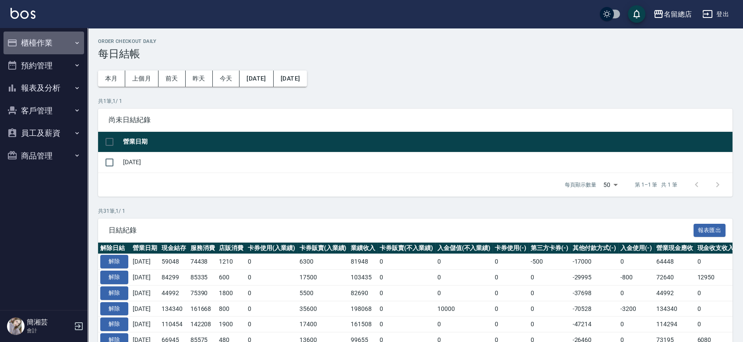
click at [39, 42] on button "櫃檯作業" at bounding box center [44, 43] width 81 height 23
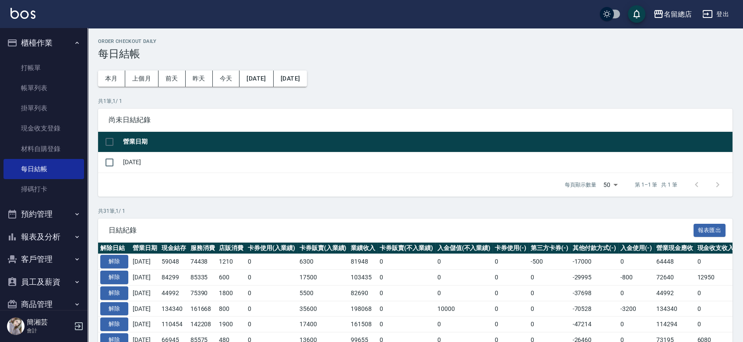
click at [50, 39] on button "櫃檯作業" at bounding box center [44, 43] width 81 height 23
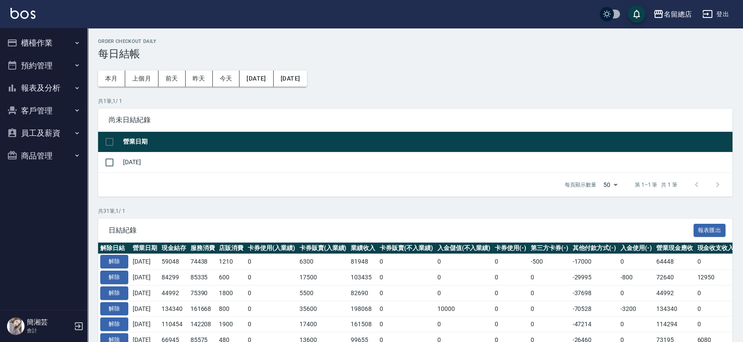
click at [40, 84] on button "報表及分析" at bounding box center [44, 88] width 81 height 23
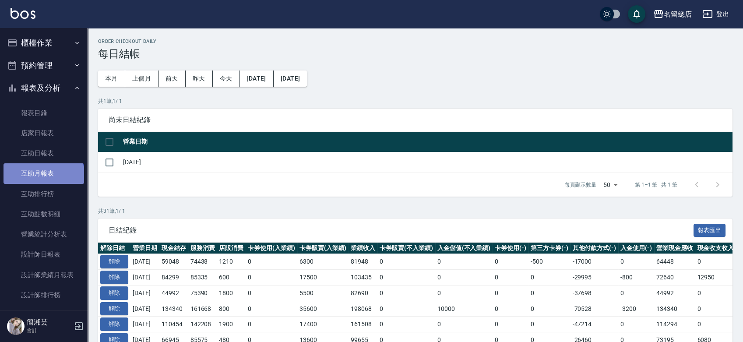
click at [43, 178] on link "互助月報表" at bounding box center [44, 173] width 81 height 20
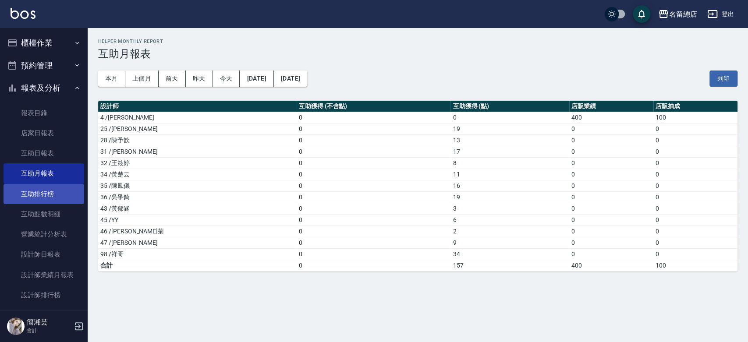
click at [44, 194] on link "互助排行榜" at bounding box center [44, 194] width 81 height 20
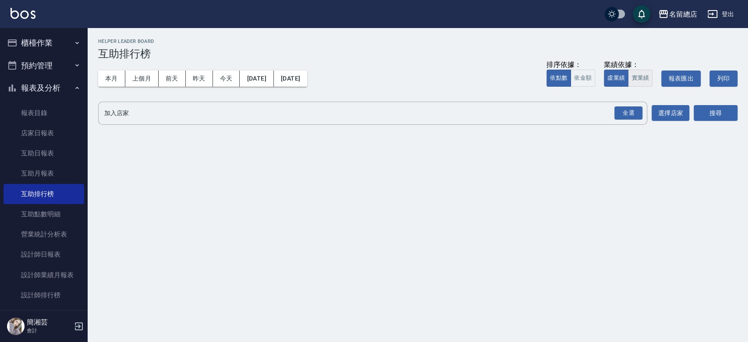
click at [627, 104] on div "全選" at bounding box center [627, 113] width 31 height 23
click at [641, 74] on button "實業績" at bounding box center [640, 78] width 25 height 17
click at [640, 113] on div "全選" at bounding box center [628, 113] width 28 height 14
click at [720, 111] on button "搜尋" at bounding box center [715, 114] width 44 height 16
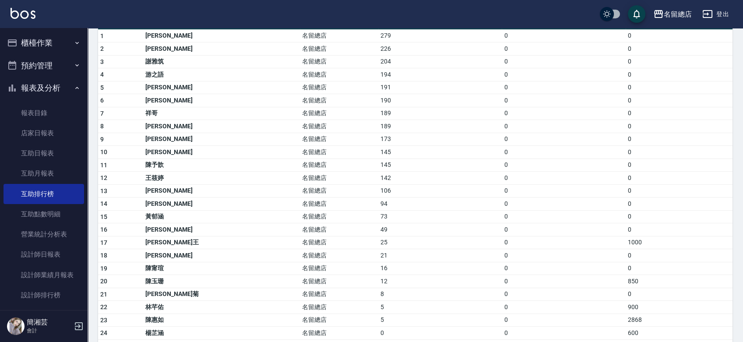
scroll to position [97, 0]
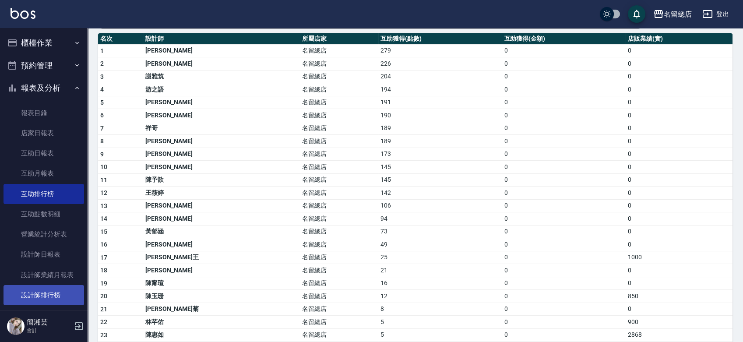
click at [49, 293] on link "設計師排行榜" at bounding box center [44, 295] width 81 height 20
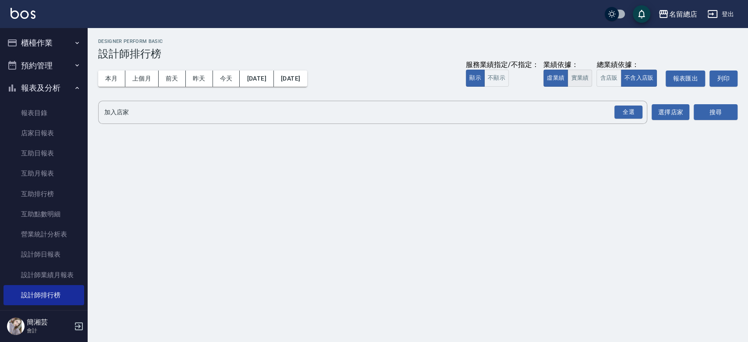
click at [585, 80] on button "實業績" at bounding box center [579, 78] width 25 height 17
click at [620, 111] on div "全選" at bounding box center [628, 113] width 28 height 14
click at [709, 107] on button "搜尋" at bounding box center [715, 113] width 44 height 16
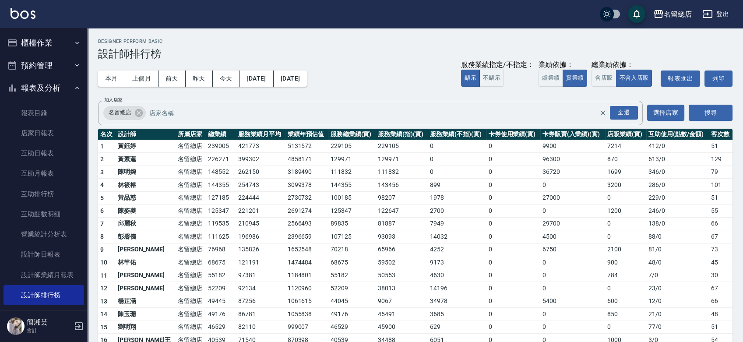
click at [32, 46] on button "櫃檯作業" at bounding box center [44, 43] width 81 height 23
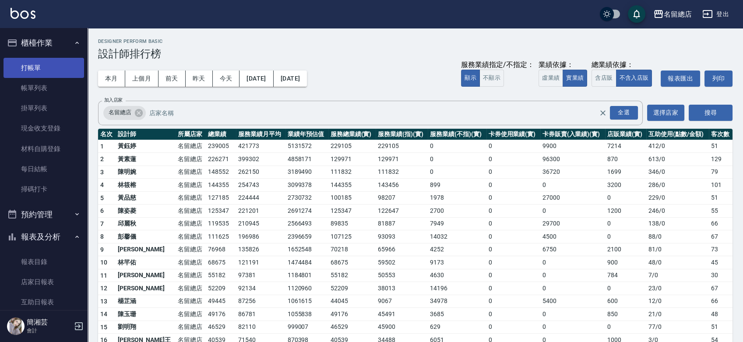
click at [39, 66] on link "打帳單" at bounding box center [44, 68] width 81 height 20
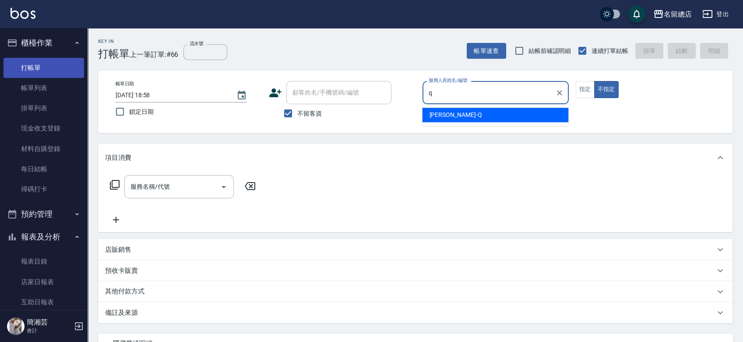
type input "q"
type button "false"
type input "[PERSON_NAME]"
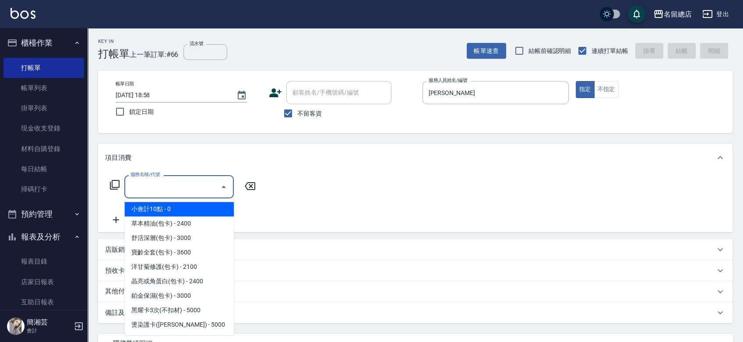
click at [146, 183] on div "服務名稱/代號 服務名稱/代號" at bounding box center [178, 186] width 109 height 23
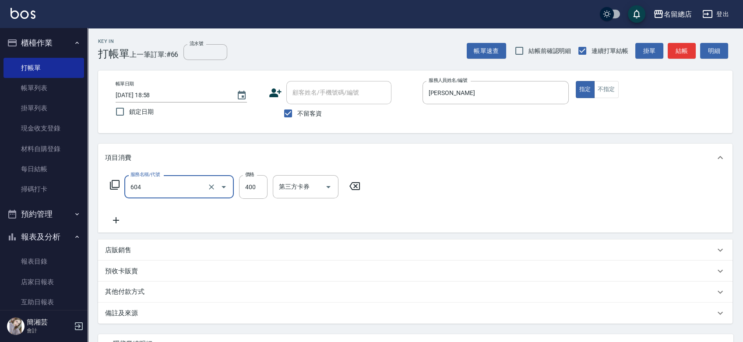
type input "健康洗髮(604)"
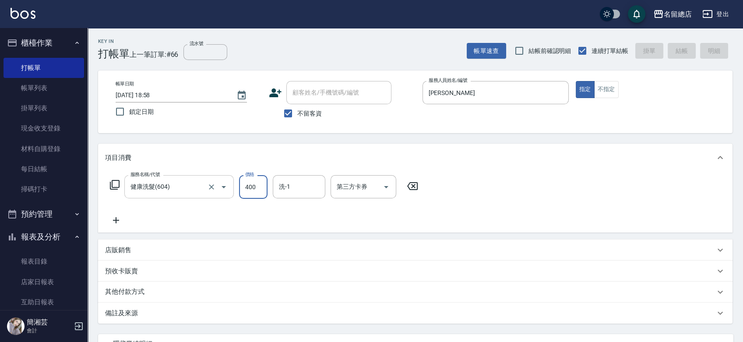
type input "2025/09/17 19:08"
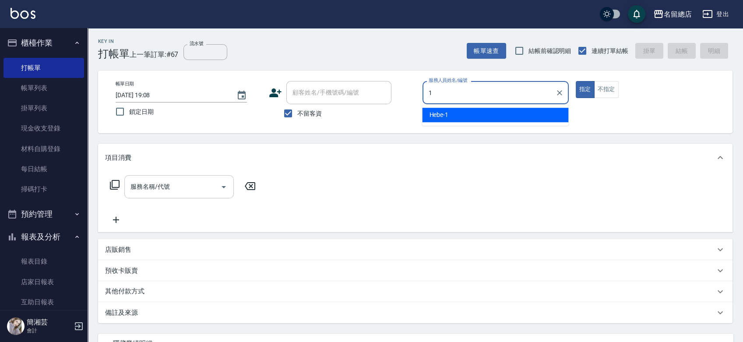
type input "Hebe-1"
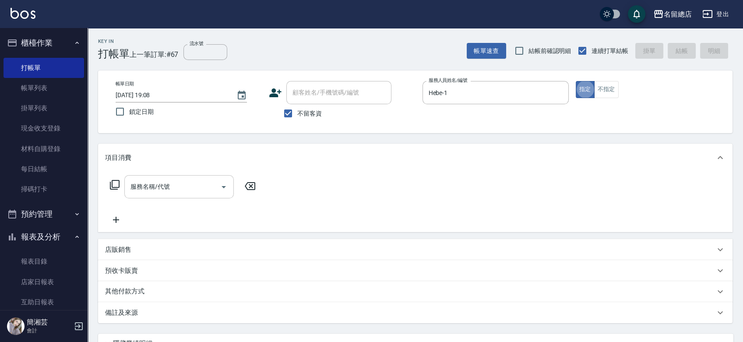
type button "true"
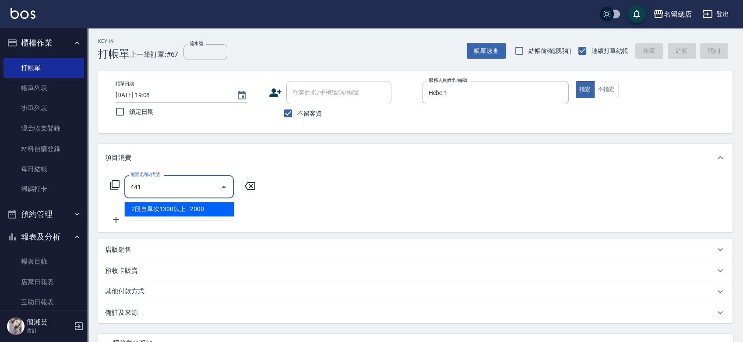
type input "2段自單次1300以上(441)"
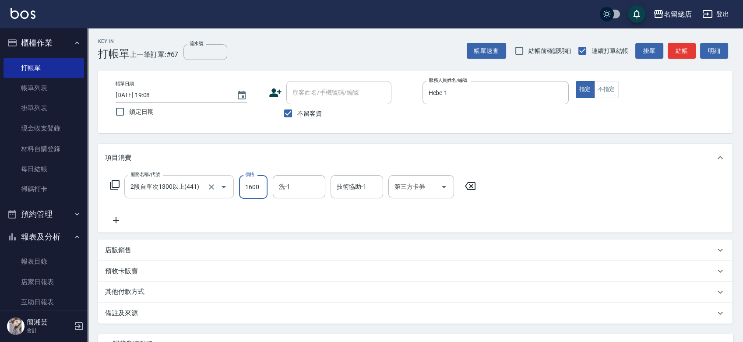
type input "1600"
type input "YY-45"
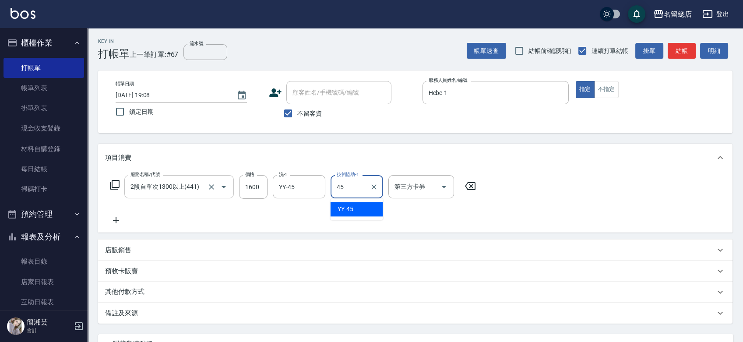
type input "YY-45"
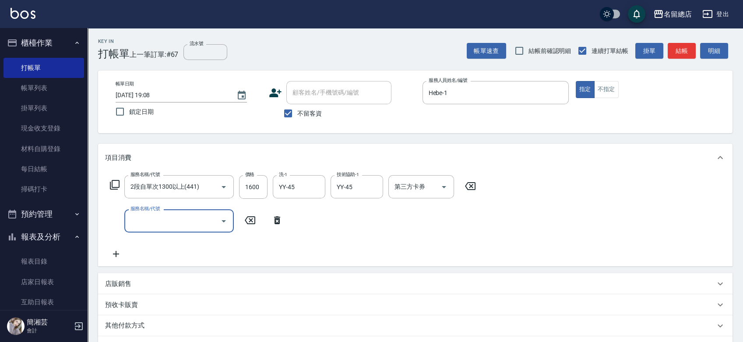
click at [155, 325] on div "其他付款方式" at bounding box center [410, 326] width 610 height 10
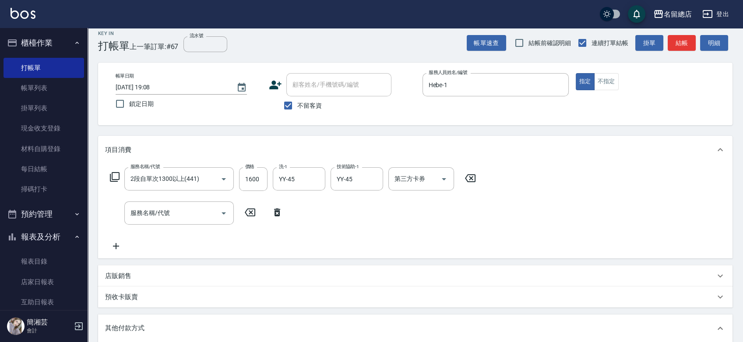
scroll to position [97, 0]
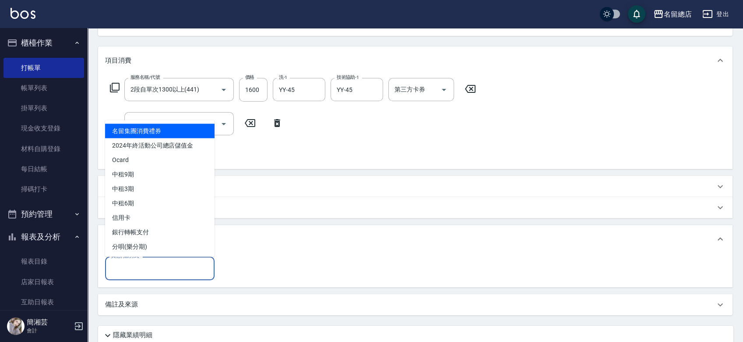
click at [150, 269] on input "其他付款方式" at bounding box center [160, 268] width 102 height 15
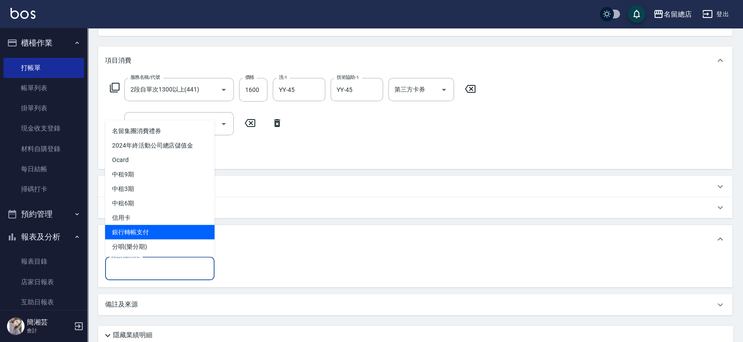
click at [150, 227] on span "銀行轉帳支付" at bounding box center [159, 232] width 109 height 14
type input "銀行轉帳支付"
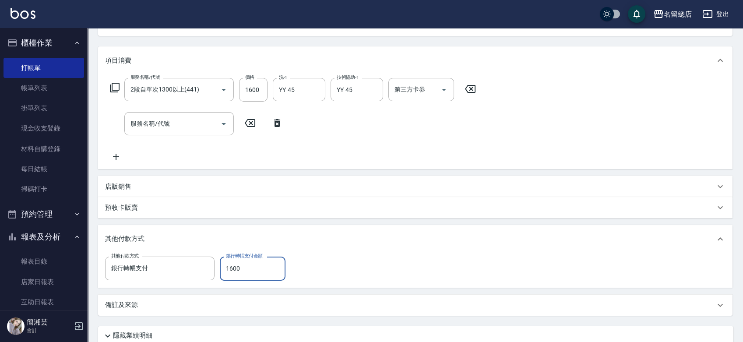
type input "1600"
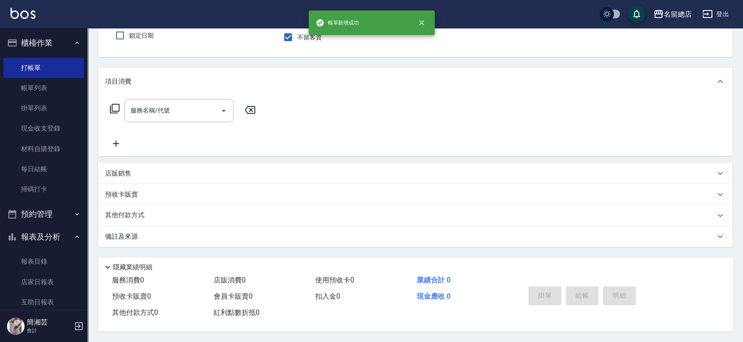
scroll to position [79, 0]
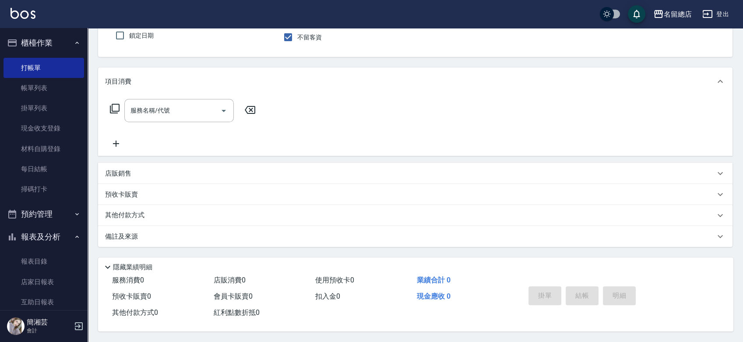
click at [289, 37] on input "不留客資" at bounding box center [288, 37] width 18 height 18
checkbox input "false"
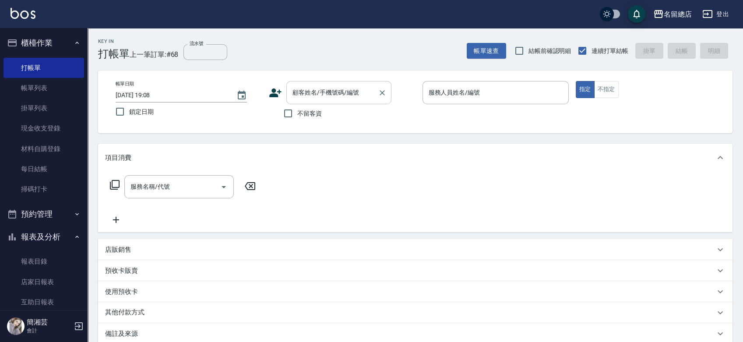
click at [316, 97] on input "顧客姓名/手機號碼/編號" at bounding box center [332, 92] width 84 height 15
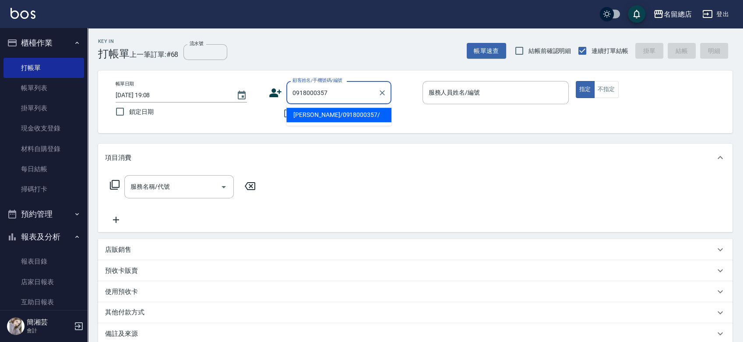
type input "廖慧婷/0918000357/"
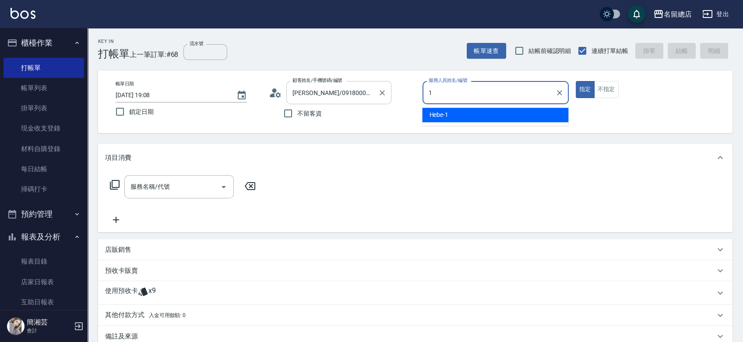
type input "Hebe-1"
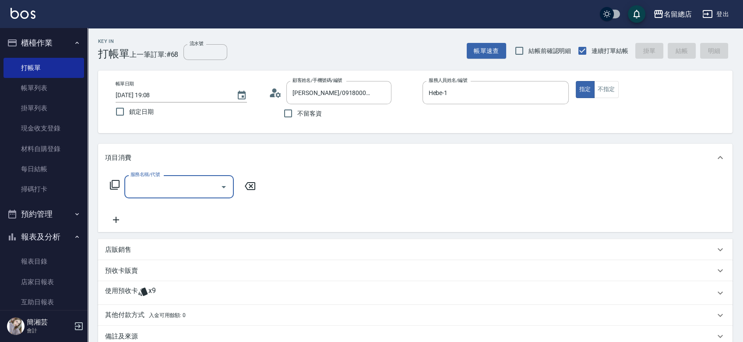
click at [151, 270] on div "預收卡販賣" at bounding box center [410, 270] width 610 height 9
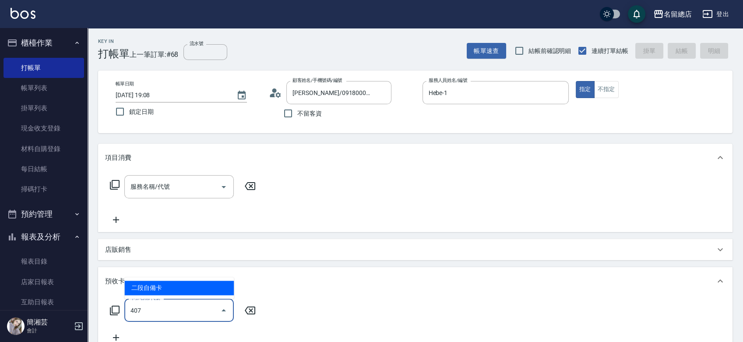
type input "二段自備卡(407)"
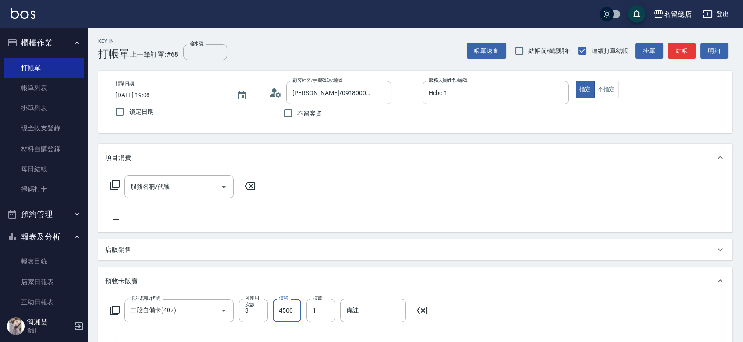
type input "4500"
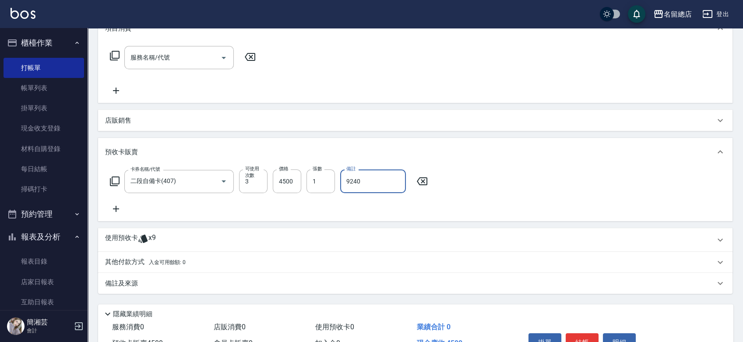
scroll to position [146, 0]
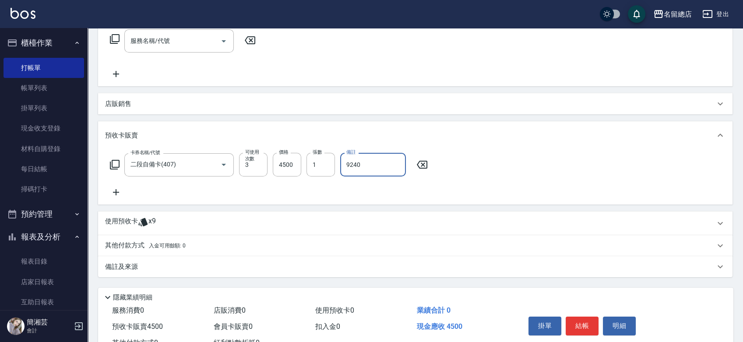
type input "9240"
click at [153, 212] on div "使用預收卡 x9" at bounding box center [415, 224] width 635 height 24
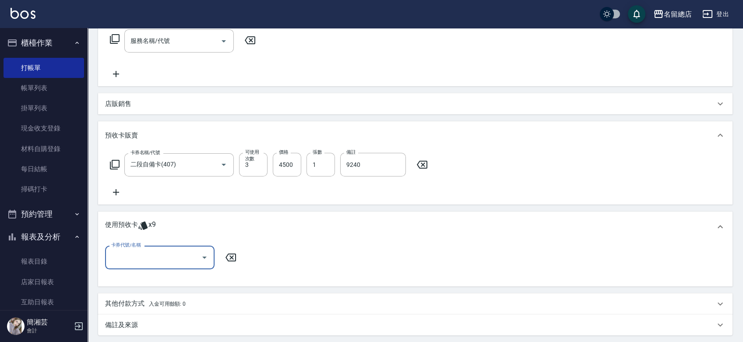
scroll to position [0, 0]
click at [140, 261] on input "卡券代號/名稱" at bounding box center [153, 257] width 88 height 15
type input "2025/09/17 19:10"
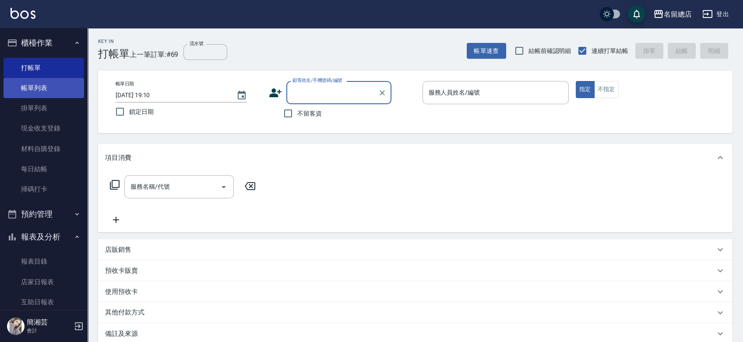
click at [11, 84] on link "帳單列表" at bounding box center [44, 88] width 81 height 20
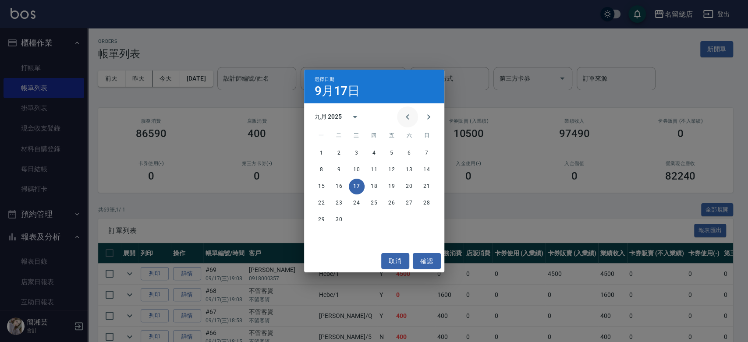
click at [406, 116] on icon "Previous month" at bounding box center [407, 116] width 3 height 5
click at [390, 205] on button "25" at bounding box center [392, 203] width 16 height 16
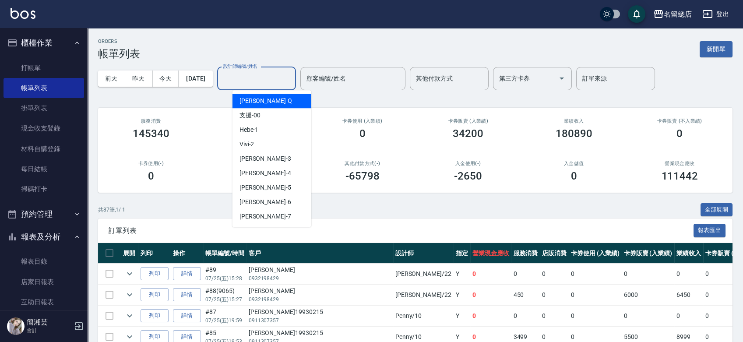
click at [281, 78] on input "設計師編號/姓名" at bounding box center [256, 78] width 71 height 15
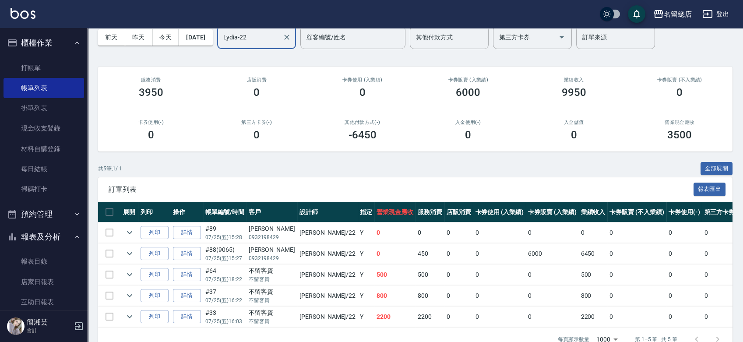
scroll to position [67, 0]
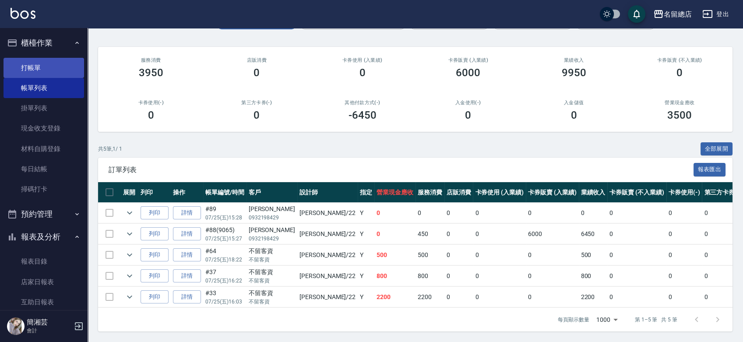
type input "Lydia-22"
click at [13, 64] on link "打帳單" at bounding box center [44, 68] width 81 height 20
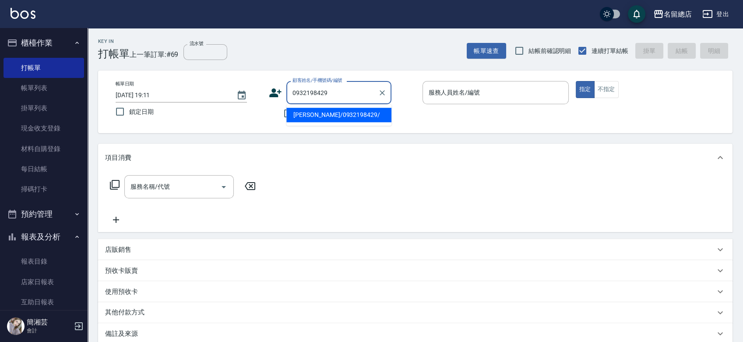
type input "薛文華/0932198429/"
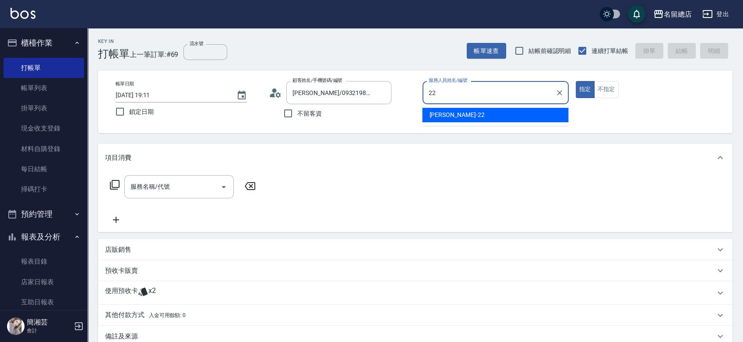
type input "Lydia-22"
type button "true"
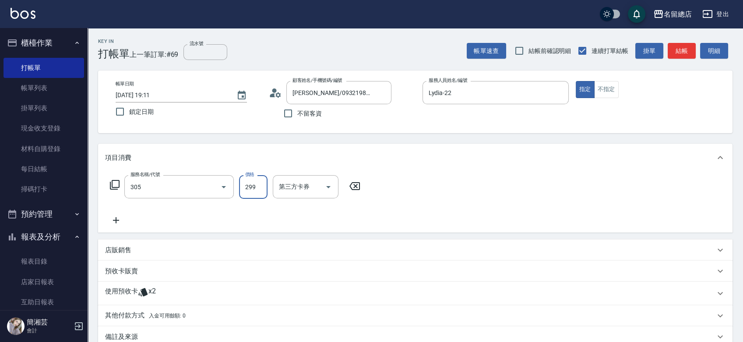
type input "剪髮(305)"
type input "300"
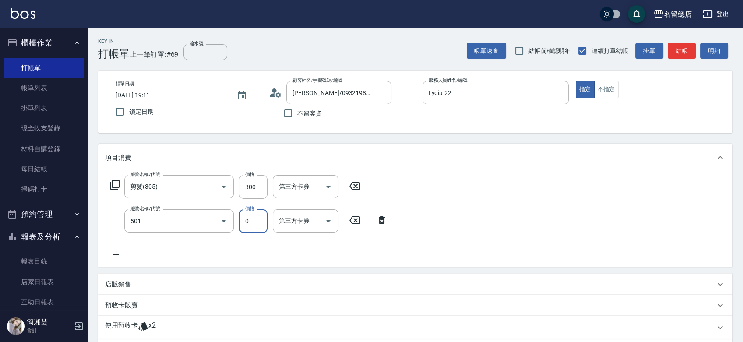
type input "2段蓋卡1300以上(501)"
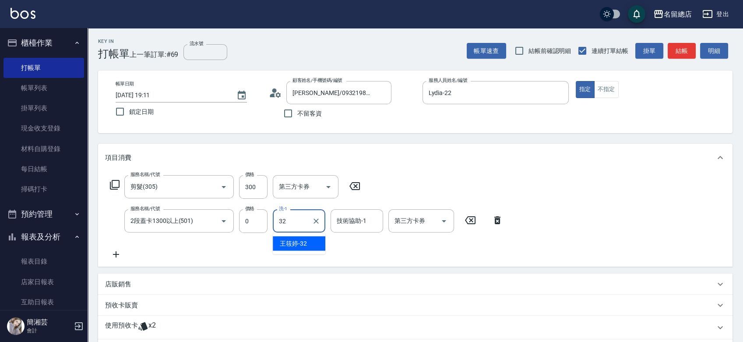
type input "[PERSON_NAME]-32"
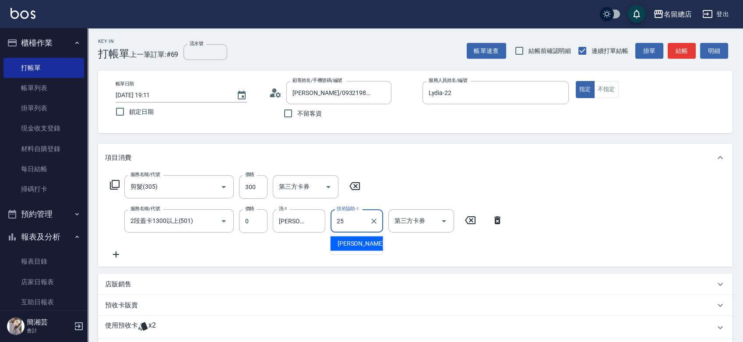
type input "[PERSON_NAME]-25"
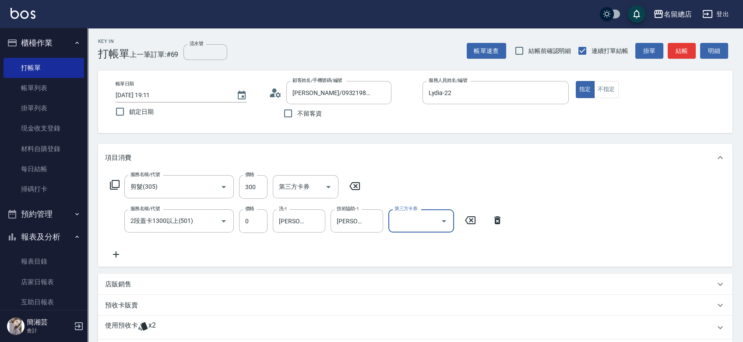
scroll to position [137, 0]
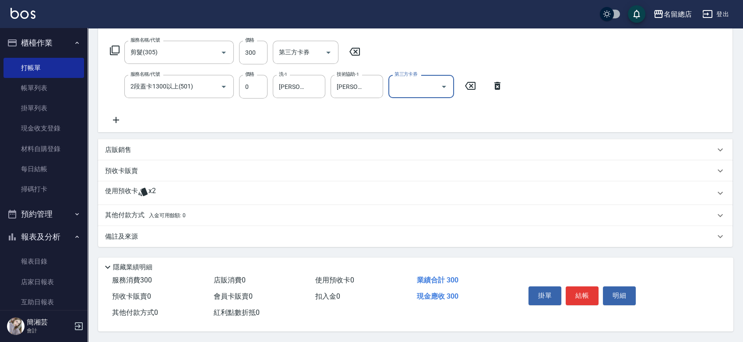
click at [157, 187] on div "使用預收卡 x2" at bounding box center [410, 193] width 610 height 13
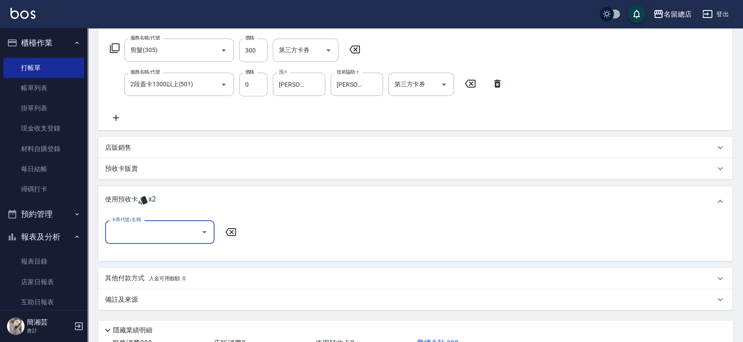
scroll to position [0, 0]
click at [138, 237] on input "卡券代號/名稱" at bounding box center [153, 231] width 88 height 15
click at [145, 254] on div "黑曜卡 剩餘2張 9065" at bounding box center [159, 254] width 109 height 14
type input "黑曜卡 9065"
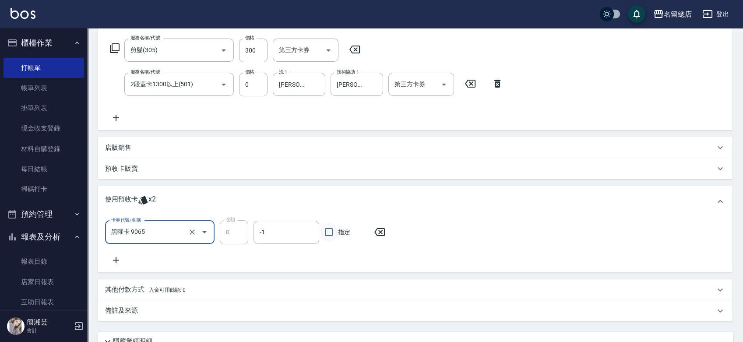
click at [329, 233] on input "指定" at bounding box center [329, 232] width 18 height 18
checkbox input "true"
type input "2025/09/17 19:14"
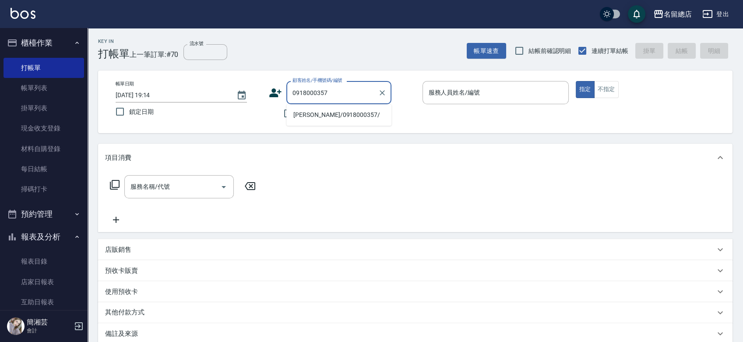
type input "廖慧婷/0918000357/"
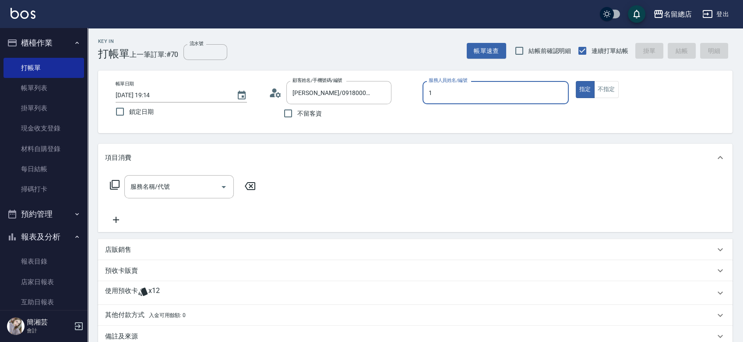
type input "Hebe-1"
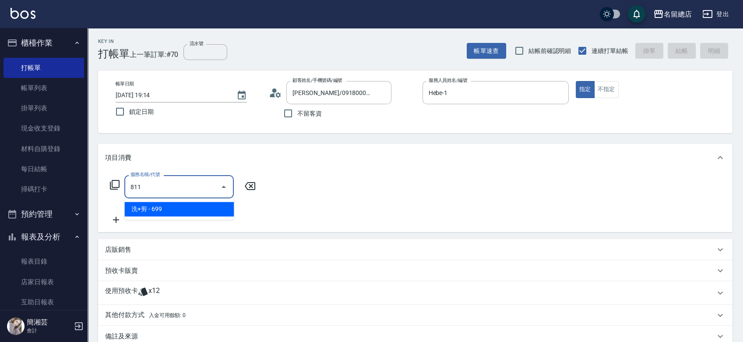
type input "洗+剪(811)"
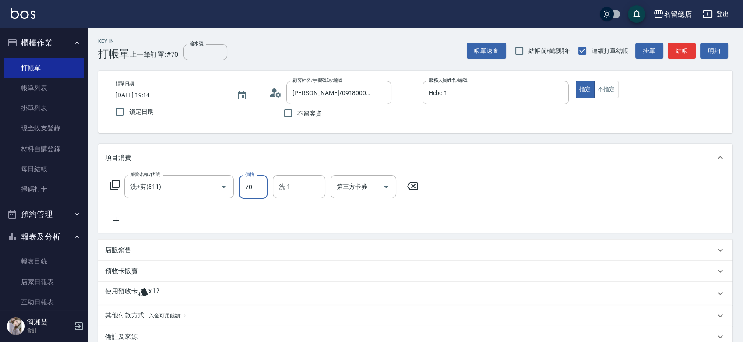
type input "700"
type input "YY-45"
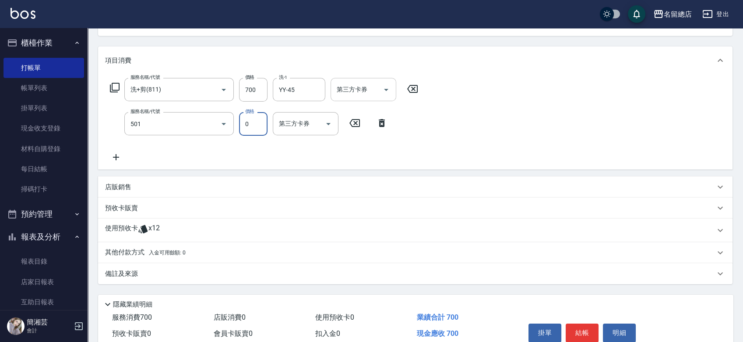
type input "2段蓋卡1300以上(501)"
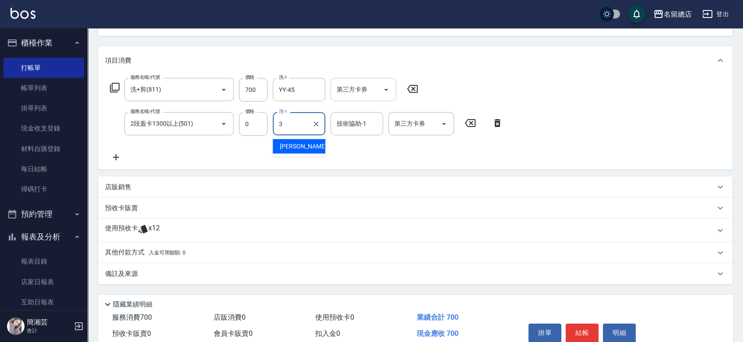
type input "31"
type input "3"
type input "[PERSON_NAME]-31"
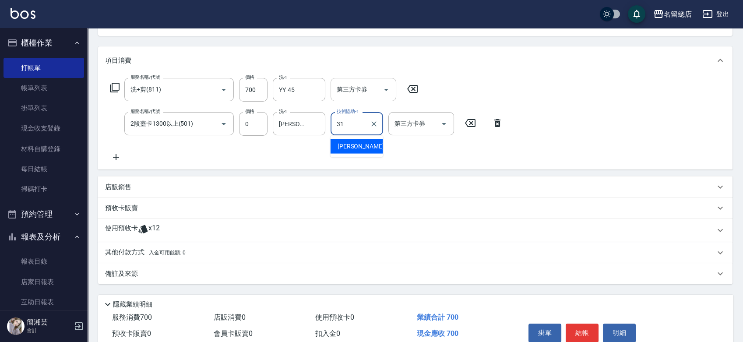
type input "[PERSON_NAME]-31"
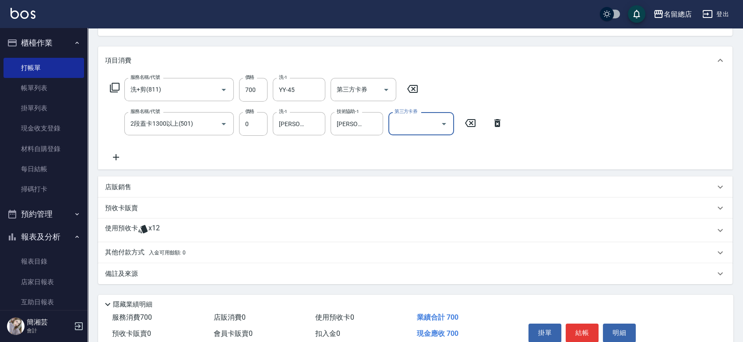
click at [188, 231] on div "使用預收卡 x12" at bounding box center [410, 230] width 610 height 13
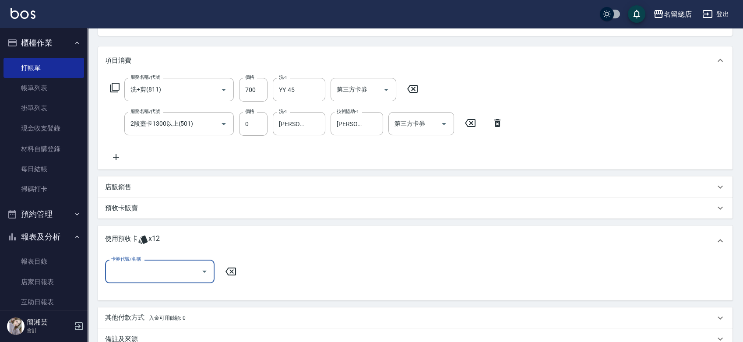
scroll to position [0, 0]
click at [150, 276] on input "卡券代號/名稱" at bounding box center [153, 271] width 88 height 15
click at [169, 294] on div "二段自備卡 剩餘3張 9240" at bounding box center [159, 293] width 109 height 14
type input "二段自備卡 9240"
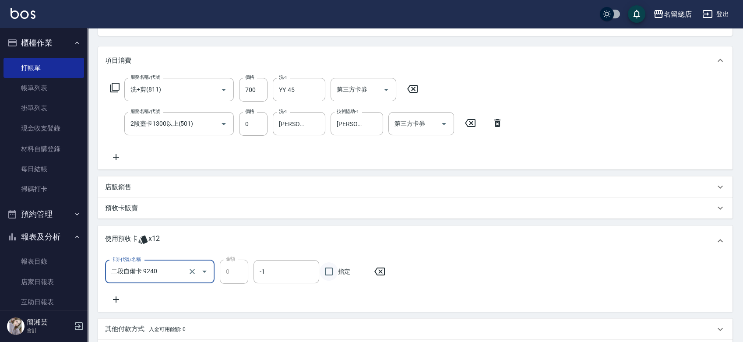
click at [328, 272] on input "指定" at bounding box center [329, 271] width 18 height 18
checkbox input "true"
type input "2025/09/17 19:15"
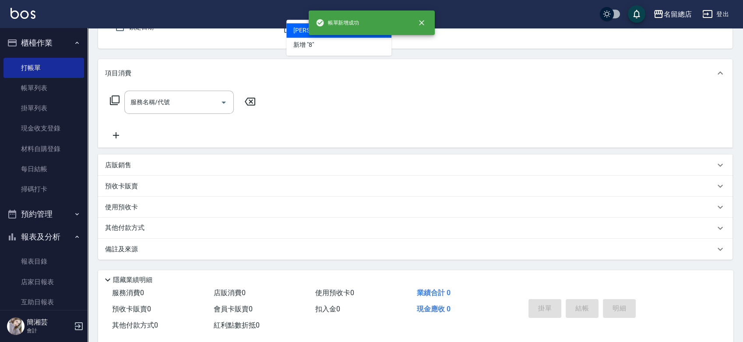
type input "廖慧婷/0918000357/"
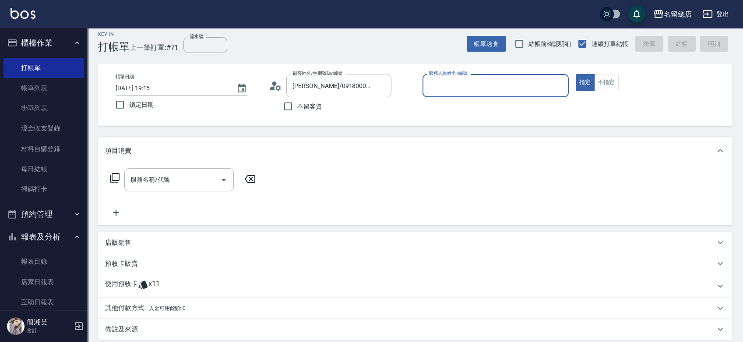
scroll to position [0, 0]
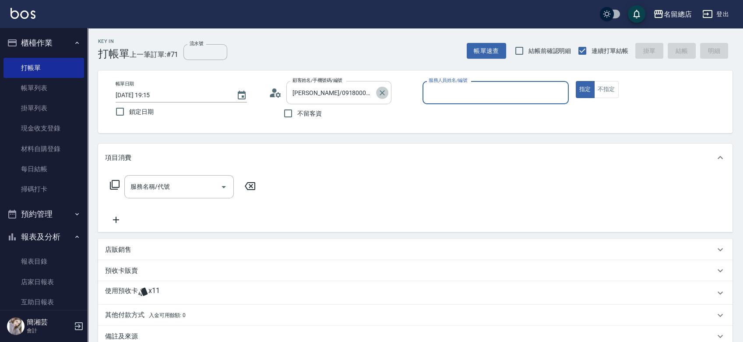
click at [381, 87] on button "Clear" at bounding box center [382, 93] width 12 height 12
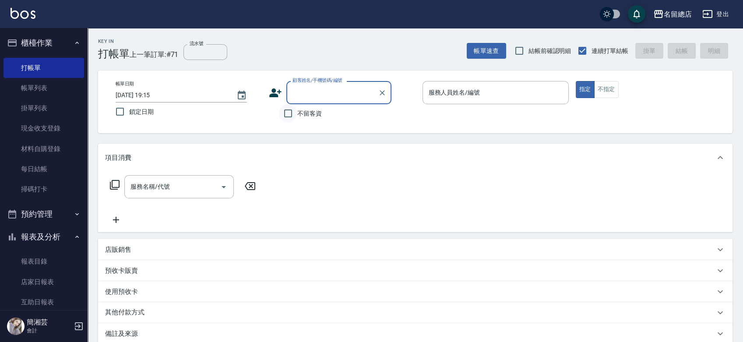
click at [288, 114] on input "不留客資" at bounding box center [288, 113] width 18 height 18
checkbox input "true"
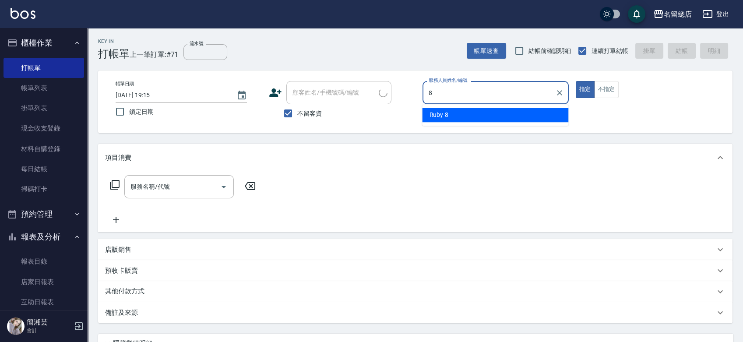
type input "Ruby-8"
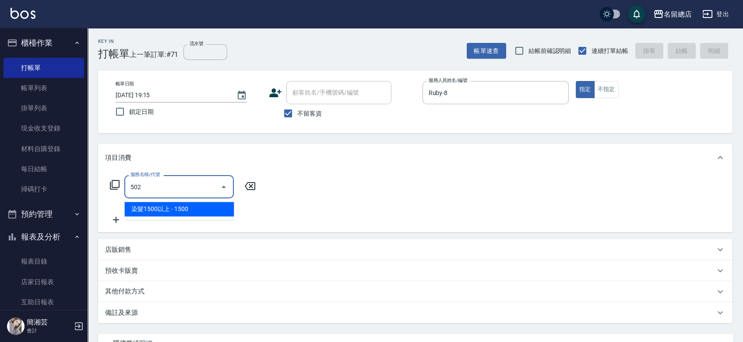
type input "染髮1500以上(502)"
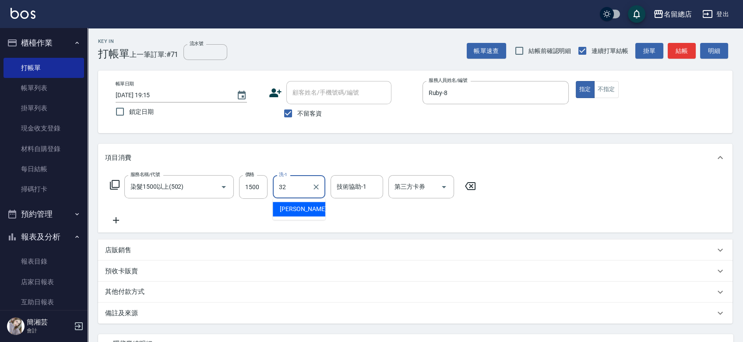
type input "[PERSON_NAME]-32"
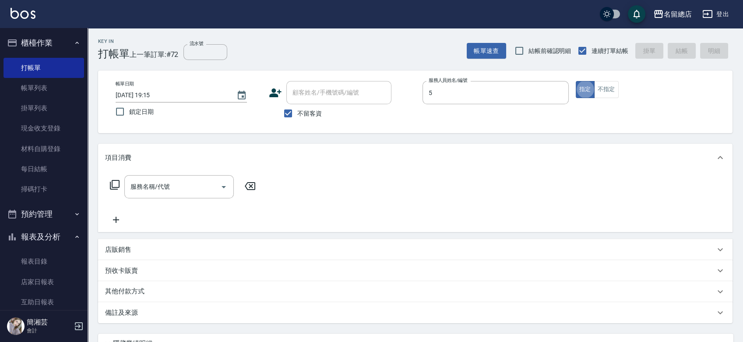
type input "[PERSON_NAME]-5"
click at [178, 192] on input "服務名稱/代號" at bounding box center [172, 186] width 88 height 15
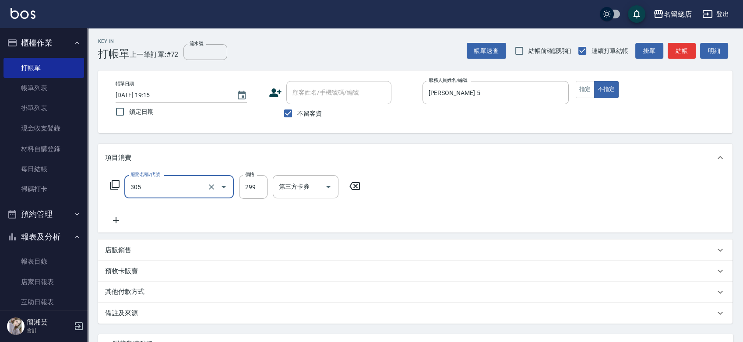
type input "剪髮(305)"
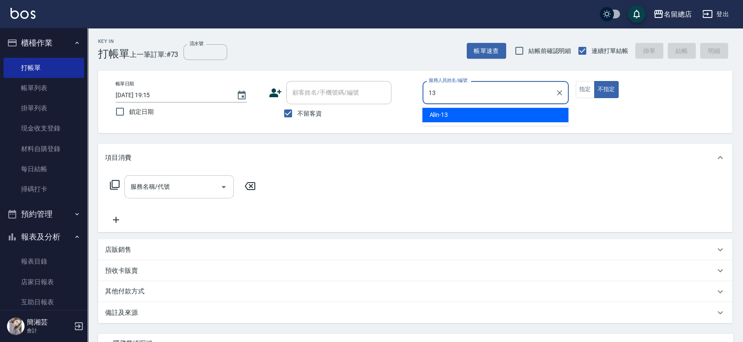
type input "Alin-13"
type button "false"
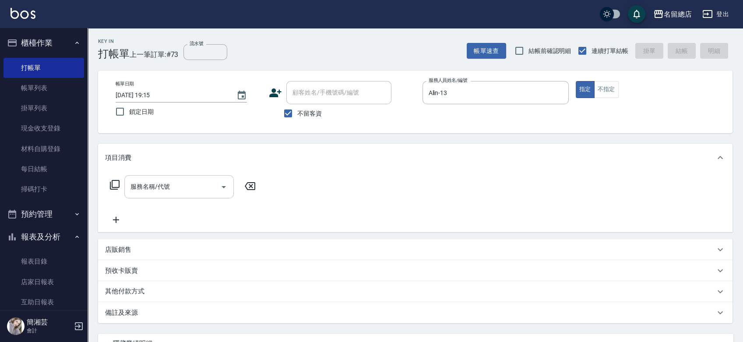
click at [166, 197] on div "服務名稱/代號" at bounding box center [178, 186] width 109 height 23
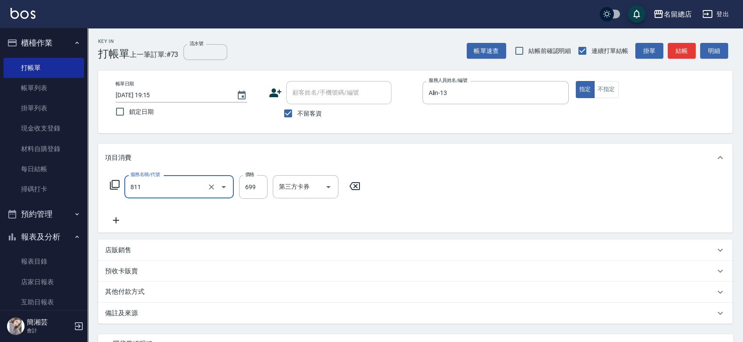
type input "洗+剪(811)"
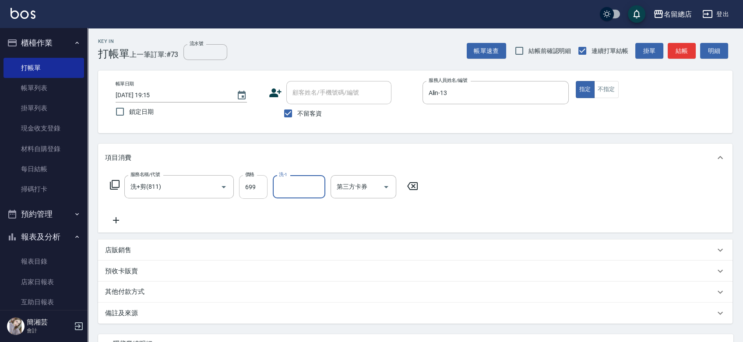
click at [241, 189] on div "服務名稱/代號 洗+剪(811) 服務名稱/代號 價格 699 價格 洗-1 洗-1 第三方卡券 第三方卡券" at bounding box center [264, 187] width 318 height 24
click at [245, 188] on input "699" at bounding box center [253, 187] width 28 height 24
drag, startPoint x: 254, startPoint y: 189, endPoint x: 233, endPoint y: 190, distance: 20.7
click at [233, 190] on div "服務名稱/代號 洗+剪(811) 服務名稱/代號 價格 699 價格 洗-1 洗-1 第三方卡券 第三方卡券" at bounding box center [264, 187] width 318 height 24
click at [254, 179] on input "699" at bounding box center [253, 187] width 28 height 24
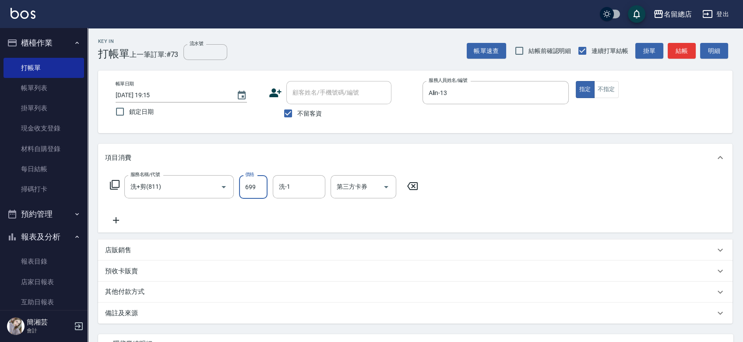
drag, startPoint x: 259, startPoint y: 184, endPoint x: 246, endPoint y: 188, distance: 13.7
click at [246, 188] on input "699" at bounding box center [253, 187] width 28 height 24
drag, startPoint x: 258, startPoint y: 187, endPoint x: 219, endPoint y: 194, distance: 40.0
click at [222, 191] on div "服務名稱/代號 洗+剪(811) 服務名稱/代號 價格 699 價格 洗-1 洗-1 第三方卡券 第三方卡券" at bounding box center [264, 187] width 318 height 24
type input "700"
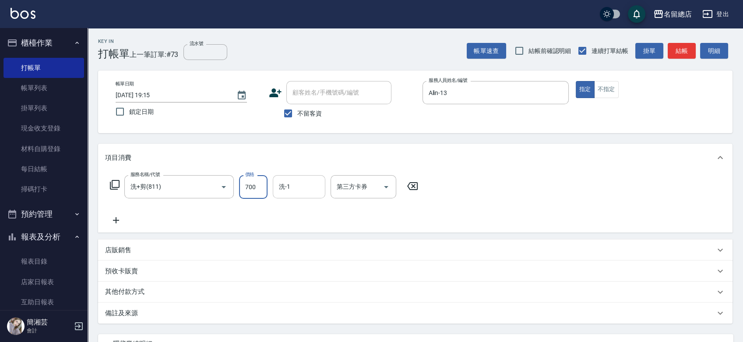
click at [299, 184] on input "洗-1" at bounding box center [299, 186] width 45 height 15
type input "[PERSON_NAME]-47"
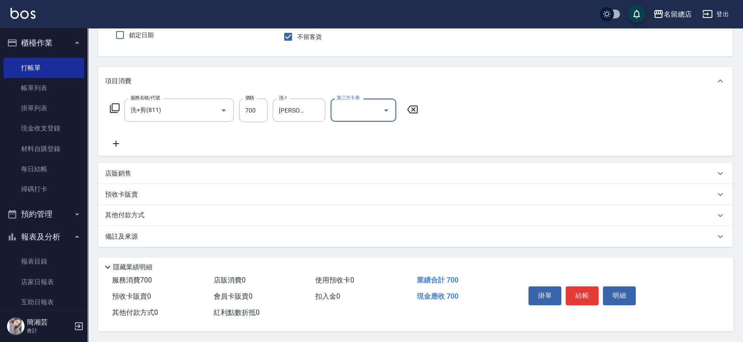
scroll to position [79, 0]
type input "2025/09/17 19:16"
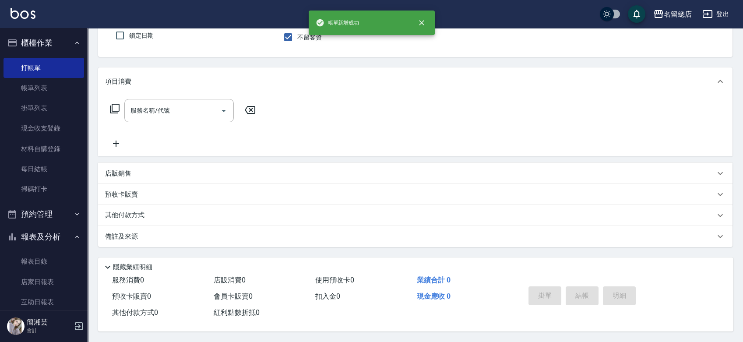
scroll to position [79, 0]
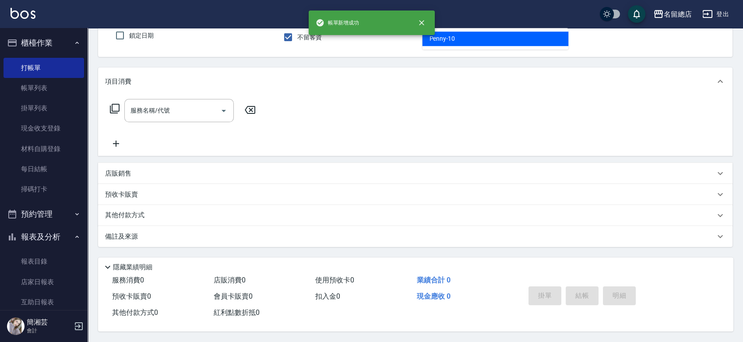
type input "Penny-10"
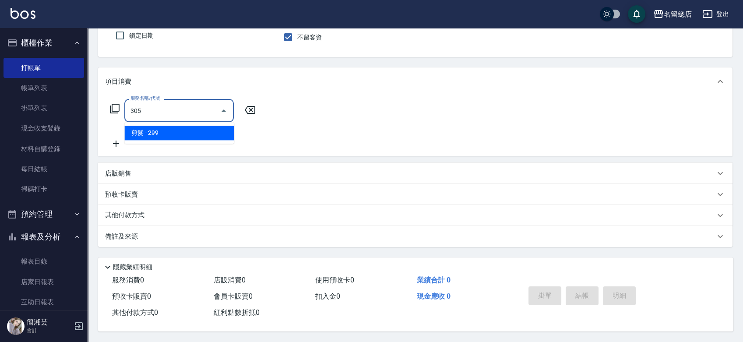
type input "剪髮(305)"
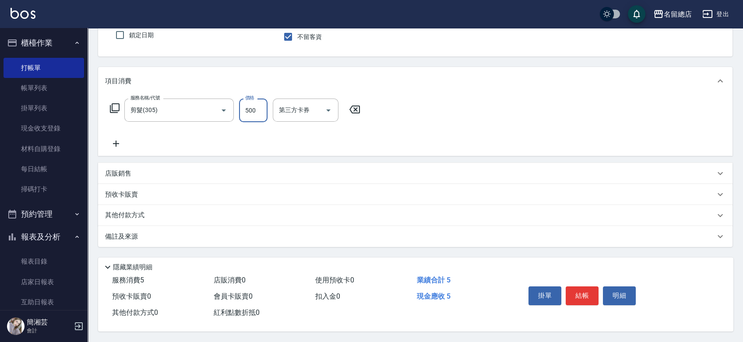
type input "500"
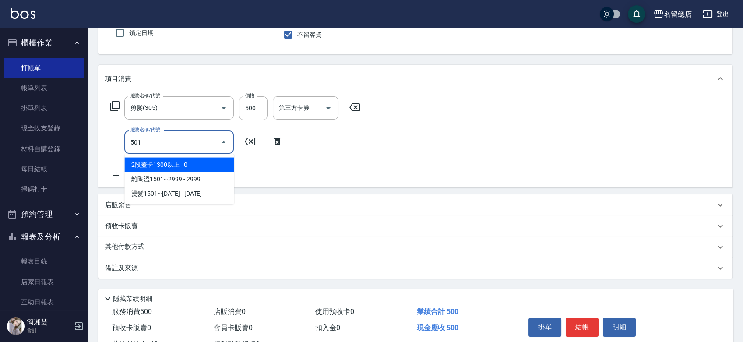
type input "2段蓋卡1300以上(501)"
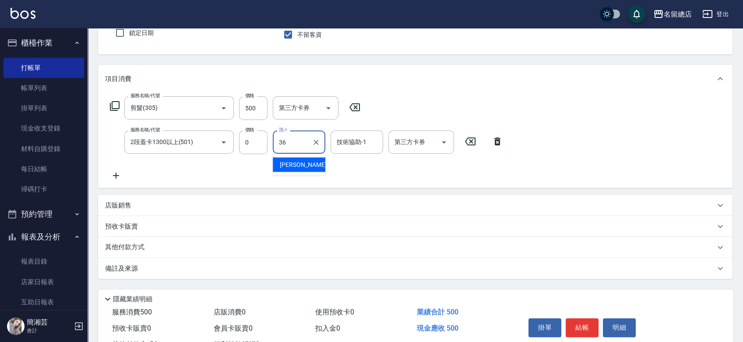
type input "[PERSON_NAME]-36"
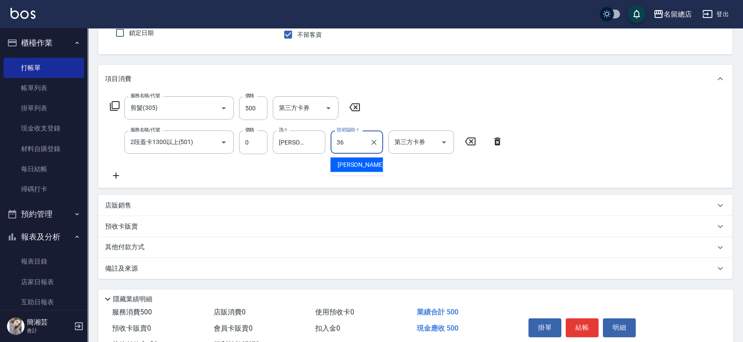
type input "[PERSON_NAME]-36"
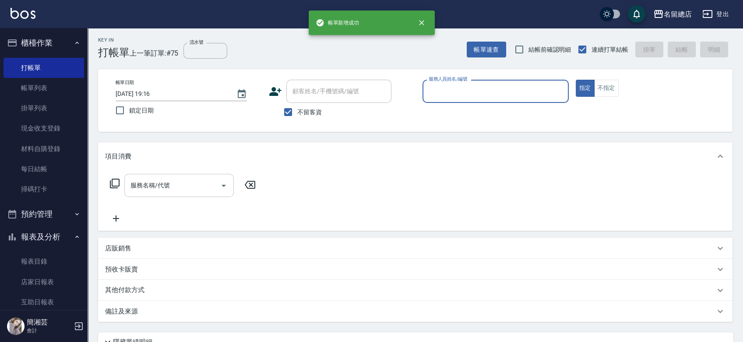
scroll to position [0, 0]
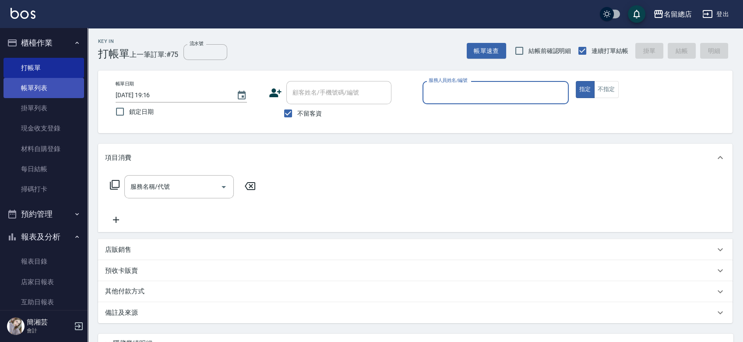
click at [21, 92] on link "帳單列表" at bounding box center [44, 88] width 81 height 20
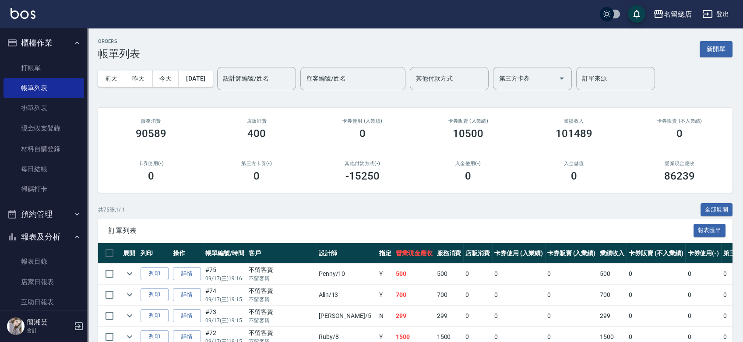
click at [189, 271] on link "詳情" at bounding box center [187, 274] width 28 height 14
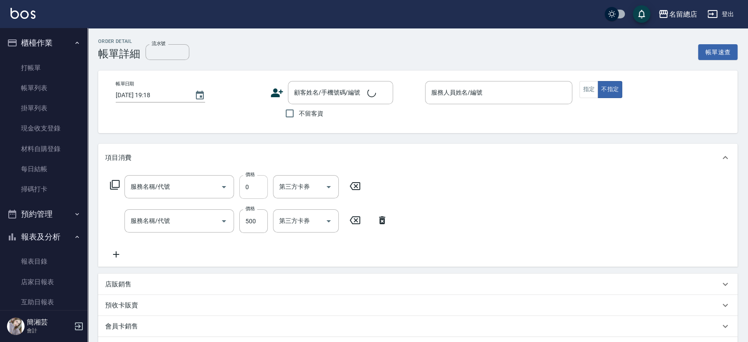
type input "2段蓋卡1300以上(501)"
type input "剪髮(305)"
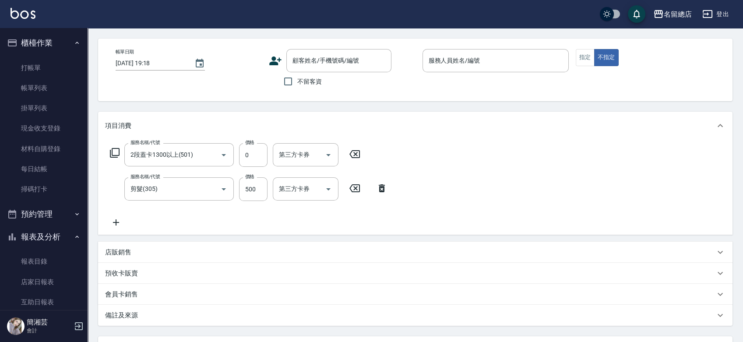
scroll to position [97, 0]
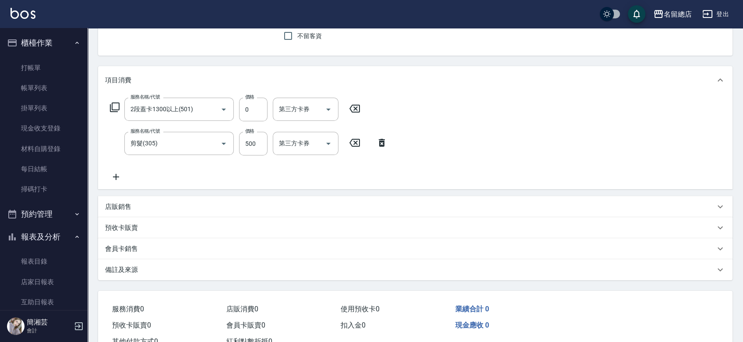
type input "2025/09/17 19:16"
checkbox input "true"
type input "Penny-10"
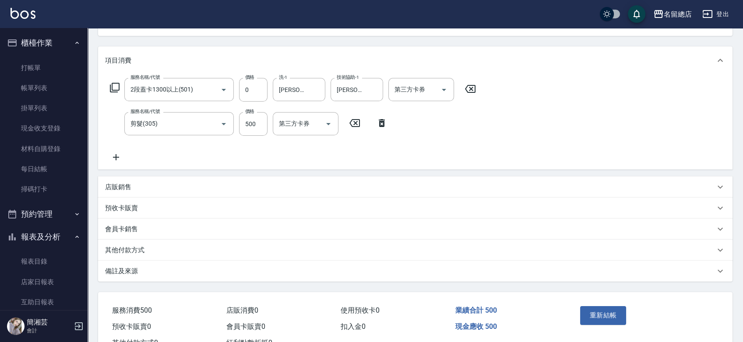
click at [145, 246] on div "其他付款方式" at bounding box center [410, 250] width 610 height 9
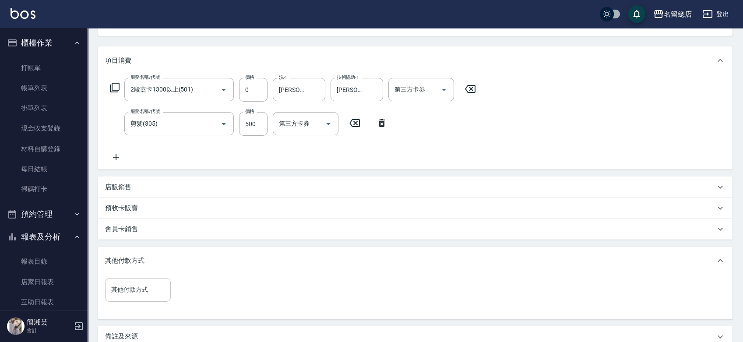
click at [133, 299] on div "其他付款方式" at bounding box center [138, 289] width 66 height 23
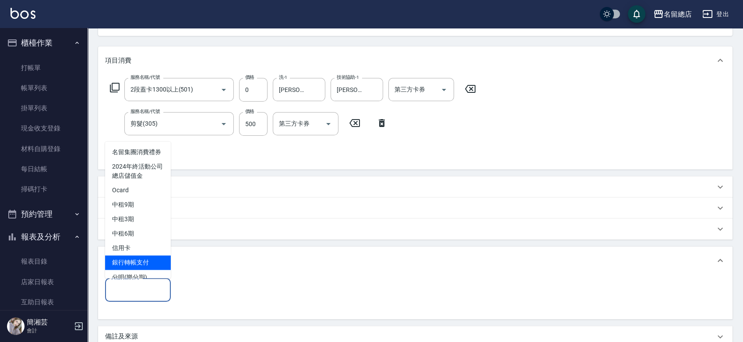
click at [147, 268] on span "銀行轉帳支付" at bounding box center [138, 262] width 66 height 14
type input "銀行轉帳支付"
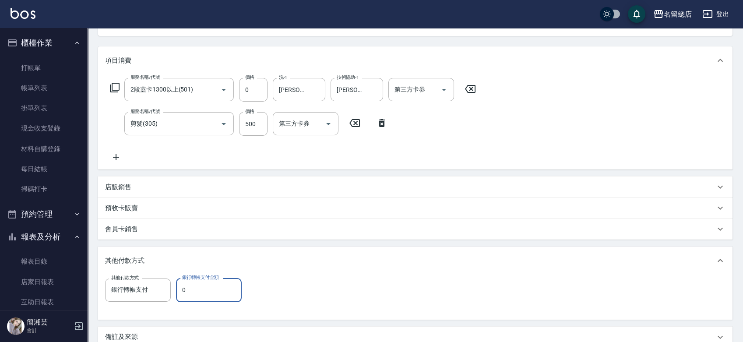
click at [213, 284] on input "0" at bounding box center [209, 290] width 66 height 24
type input "500"
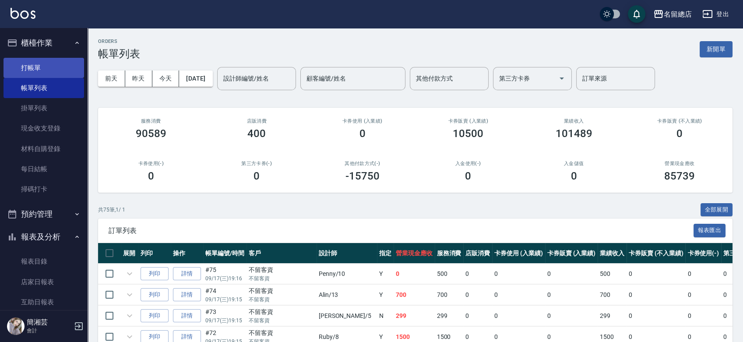
click at [32, 66] on link "打帳單" at bounding box center [44, 68] width 81 height 20
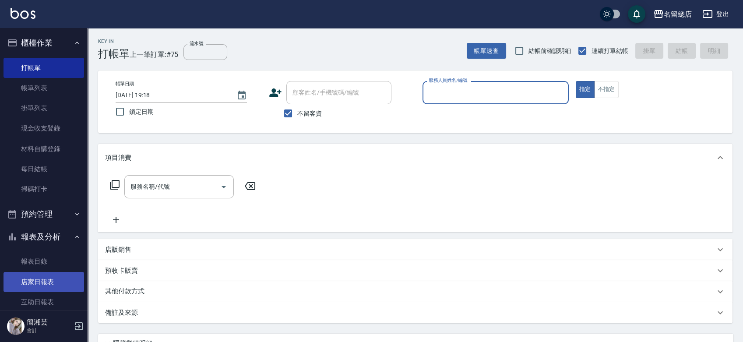
click at [30, 287] on link "店家日報表" at bounding box center [44, 282] width 81 height 20
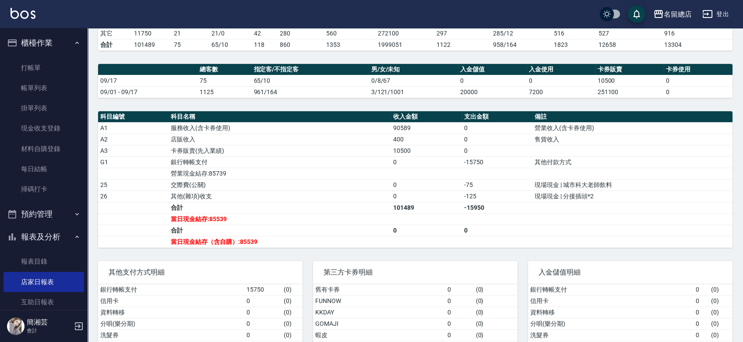
scroll to position [194, 0]
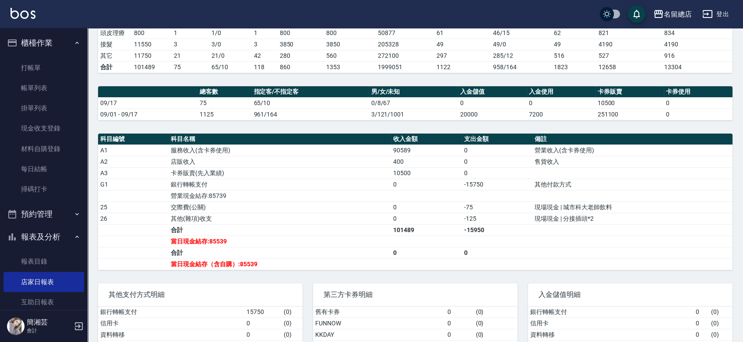
drag, startPoint x: 526, startPoint y: 361, endPoint x: 291, endPoint y: 229, distance: 269.8
click at [335, 253] on td "合計" at bounding box center [280, 252] width 222 height 11
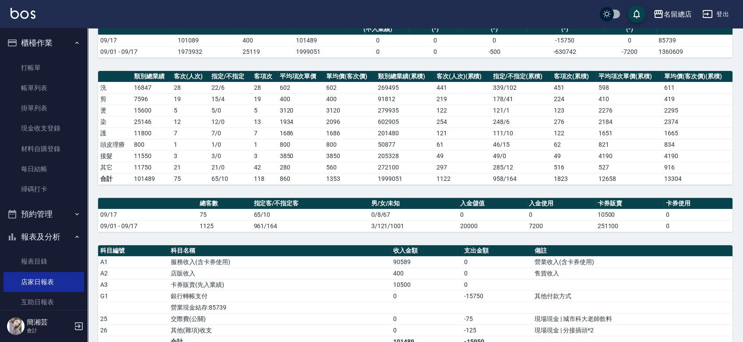
scroll to position [0, 0]
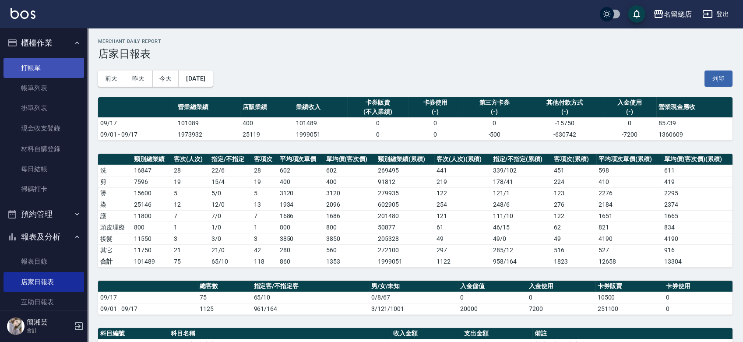
click at [39, 66] on link "打帳單" at bounding box center [44, 68] width 81 height 20
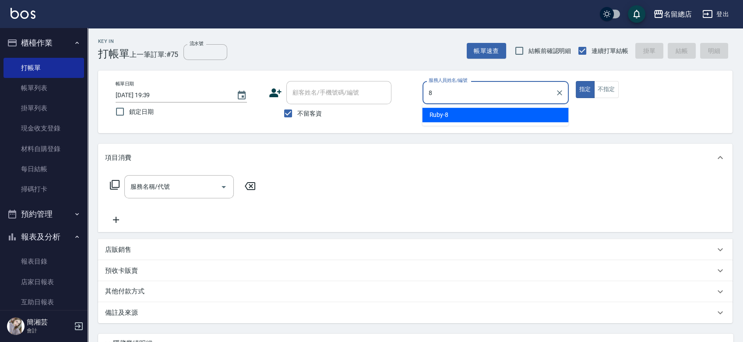
type input "Ruby-8"
type button "true"
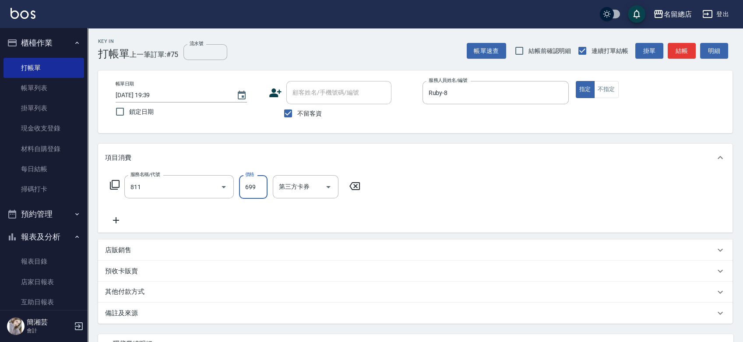
type input "洗+剪(811)"
type input "650"
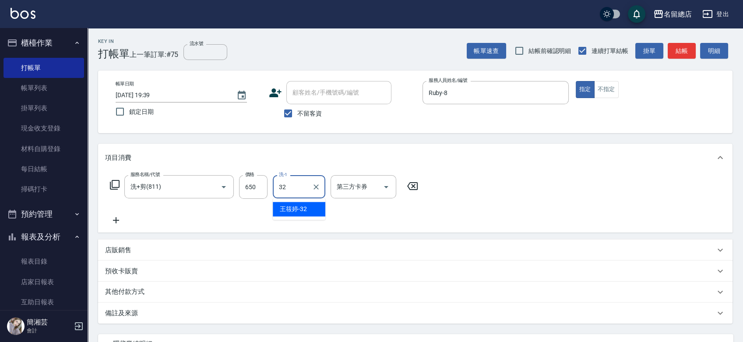
type input "[PERSON_NAME]-32"
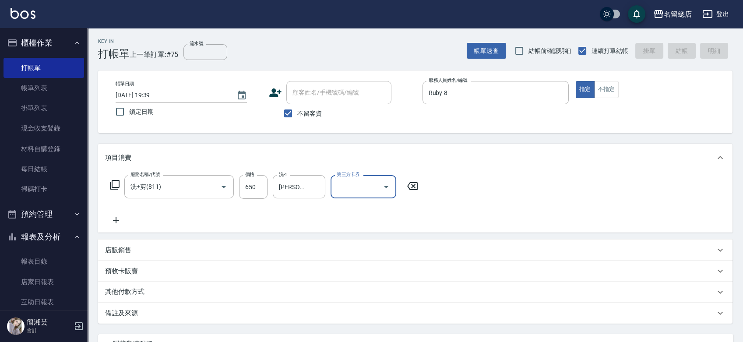
type input "2025/09/17 19:45"
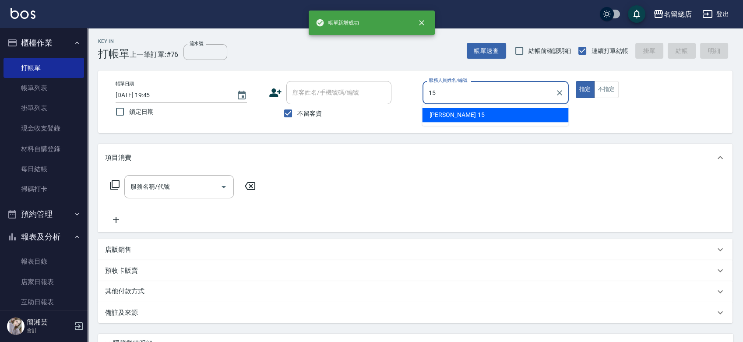
type input "[PERSON_NAME]-15"
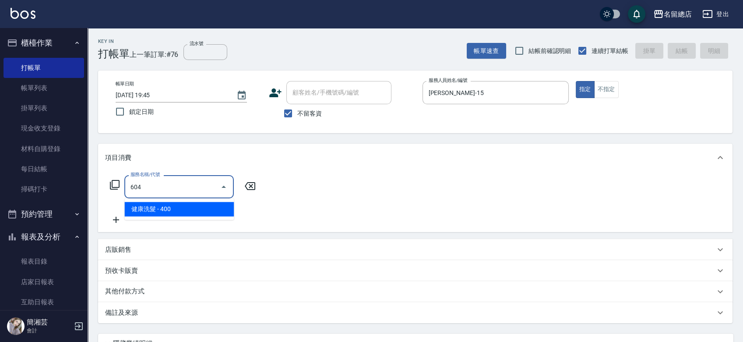
type input "健康洗髮(604)"
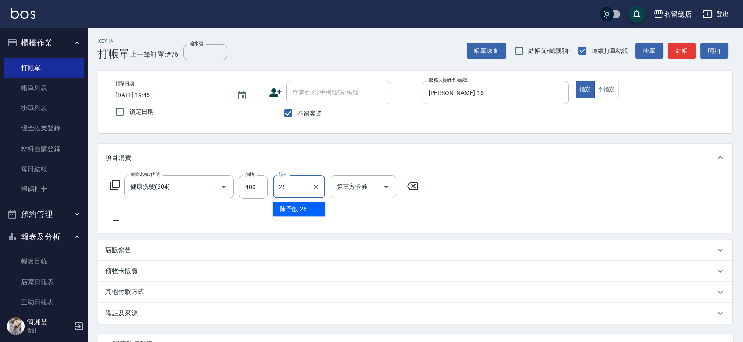
type input "陳予歆-28"
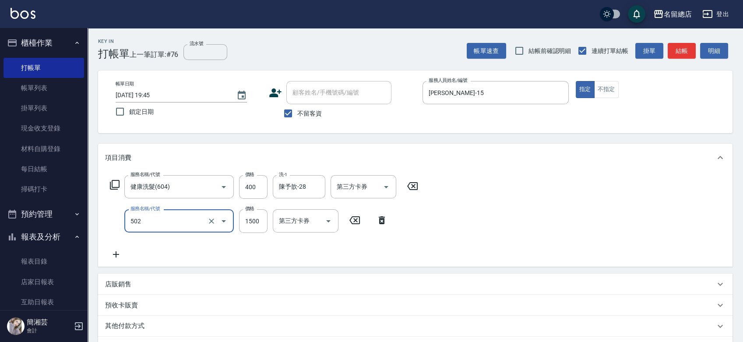
type input "染髮1500以上(502)"
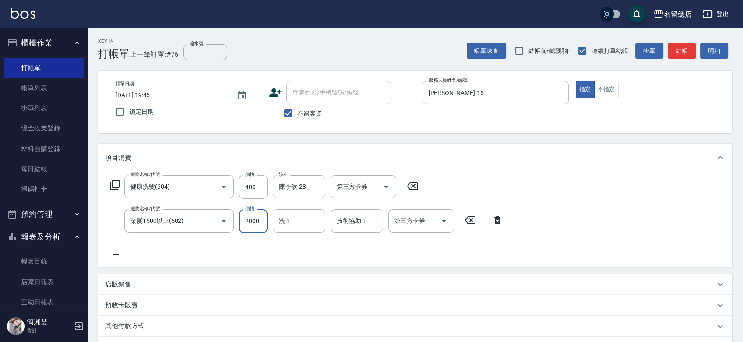
type input "2000"
type input "3"
type input "陳予歆-28"
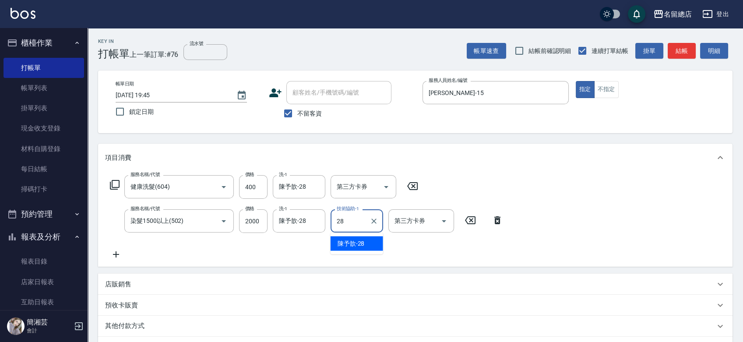
type input "陳予歆-28"
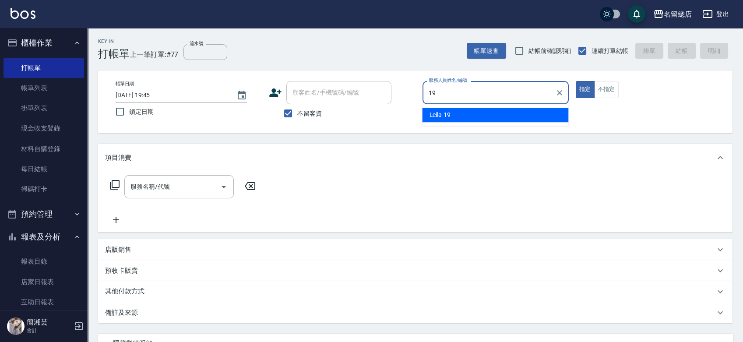
type input "Leila-19"
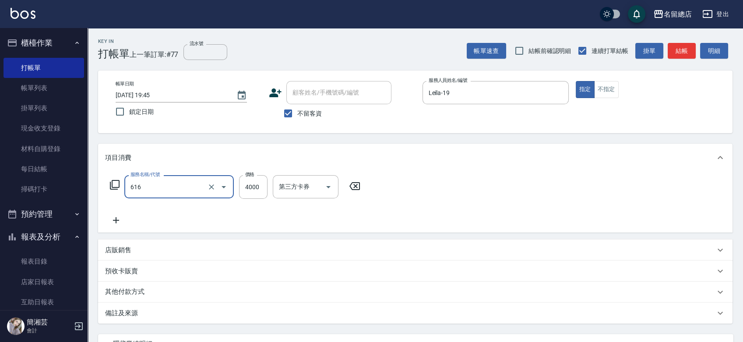
type input "自備接髮(616)"
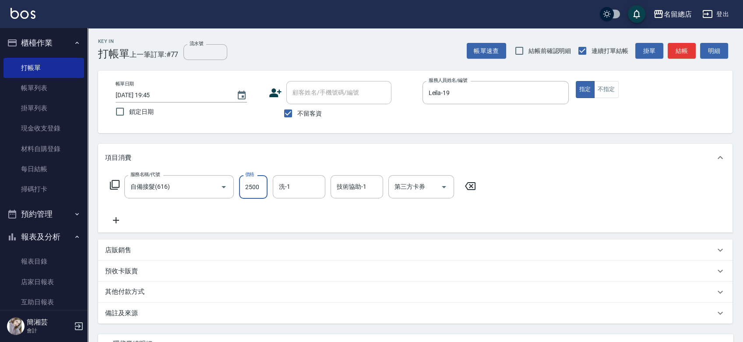
type input "2500"
type input "[PERSON_NAME]-35"
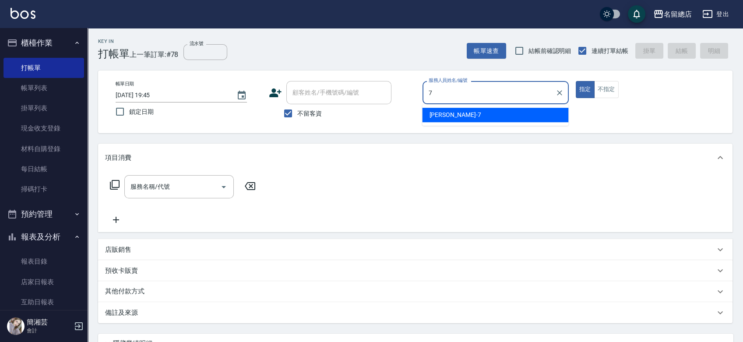
type input "Mick-7"
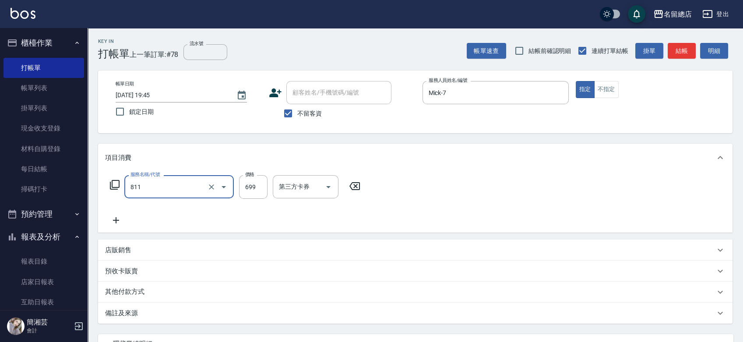
type input "洗+剪(811)"
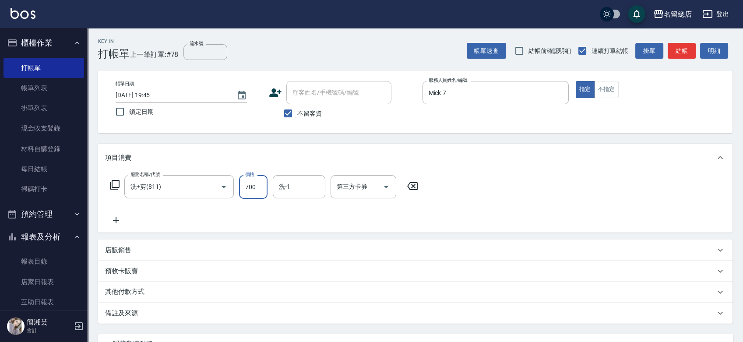
type input "700"
type input "[PERSON_NAME]-34"
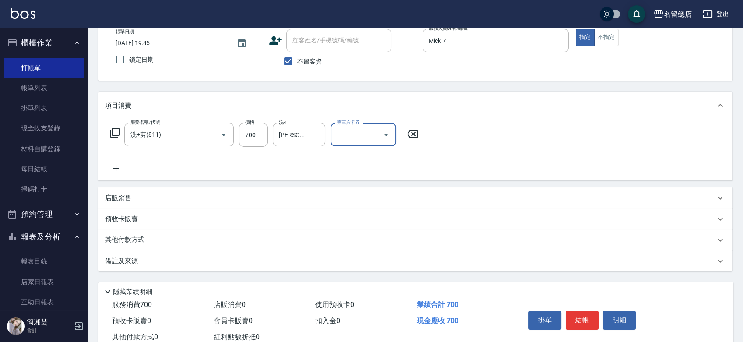
scroll to position [79, 0]
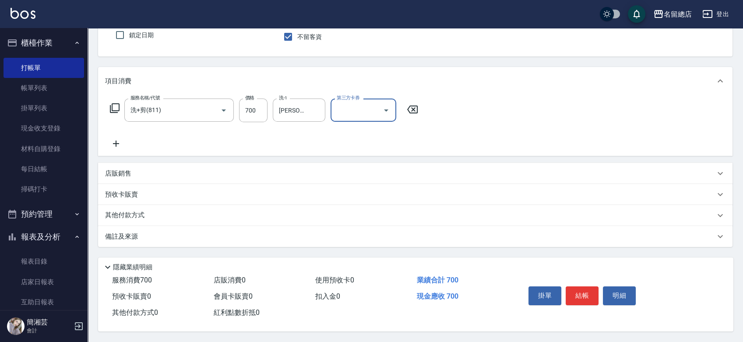
click at [202, 215] on div "其他付款方式" at bounding box center [410, 216] width 610 height 10
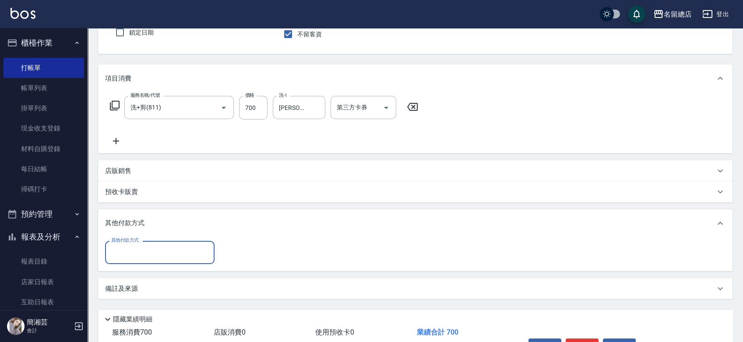
scroll to position [0, 0]
click at [162, 266] on div "其他付款方式 其他付款方式" at bounding box center [415, 254] width 635 height 34
click at [159, 250] on input "其他付款方式" at bounding box center [160, 252] width 102 height 15
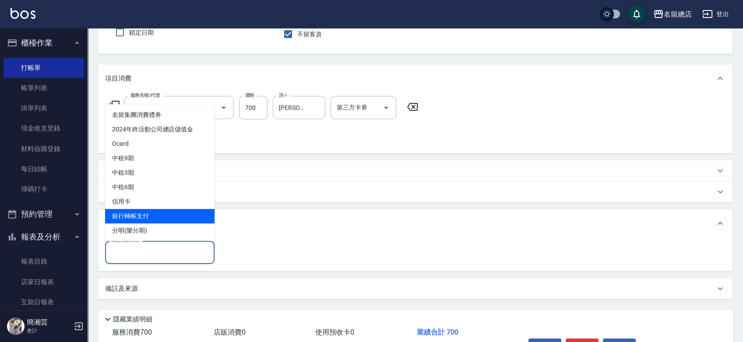
click at [156, 215] on span "銀行轉帳支付" at bounding box center [159, 216] width 109 height 14
type input "銀行轉帳支付"
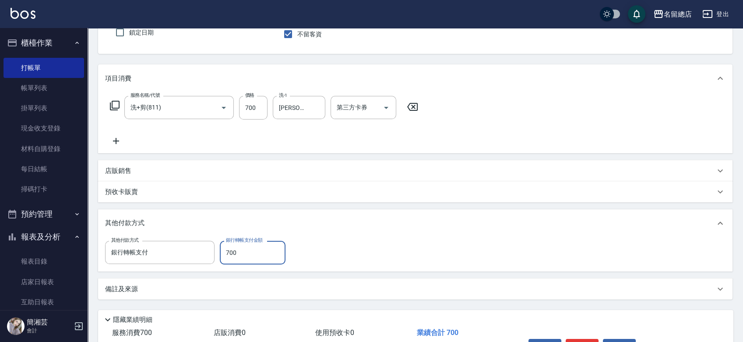
type input "700"
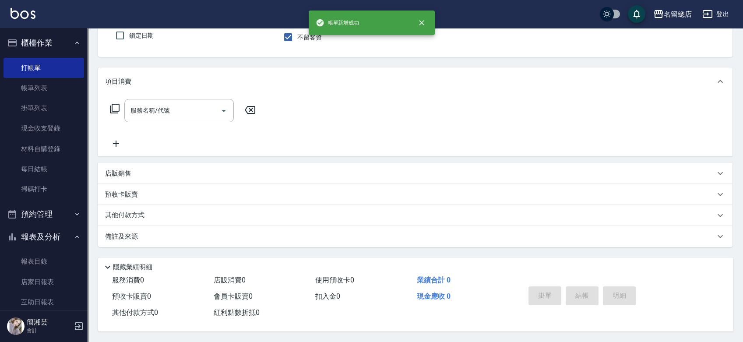
scroll to position [79, 0]
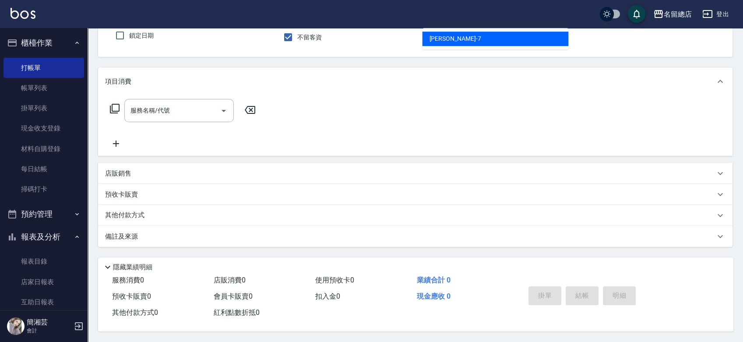
type input "Mick-7"
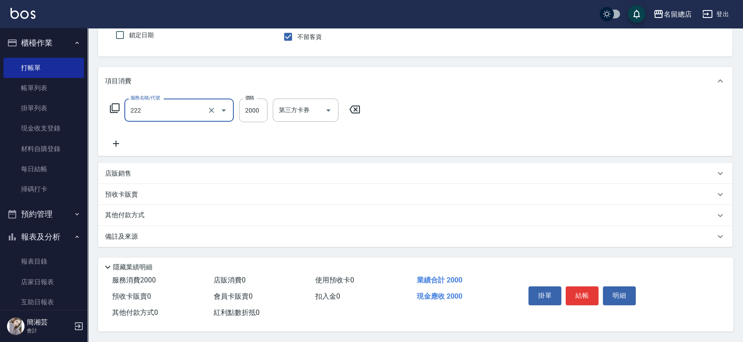
type input "燙髮2000以上(222)"
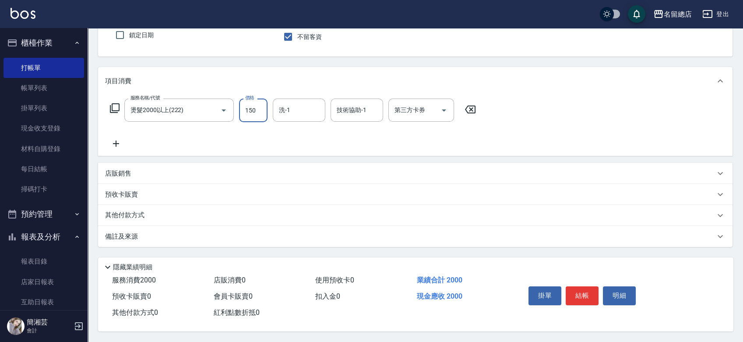
type input "1500"
type input "34"
type input "[PERSON_NAME]-34"
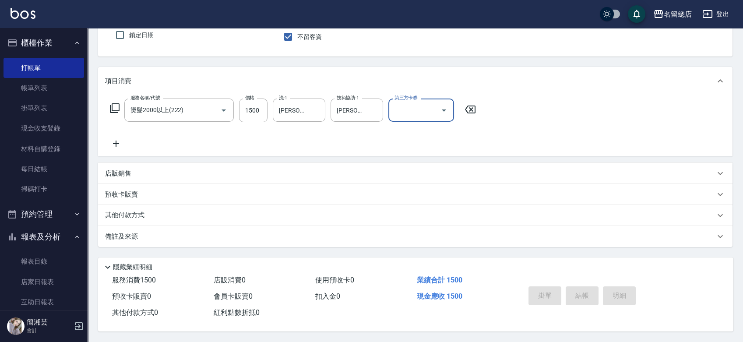
type input "2025/09/17 19:46"
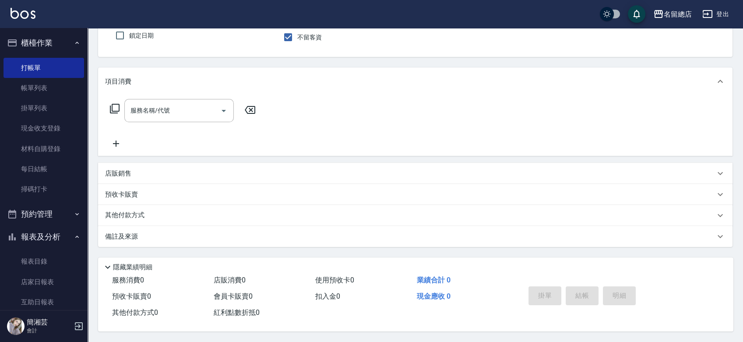
type input "Hebe-1"
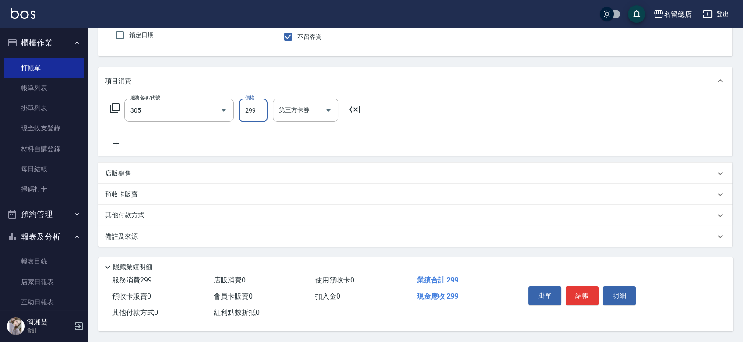
type input "剪髮(305)"
type input "500"
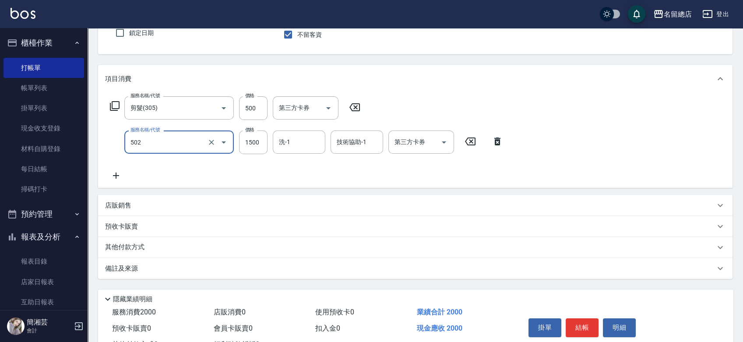
type input "502"
type input "1"
type input "染髮1500以上(502)"
type input "1899"
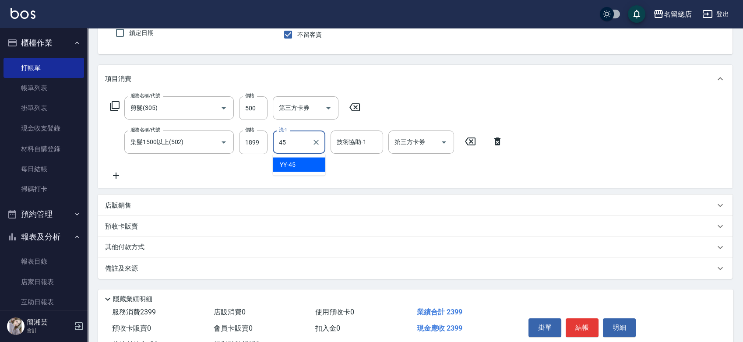
type input "YY-45"
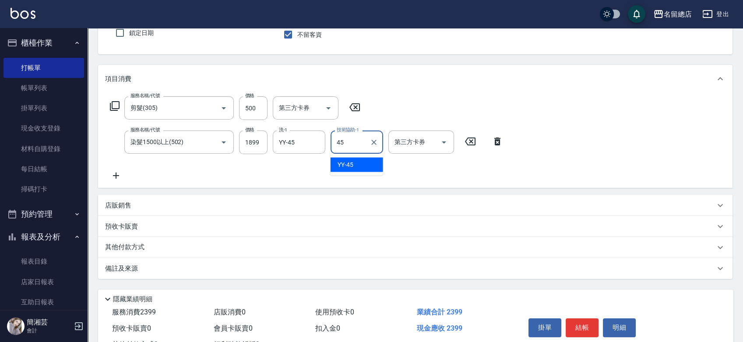
type input "YY-45"
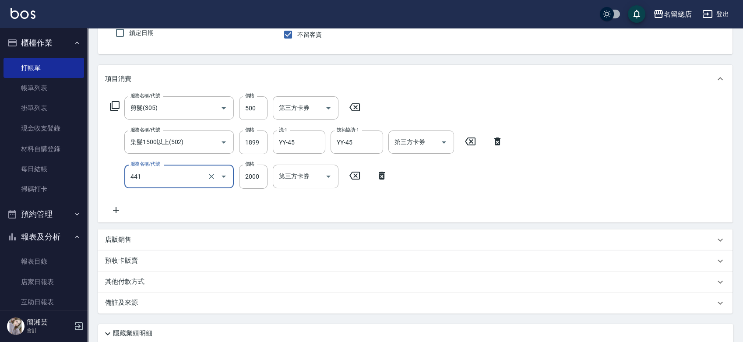
type input "2段自單次1300以上(441)"
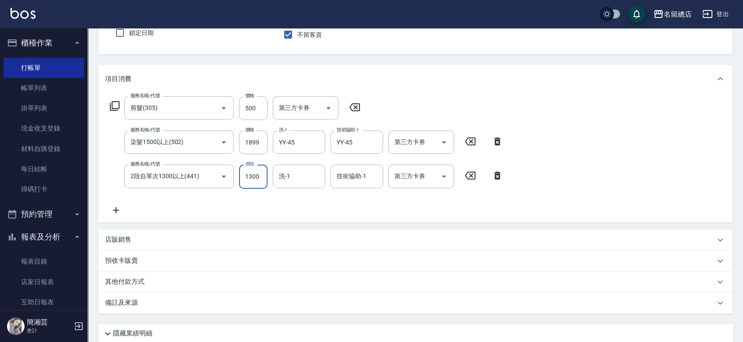
type input "1300"
type input "YY-45"
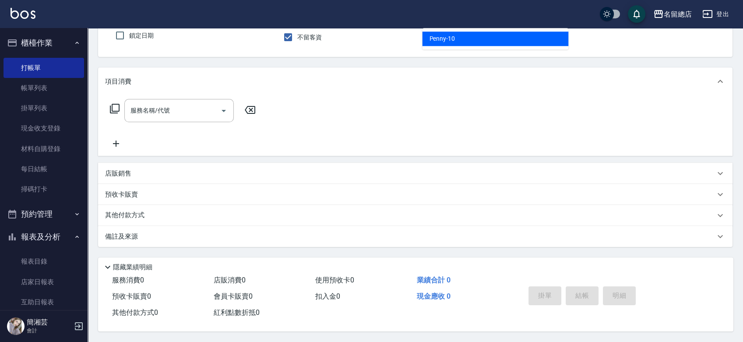
type input "Penny-10"
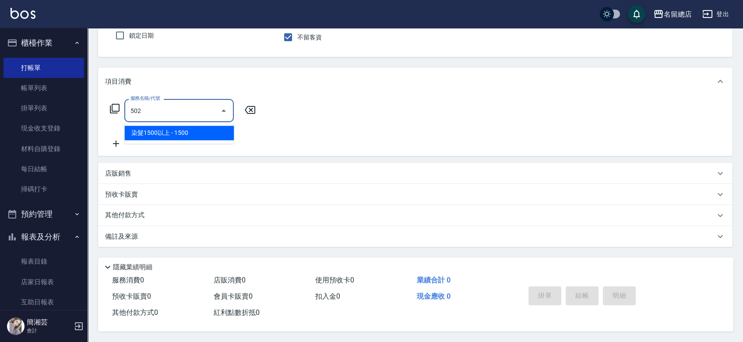
type input "染髮1500以上(502)"
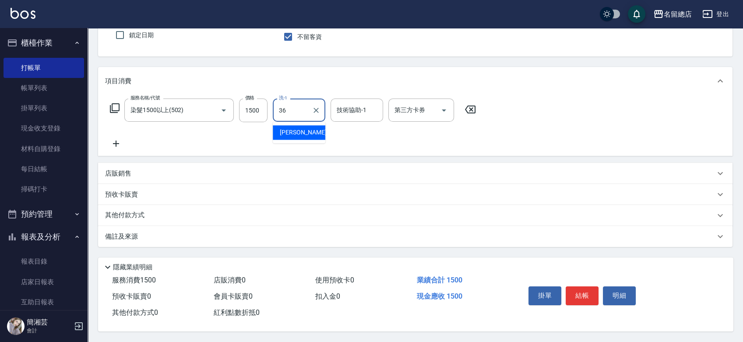
type input "[PERSON_NAME]-36"
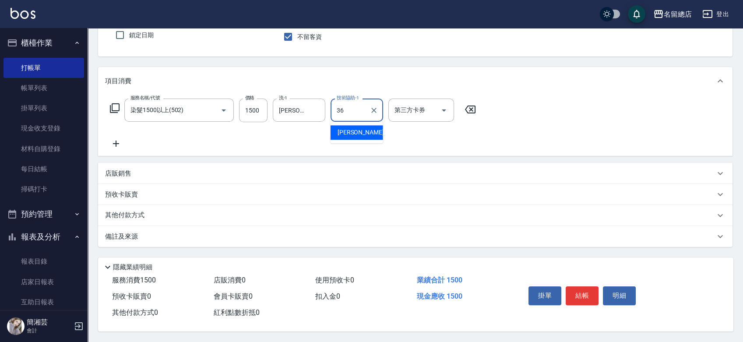
type input "[PERSON_NAME]-36"
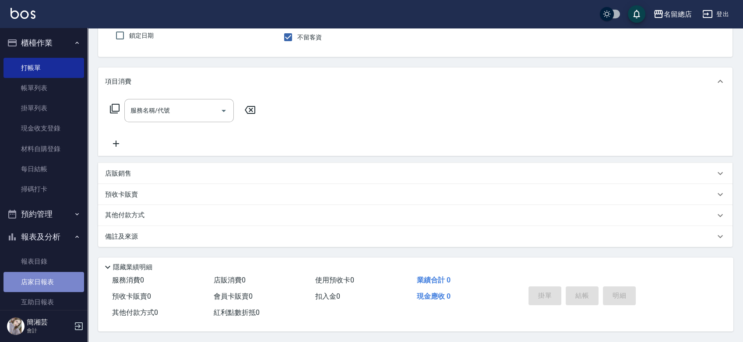
click at [63, 286] on link "店家日報表" at bounding box center [44, 282] width 81 height 20
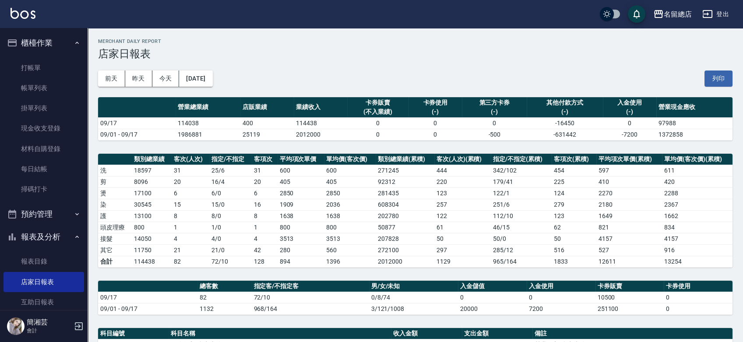
click at [722, 81] on button "列印" at bounding box center [719, 79] width 28 height 16
click at [58, 90] on link "帳單列表" at bounding box center [44, 88] width 81 height 20
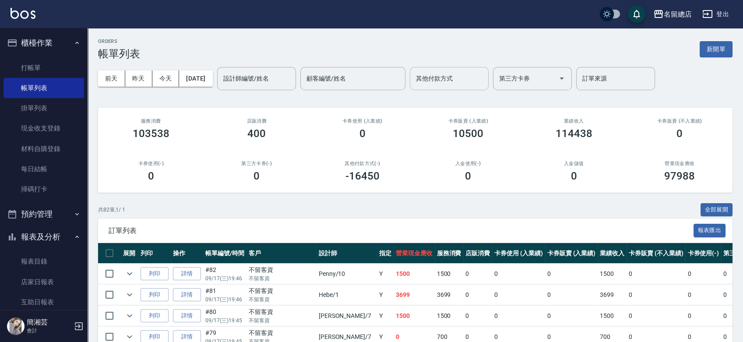
click at [460, 86] on input "其他付款方式" at bounding box center [449, 78] width 71 height 15
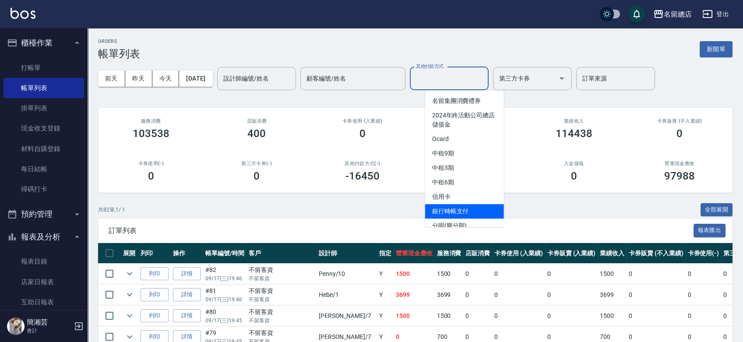
click at [458, 209] on span "銀行轉帳支付" at bounding box center [464, 211] width 79 height 14
type input "銀行轉帳支付"
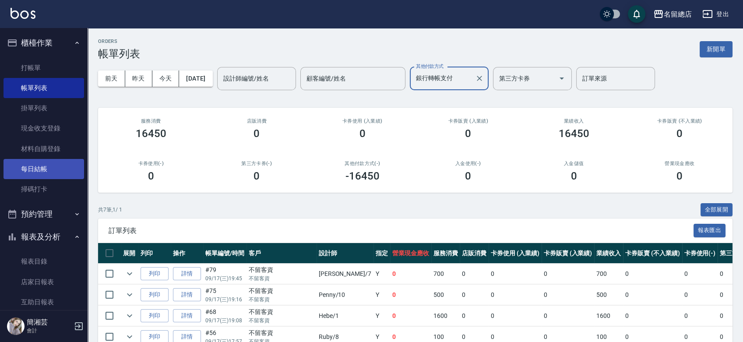
drag, startPoint x: 43, startPoint y: 170, endPoint x: 52, endPoint y: 166, distance: 9.8
click at [44, 170] on link "每日結帳" at bounding box center [44, 169] width 81 height 20
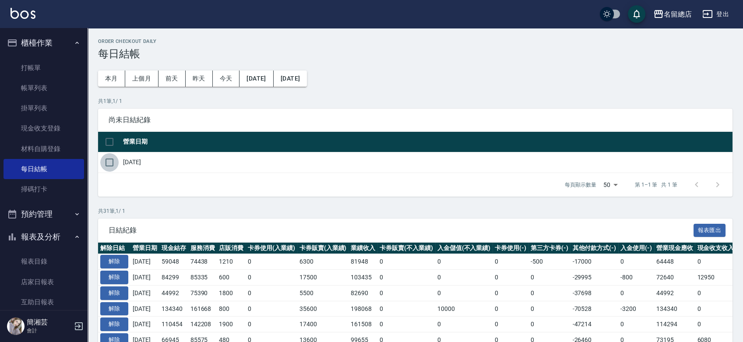
click at [113, 164] on input "checkbox" at bounding box center [109, 162] width 18 height 18
checkbox input "true"
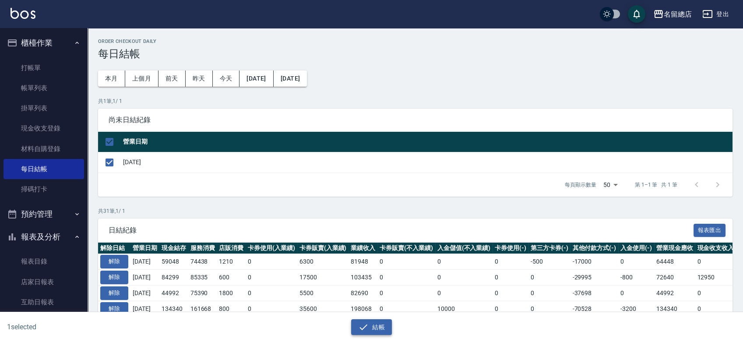
click at [368, 330] on icon "button" at bounding box center [363, 327] width 11 height 11
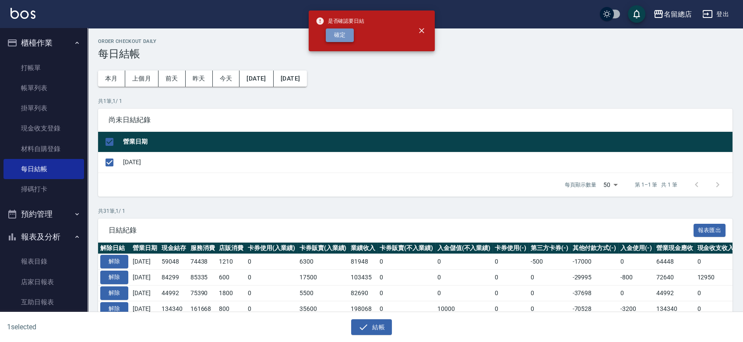
click at [349, 39] on button "確定" at bounding box center [340, 35] width 28 height 14
checkbox input "false"
